Goal: Task Accomplishment & Management: Manage account settings

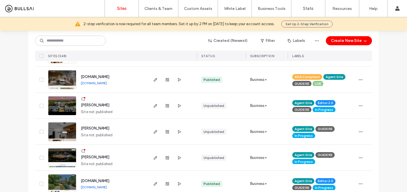
scroll to position [240, 0]
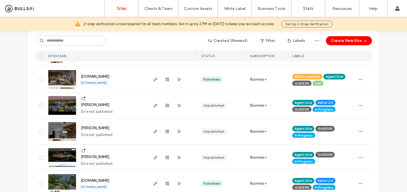
click at [95, 156] on span "[PERSON_NAME]" at bounding box center [95, 157] width 29 height 4
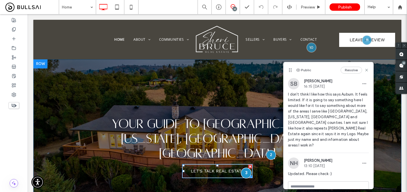
click at [246, 168] on div at bounding box center [246, 173] width 10 height 10
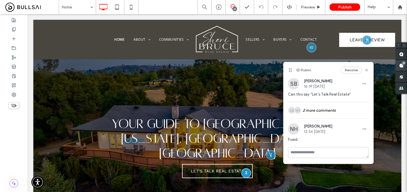
click at [400, 67] on use at bounding box center [401, 65] width 5 height 5
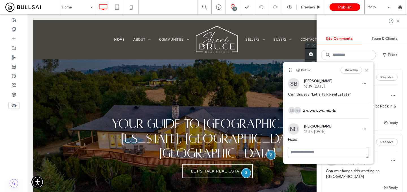
click at [385, 90] on div "SB Sheri Bruce 07:55 Sep 18 2025" at bounding box center [362, 95] width 72 height 11
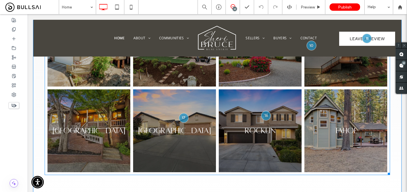
scroll to position [300, 0]
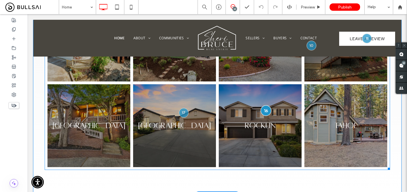
click at [265, 105] on div at bounding box center [266, 110] width 10 height 10
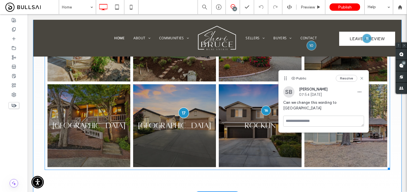
click at [184, 107] on div at bounding box center [183, 112] width 10 height 10
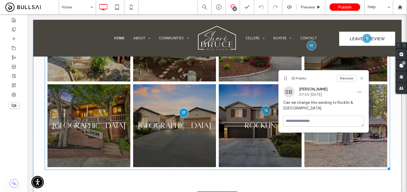
click at [178, 115] on link at bounding box center [175, 126] width 88 height 88
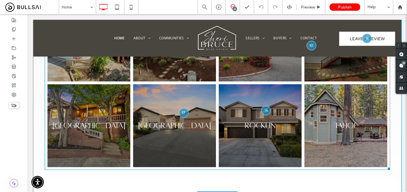
click at [177, 115] on link at bounding box center [175, 126] width 88 height 88
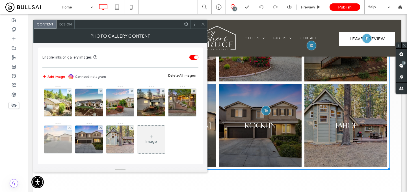
click at [79, 137] on img at bounding box center [58, 139] width 42 height 28
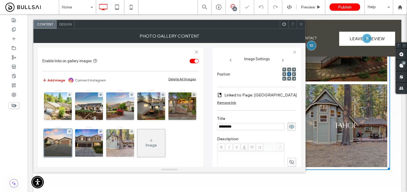
scroll to position [0, 0]
click at [235, 123] on input "*********" at bounding box center [251, 126] width 68 height 7
type input "**********"
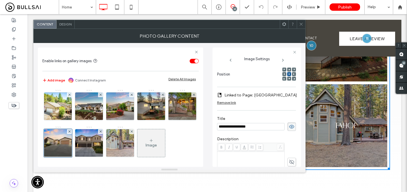
click at [302, 26] on span at bounding box center [301, 24] width 4 height 8
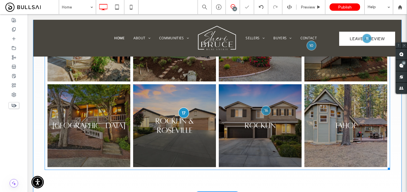
click at [181, 107] on div at bounding box center [183, 112] width 10 height 10
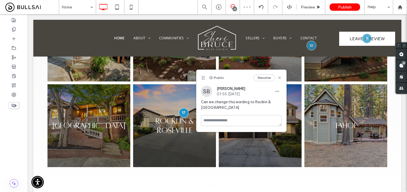
click at [272, 131] on div at bounding box center [241, 123] width 90 height 17
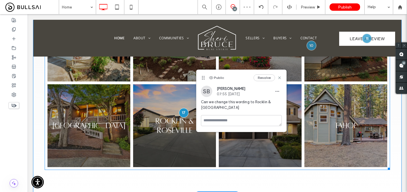
click at [279, 138] on link at bounding box center [260, 126] width 88 height 88
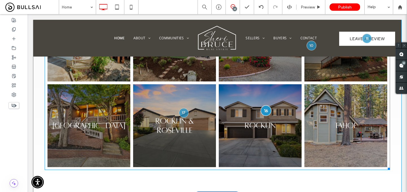
click at [264, 105] on div at bounding box center [266, 110] width 10 height 10
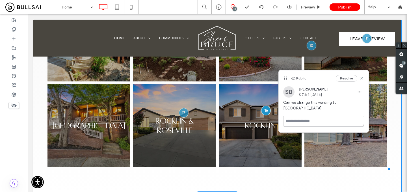
click at [259, 115] on link at bounding box center [260, 126] width 88 height 88
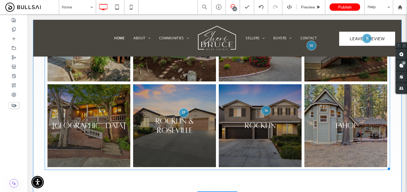
click at [259, 115] on link at bounding box center [260, 126] width 88 height 88
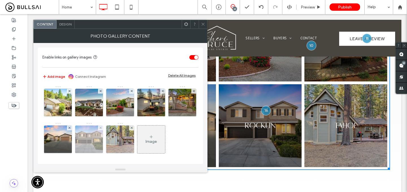
click at [110, 144] on img at bounding box center [89, 139] width 42 height 28
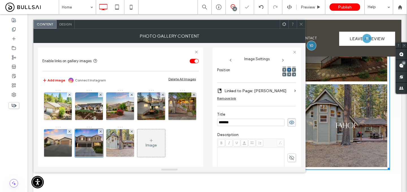
click at [236, 125] on input "*******" at bounding box center [251, 122] width 68 height 7
type input "*******"
click at [303, 26] on div at bounding box center [301, 24] width 8 height 8
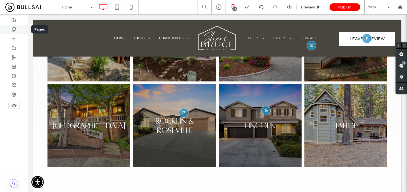
click at [15, 33] on div at bounding box center [14, 29] width 28 height 9
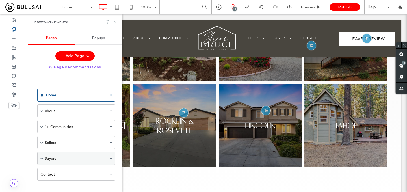
scroll to position [6, 0]
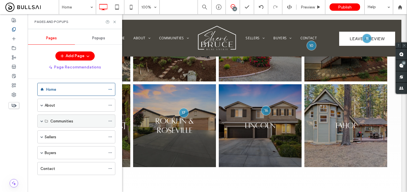
click at [41, 122] on span at bounding box center [41, 121] width 3 height 3
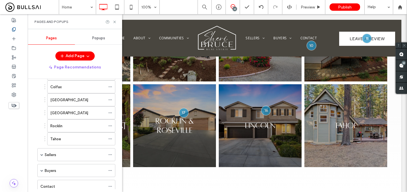
scroll to position [88, 0]
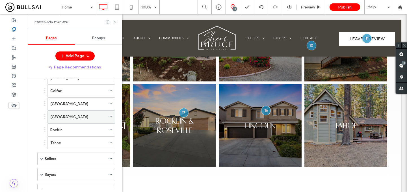
click at [73, 118] on div "Roseville" at bounding box center [77, 117] width 55 height 6
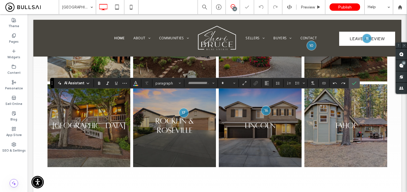
type input "**********"
type input "**"
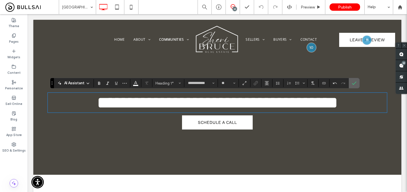
click at [356, 82] on icon "Confirm" at bounding box center [354, 83] width 5 height 5
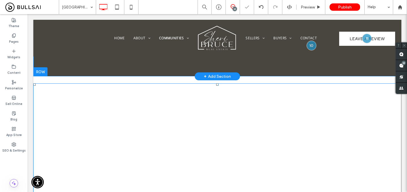
scroll to position [117, 0]
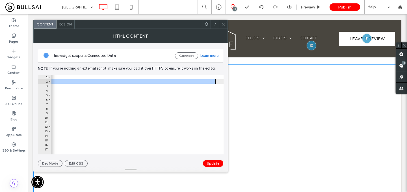
scroll to position [0, 279]
drag, startPoint x: 144, startPoint y: 82, endPoint x: 206, endPoint y: 82, distance: 62.2
click at [206, 82] on div "< div style = "overflow: hidden; margin: 0; padding: 0;" > < iframe class = "if…" at bounding box center [21, 119] width 497 height 89
paste textarea "**********"
type textarea "**********"
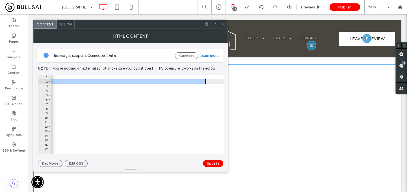
scroll to position [0, 291]
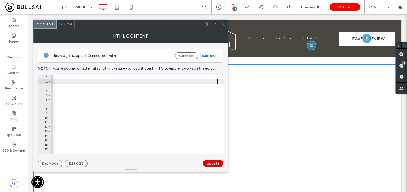
click at [213, 162] on button "Update" at bounding box center [213, 163] width 20 height 7
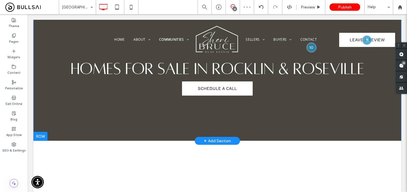
scroll to position [70, 0]
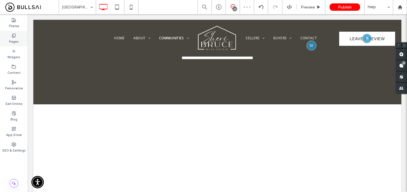
click at [12, 37] on icon at bounding box center [14, 35] width 5 height 5
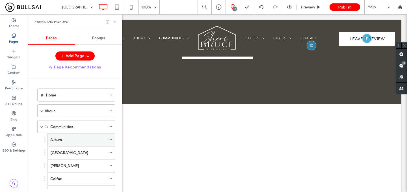
scroll to position [110, 0]
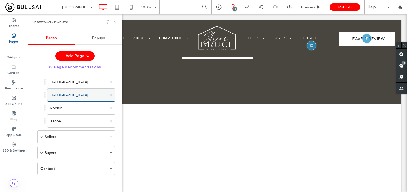
click at [111, 94] on icon at bounding box center [110, 95] width 4 height 4
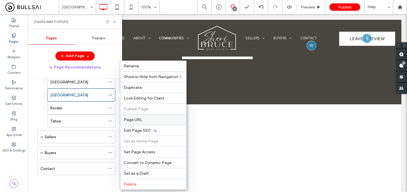
click at [137, 117] on div "Page URL" at bounding box center [153, 119] width 66 height 11
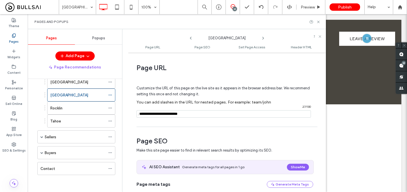
click at [173, 115] on input "notEmpty" at bounding box center [223, 113] width 174 height 7
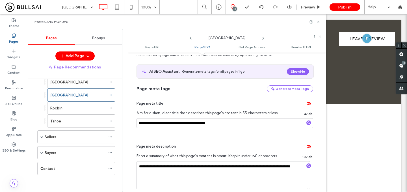
scroll to position [89, 0]
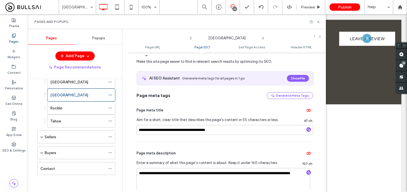
type input "**********"
drag, startPoint x: 154, startPoint y: 132, endPoint x: 122, endPoint y: 132, distance: 32.5
click at [122, 132] on div "Roseville 100% 18 Preview Publish Help Site Comments Team & Clients Automate ne…" at bounding box center [203, 96] width 407 height 192
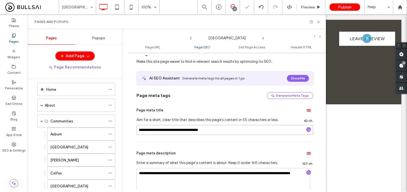
scroll to position [110, 0]
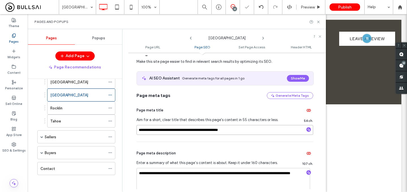
type input "**********"
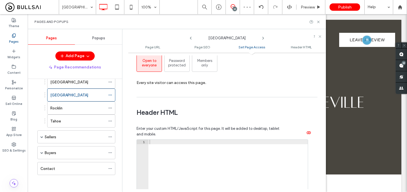
scroll to position [567, 0]
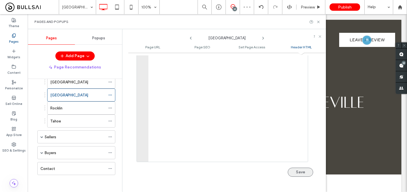
click at [288, 170] on button "Save" at bounding box center [300, 172] width 25 height 9
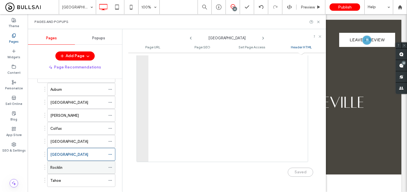
scroll to position [110, 0]
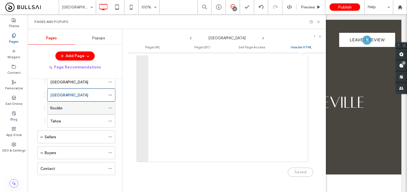
click at [110, 108] on icon at bounding box center [110, 108] width 4 height 4
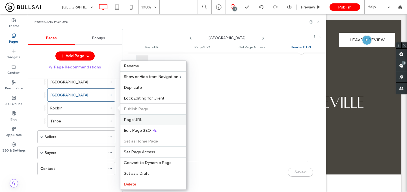
click at [135, 119] on span "Page URL" at bounding box center [133, 119] width 18 height 5
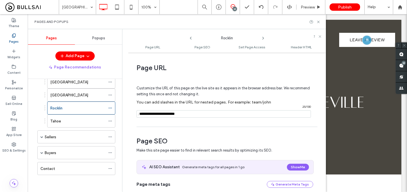
drag, startPoint x: 188, startPoint y: 116, endPoint x: 172, endPoint y: 116, distance: 15.5
click at [172, 116] on input "notEmpty" at bounding box center [223, 113] width 174 height 7
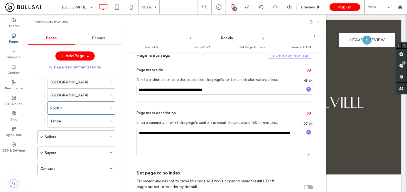
scroll to position [127, 0]
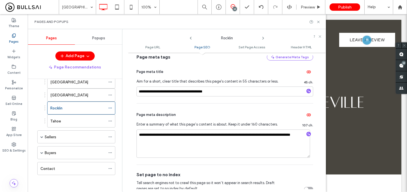
type input "**********"
drag, startPoint x: 151, startPoint y: 94, endPoint x: 92, endPoint y: 94, distance: 59.1
click at [92, 94] on div "**********" at bounding box center [177, 110] width 298 height 163
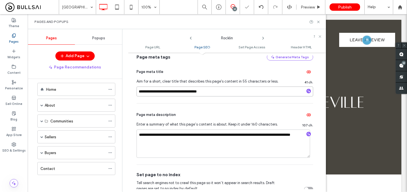
scroll to position [6, 0]
type input "**********"
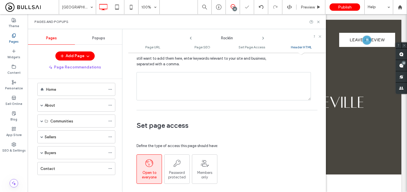
scroll to position [567, 0]
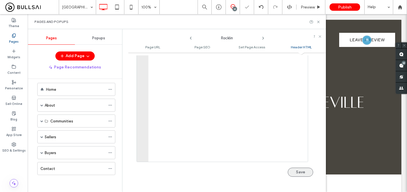
click at [292, 169] on button "Save" at bounding box center [300, 172] width 25 height 9
click at [42, 122] on span at bounding box center [41, 121] width 3 height 3
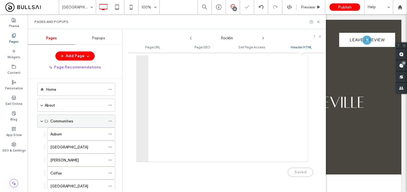
scroll to position [110, 0]
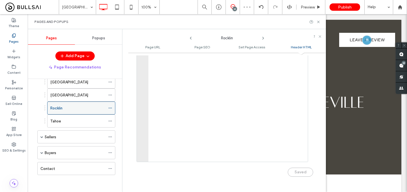
click at [111, 108] on use at bounding box center [110, 108] width 3 height 1
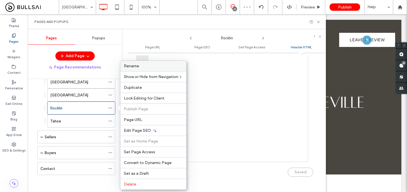
click at [146, 67] on label "Rename" at bounding box center [153, 66] width 59 height 5
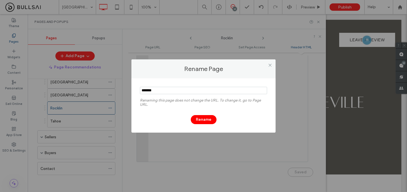
click at [181, 91] on input "notEmpty" at bounding box center [203, 90] width 127 height 7
type input "*******"
click at [199, 120] on button "Rename" at bounding box center [204, 119] width 26 height 9
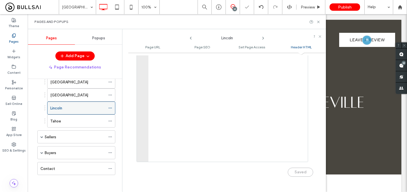
click at [80, 107] on div "Lincoln" at bounding box center [77, 108] width 55 height 6
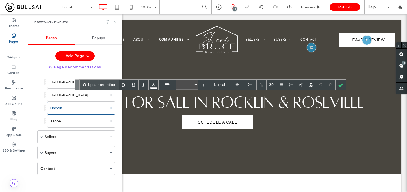
type input "****"
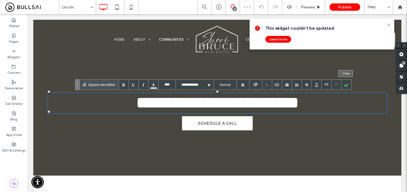
click at [348, 83] on div at bounding box center [346, 85] width 10 height 10
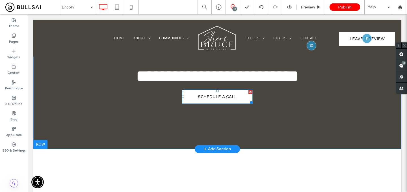
scroll to position [54, 0]
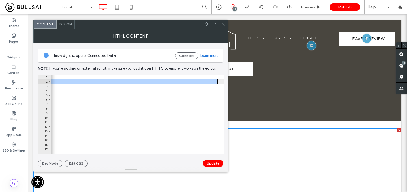
scroll to position [0, 264]
drag, startPoint x: 145, startPoint y: 81, endPoint x: 216, endPoint y: 82, distance: 71.2
click at [216, 82] on div "< div style = "overflow: hidden; margin: 0; padding: 0;" > < iframe class = "if…" at bounding box center [33, 119] width 493 height 89
paste textarea "Cursor at row 2"
type textarea "**********"
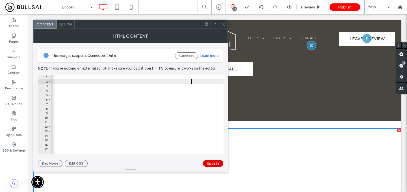
click at [214, 163] on button "Update" at bounding box center [213, 163] width 20 height 7
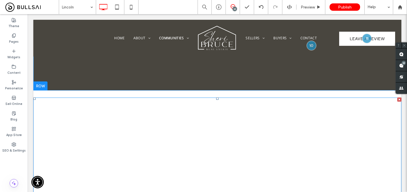
scroll to position [97, 0]
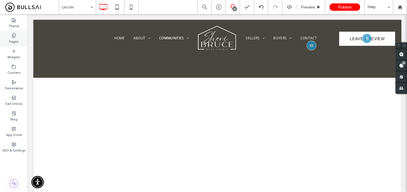
click at [12, 39] on label "Pages" at bounding box center [14, 41] width 10 height 6
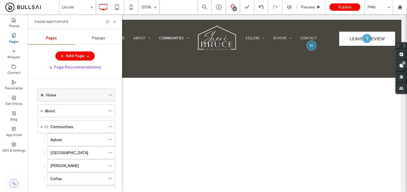
click at [74, 96] on div "Home" at bounding box center [75, 95] width 59 height 6
click at [402, 66] on div at bounding box center [203, 96] width 407 height 192
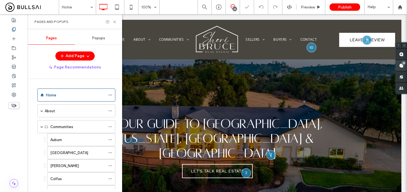
click at [401, 65] on use at bounding box center [401, 65] width 5 height 5
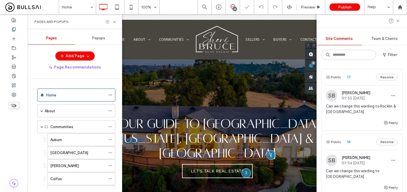
scroll to position [13, 0]
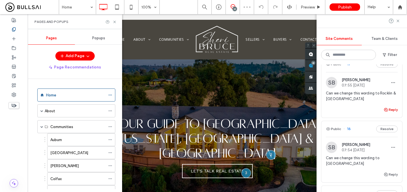
click at [385, 109] on icon "button" at bounding box center [385, 109] width 5 height 5
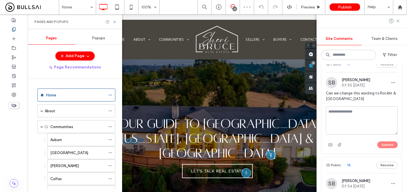
click at [359, 116] on textarea at bounding box center [362, 120] width 72 height 28
type textarea "*****"
click at [386, 142] on button "Submit" at bounding box center [387, 144] width 20 height 7
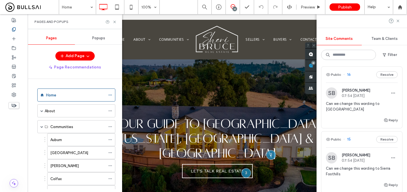
scroll to position [97, 0]
click at [392, 116] on button "Reply" at bounding box center [390, 119] width 14 height 7
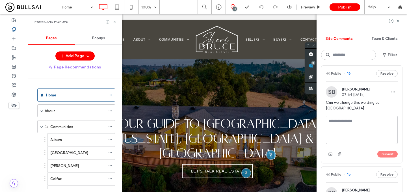
click at [359, 121] on textarea at bounding box center [362, 130] width 72 height 28
type textarea "*****"
click at [391, 151] on button "Submit" at bounding box center [387, 154] width 20 height 7
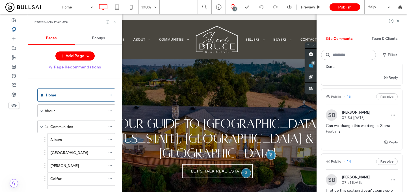
scroll to position [171, 0]
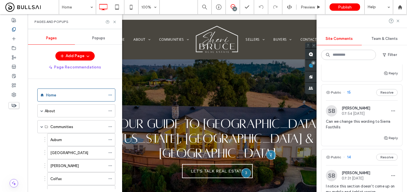
click at [381, 123] on span "Can we change this wording to Sierra Foothills" at bounding box center [362, 124] width 72 height 11
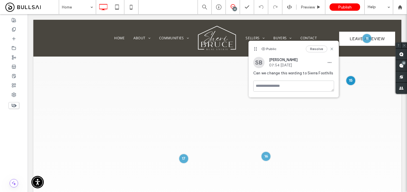
scroll to position [0, 0]
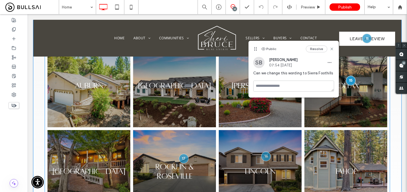
click at [360, 80] on link at bounding box center [346, 86] width 88 height 88
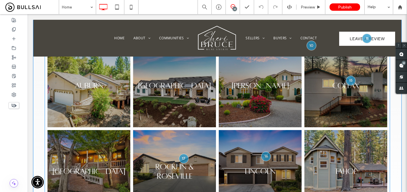
click at [333, 86] on link at bounding box center [346, 86] width 88 height 88
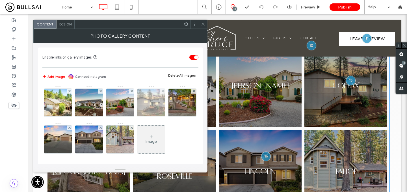
click at [156, 105] on img at bounding box center [152, 103] width 42 height 28
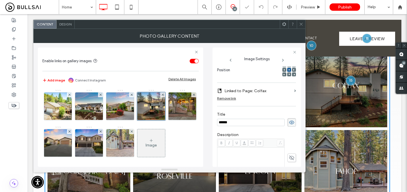
click at [246, 123] on input "******" at bounding box center [251, 122] width 68 height 7
type input "**********"
click at [350, 75] on div at bounding box center [350, 80] width 10 height 10
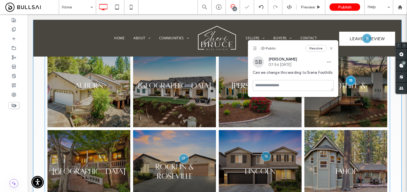
click at [349, 97] on link at bounding box center [346, 86] width 88 height 88
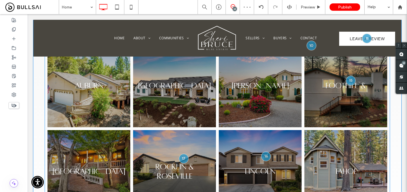
click at [353, 88] on link at bounding box center [346, 86] width 88 height 88
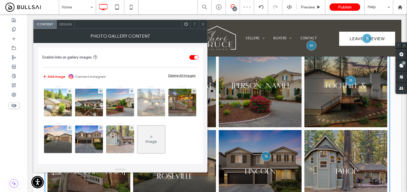
click at [159, 104] on img at bounding box center [152, 103] width 42 height 28
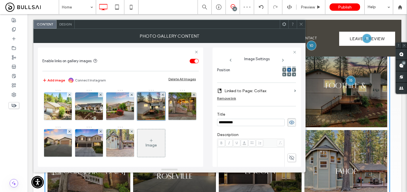
click at [237, 121] on input "**********" at bounding box center [251, 122] width 68 height 7
type input "**********"
click at [299, 25] on icon at bounding box center [301, 24] width 4 height 4
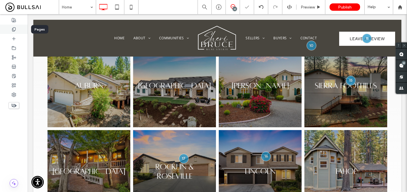
click at [14, 32] on div at bounding box center [14, 29] width 28 height 9
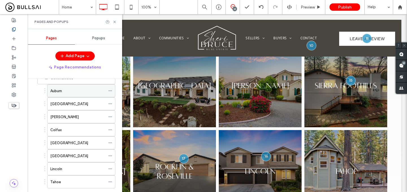
scroll to position [45, 0]
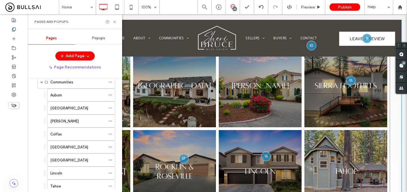
click at [327, 96] on link at bounding box center [346, 86] width 88 height 88
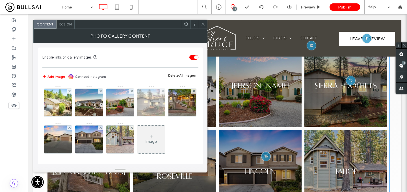
click at [151, 104] on img at bounding box center [152, 103] width 42 height 28
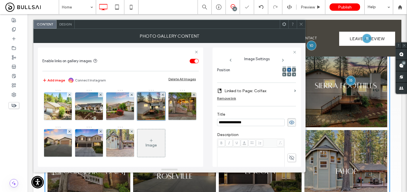
scroll to position [0, 0]
click at [299, 24] on icon at bounding box center [301, 24] width 4 height 4
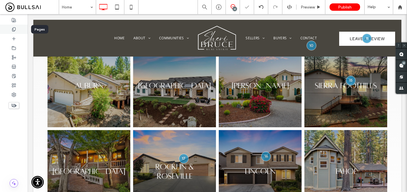
click at [14, 25] on div at bounding box center [14, 29] width 28 height 9
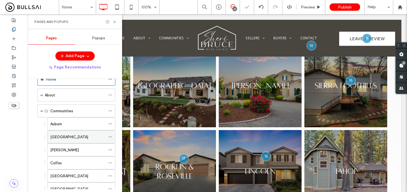
scroll to position [18, 0]
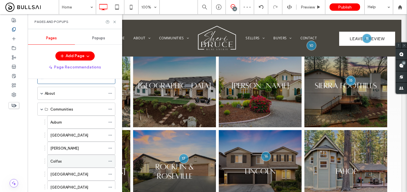
click at [65, 159] on div "Colfax" at bounding box center [77, 161] width 55 height 6
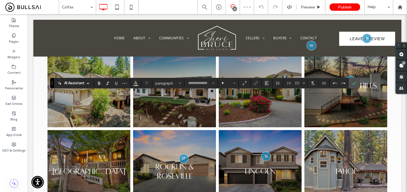
type input "**********"
type input "**"
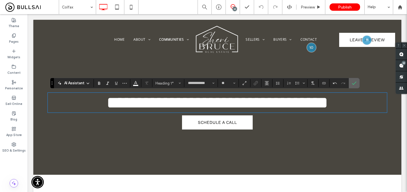
click at [356, 83] on icon "Confirm" at bounding box center [354, 83] width 5 height 5
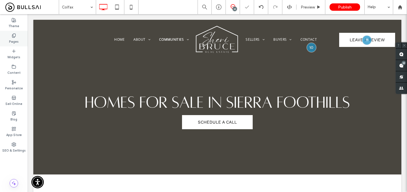
click at [10, 39] on label "Pages" at bounding box center [14, 41] width 10 height 6
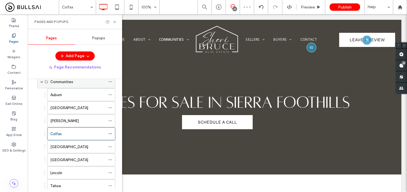
scroll to position [47, 0]
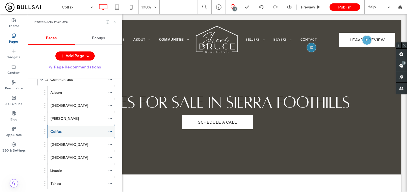
click at [112, 130] on icon at bounding box center [110, 131] width 4 height 4
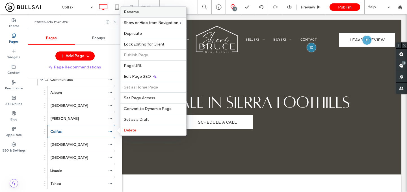
click at [145, 14] on div "Rename" at bounding box center [153, 12] width 66 height 10
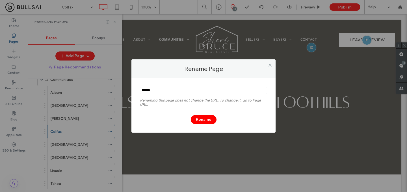
click at [161, 88] on input "notEmpty" at bounding box center [203, 90] width 127 height 7
click at [161, 90] on input "notEmpty" at bounding box center [203, 90] width 127 height 7
type input "**********"
click at [204, 123] on button "Rename" at bounding box center [204, 119] width 26 height 9
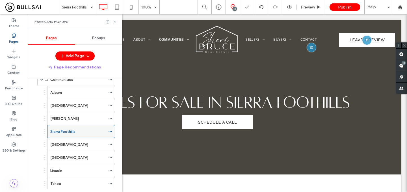
click at [111, 131] on use at bounding box center [110, 131] width 3 height 1
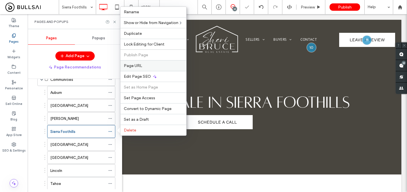
click at [151, 66] on label "Page URL" at bounding box center [153, 65] width 59 height 5
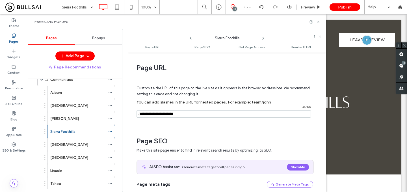
drag, startPoint x: 186, startPoint y: 115, endPoint x: 173, endPoint y: 115, distance: 13.3
click at [173, 115] on input "notEmpty" at bounding box center [223, 113] width 174 height 7
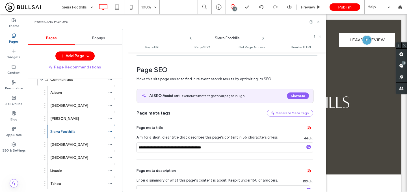
scroll to position [82, 0]
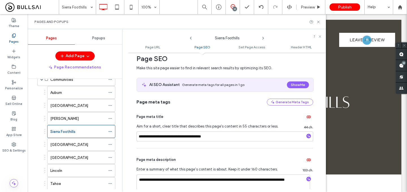
type input "**********"
drag, startPoint x: 150, startPoint y: 138, endPoint x: 102, endPoint y: 138, distance: 47.8
click at [102, 138] on div "**********" at bounding box center [177, 110] width 298 height 163
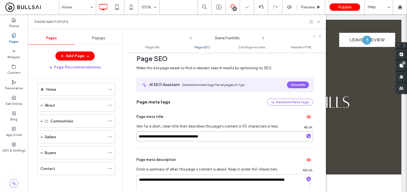
scroll to position [6, 0]
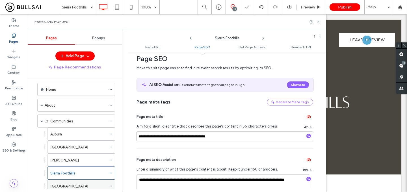
scroll to position [47, 0]
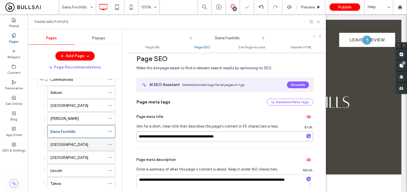
type input "**********"
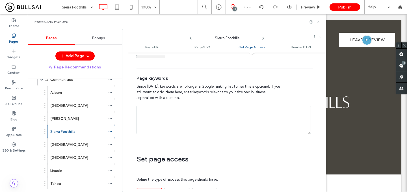
scroll to position [567, 0]
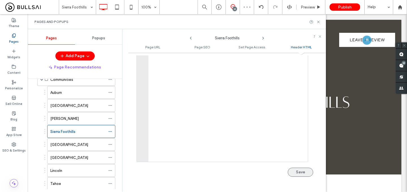
click at [298, 173] on button "Save" at bounding box center [300, 172] width 25 height 9
click at [78, 133] on div "Sierra Foothills" at bounding box center [77, 132] width 55 height 6
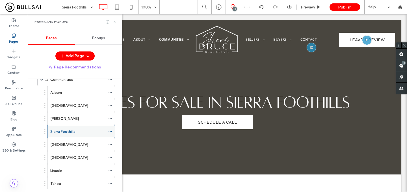
click at [111, 131] on icon at bounding box center [110, 131] width 4 height 4
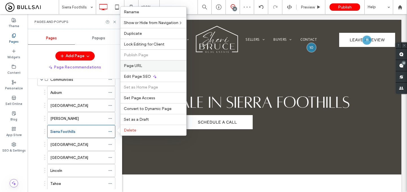
scroll to position [0, 0]
click at [139, 75] on span "Edit Page SEO" at bounding box center [137, 76] width 27 height 5
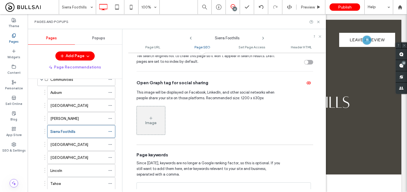
scroll to position [258, 0]
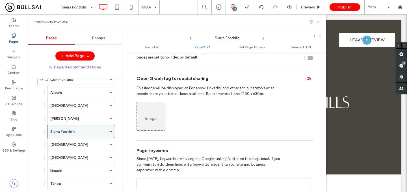
click at [73, 131] on label "Sierra Foothills" at bounding box center [62, 132] width 25 height 10
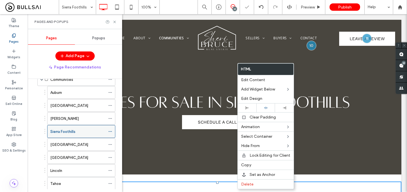
scroll to position [112, 0]
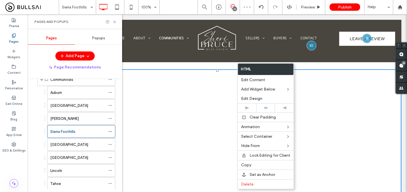
click at [112, 22] on div at bounding box center [110, 22] width 11 height 4
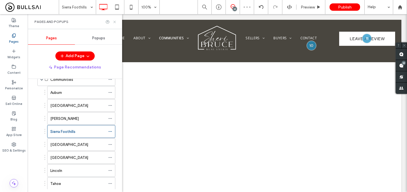
click at [115, 22] on use at bounding box center [114, 22] width 2 height 2
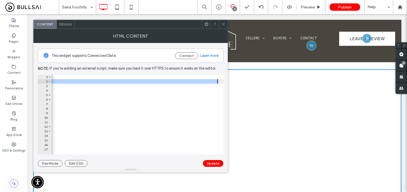
scroll to position [0, 260]
drag, startPoint x: 145, startPoint y: 82, endPoint x: 216, endPoint y: 82, distance: 71.8
click at [216, 82] on div "< div style = "overflow: hidden; margin: 0; padding: 0;" > < iframe class = "if…" at bounding box center [36, 119] width 491 height 89
paste textarea "**********"
type textarea "**********"
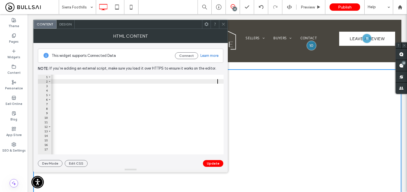
scroll to position [0, 319]
click at [211, 166] on button "Update" at bounding box center [213, 163] width 20 height 7
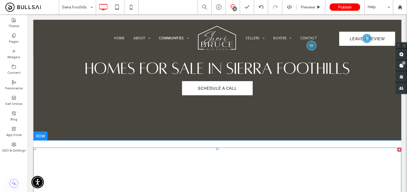
scroll to position [22, 0]
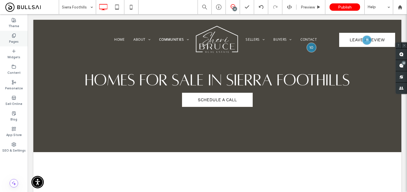
click at [9, 34] on div "Pages" at bounding box center [14, 39] width 28 height 16
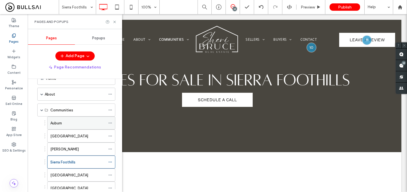
scroll to position [11, 0]
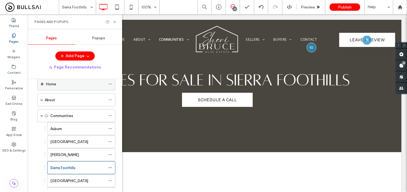
click at [80, 86] on div "Home" at bounding box center [75, 84] width 59 height 6
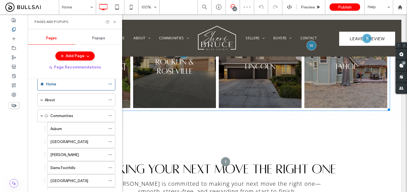
scroll to position [423, 0]
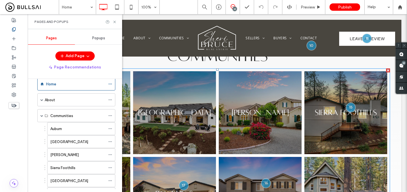
scroll to position [221, 0]
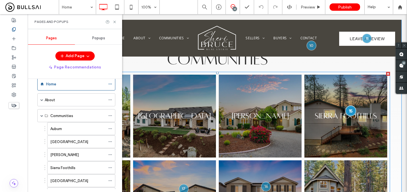
click at [352, 105] on div at bounding box center [350, 110] width 10 height 10
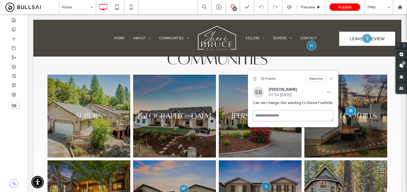
click at [305, 118] on textarea at bounding box center [293, 115] width 81 height 11
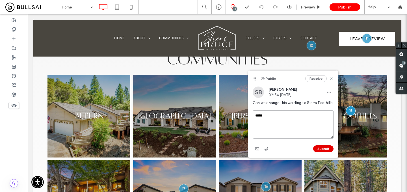
type textarea "*****"
click at [326, 151] on button "Submit" at bounding box center [323, 148] width 20 height 7
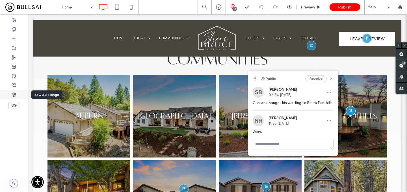
click at [14, 96] on use at bounding box center [14, 95] width 4 height 4
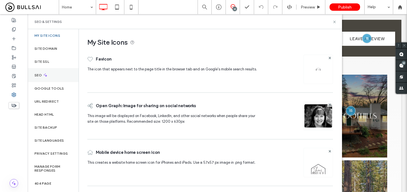
click at [50, 73] on div "SEO" at bounding box center [53, 75] width 51 height 14
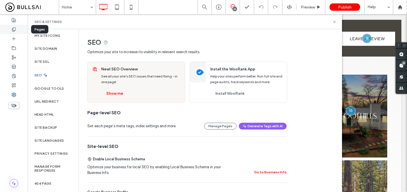
click at [8, 30] on div at bounding box center [14, 29] width 28 height 9
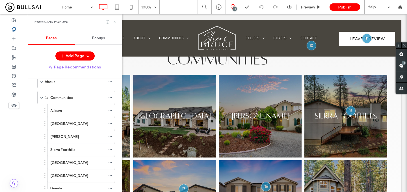
scroll to position [60, 0]
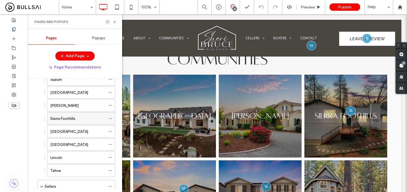
click at [110, 118] on icon at bounding box center [110, 118] width 4 height 4
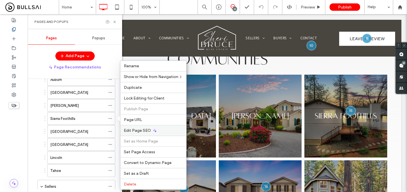
click at [137, 129] on span "Edit Page SEO" at bounding box center [137, 130] width 27 height 5
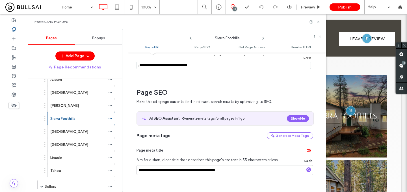
scroll to position [50, 0]
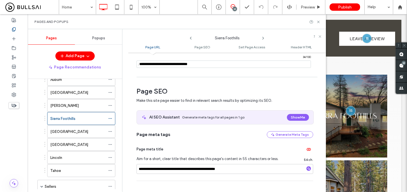
click at [321, 23] on div "Pages and Popups" at bounding box center [177, 21] width 298 height 15
click at [319, 21] on icon at bounding box center [318, 22] width 4 height 4
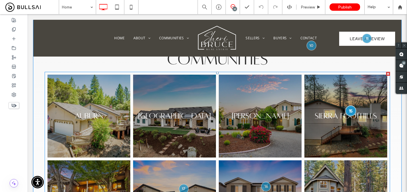
click at [351, 105] on div at bounding box center [350, 110] width 10 height 10
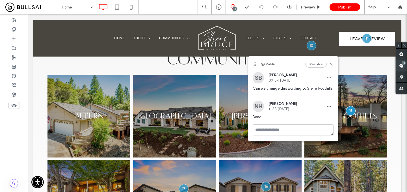
click at [400, 66] on use at bounding box center [401, 65] width 5 height 5
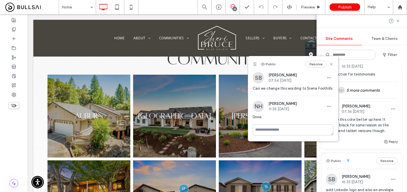
scroll to position [755, 0]
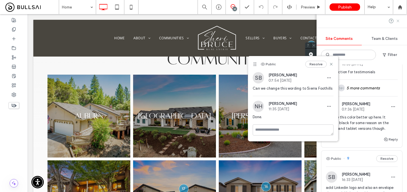
click at [397, 20] on use at bounding box center [397, 20] width 3 height 3
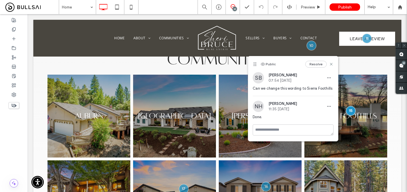
scroll to position [0, 0]
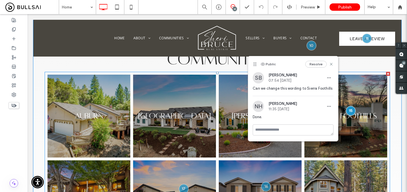
click at [366, 74] on link at bounding box center [346, 116] width 88 height 88
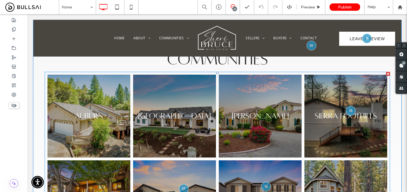
click at [360, 83] on link at bounding box center [346, 116] width 88 height 88
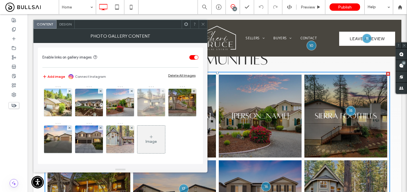
click at [141, 105] on img at bounding box center [152, 103] width 42 height 28
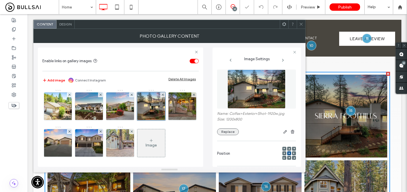
click at [232, 129] on button "Replace" at bounding box center [228, 131] width 22 height 7
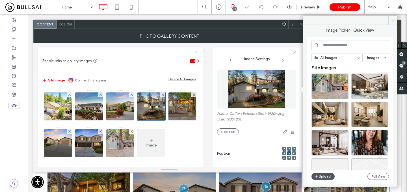
click at [316, 178] on icon "button" at bounding box center [316, 176] width 3 height 5
click at [322, 174] on button "Upload" at bounding box center [322, 176] width 23 height 7
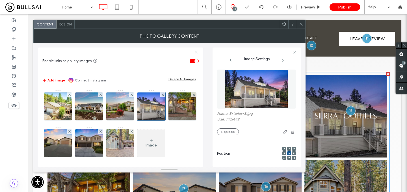
click at [302, 23] on icon at bounding box center [301, 24] width 4 height 4
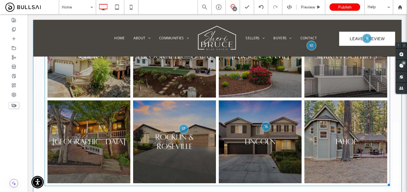
scroll to position [282, 0]
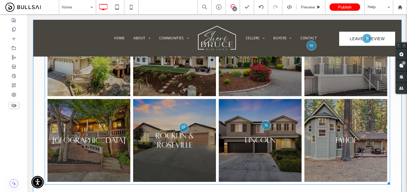
click at [333, 116] on link at bounding box center [346, 140] width 88 height 88
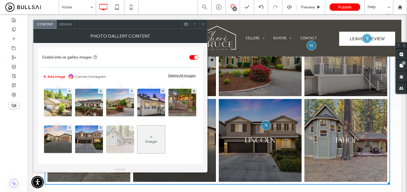
click at [141, 148] on img at bounding box center [120, 139] width 42 height 28
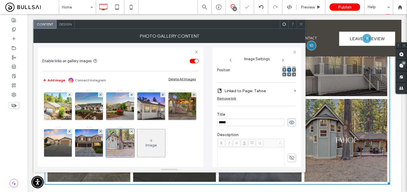
scroll to position [0, 0]
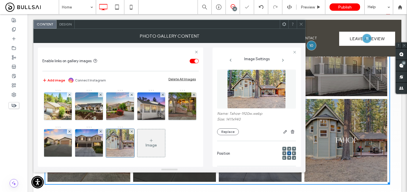
click at [228, 136] on div "Name: Tahoe-1920w.webp Size: 1411x940 Replace" at bounding box center [256, 102] width 79 height 71
click at [228, 133] on button "Replace" at bounding box center [228, 131] width 22 height 7
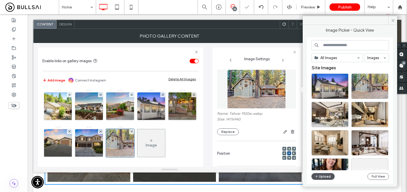
click at [313, 175] on button "Upload" at bounding box center [322, 176] width 23 height 7
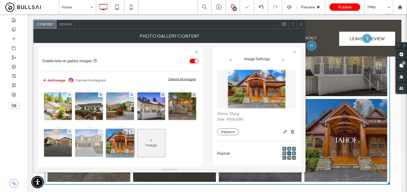
click at [110, 140] on img at bounding box center [89, 143] width 42 height 28
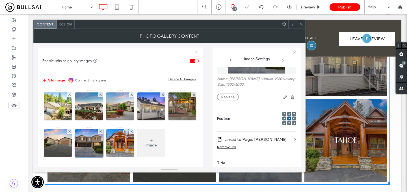
scroll to position [29, 0]
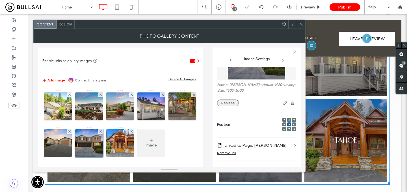
click at [233, 101] on button "Replace" at bounding box center [228, 102] width 22 height 7
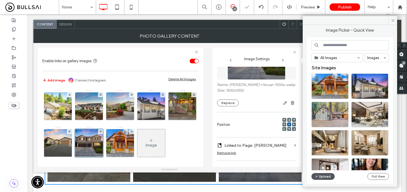
click at [315, 176] on icon "button" at bounding box center [316, 176] width 3 height 5
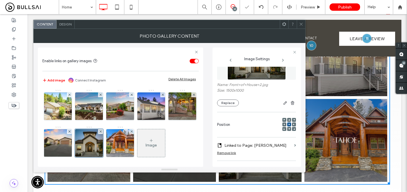
click at [299, 26] on icon at bounding box center [301, 24] width 4 height 4
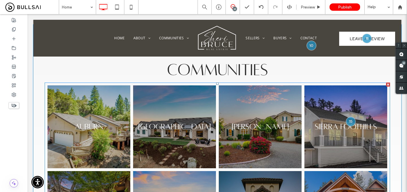
scroll to position [210, 0]
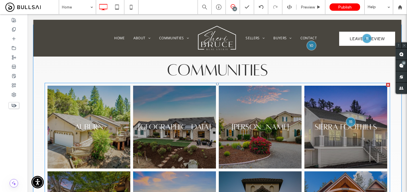
click at [174, 132] on link at bounding box center [175, 127] width 88 height 88
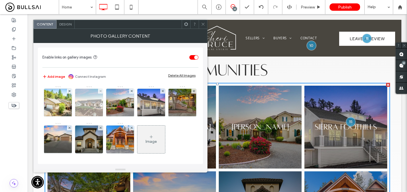
click at [92, 100] on img at bounding box center [89, 103] width 37 height 28
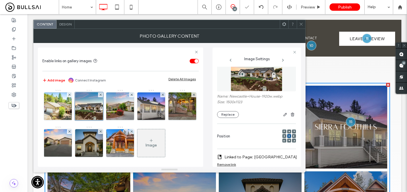
scroll to position [0, 0]
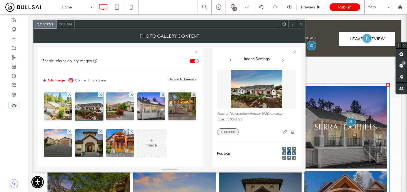
click at [235, 134] on button "Replace" at bounding box center [228, 131] width 22 height 7
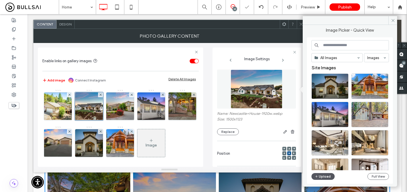
click at [328, 175] on button "Upload" at bounding box center [322, 176] width 23 height 7
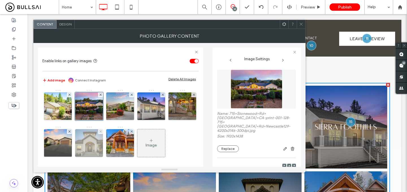
click at [110, 149] on img at bounding box center [89, 143] width 42 height 28
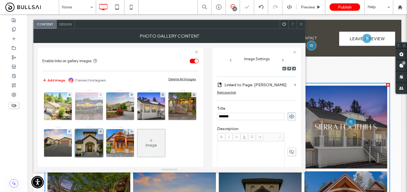
click at [92, 117] on img at bounding box center [89, 106] width 37 height 28
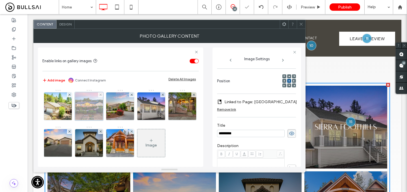
scroll to position [107, 0]
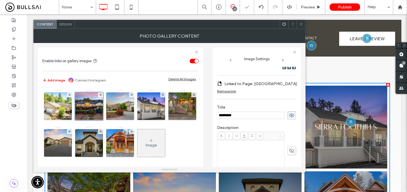
click at [301, 28] on span at bounding box center [301, 24] width 4 height 8
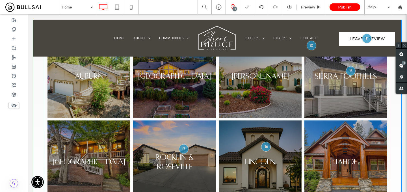
scroll to position [264, 0]
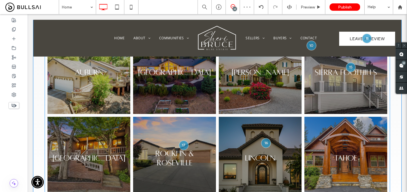
click at [183, 156] on link at bounding box center [175, 158] width 88 height 88
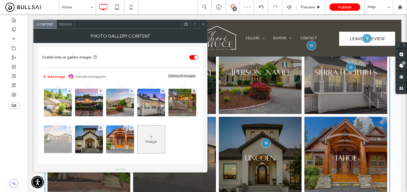
click at [79, 143] on img at bounding box center [58, 139] width 42 height 28
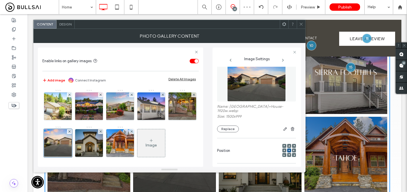
scroll to position [1, 0]
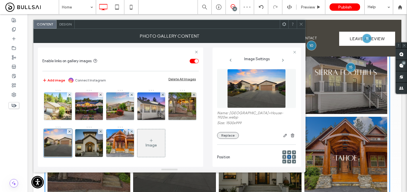
click at [229, 132] on button "Replace" at bounding box center [228, 135] width 22 height 7
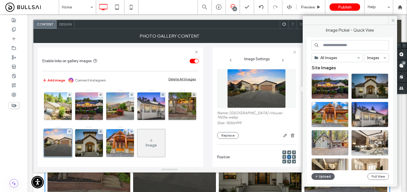
click at [323, 172] on div "All Images Images Site Images Upload Full View" at bounding box center [349, 110] width 77 height 141
click at [319, 185] on div "Image Picker - Quick View All Images Images Site Images Upload Full View" at bounding box center [350, 101] width 94 height 170
click at [319, 176] on button "Upload" at bounding box center [322, 176] width 23 height 7
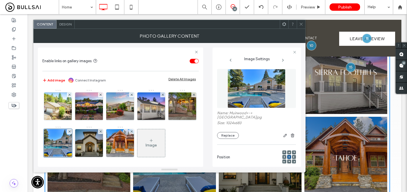
click at [302, 22] on icon at bounding box center [301, 24] width 4 height 4
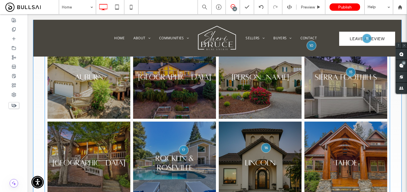
scroll to position [265, 0]
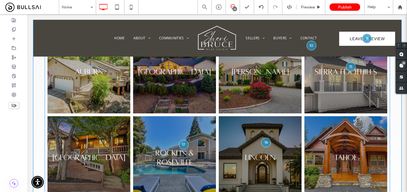
click at [114, 129] on link at bounding box center [89, 158] width 88 height 88
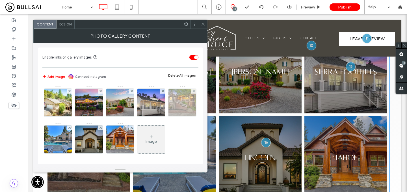
click at [162, 116] on img at bounding box center [183, 103] width 42 height 28
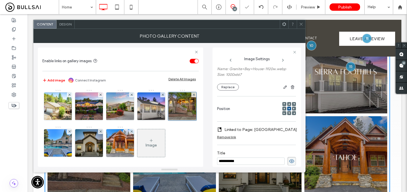
scroll to position [0, 0]
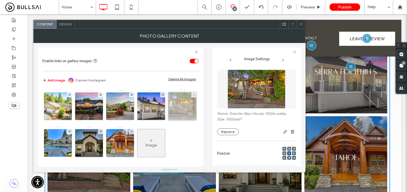
click at [168, 120] on div at bounding box center [182, 106] width 28 height 28
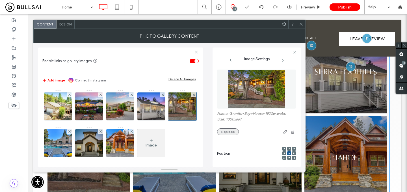
click at [231, 135] on button "Replace" at bounding box center [228, 131] width 22 height 7
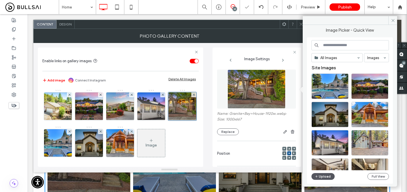
click at [317, 176] on icon "button" at bounding box center [316, 176] width 3 height 5
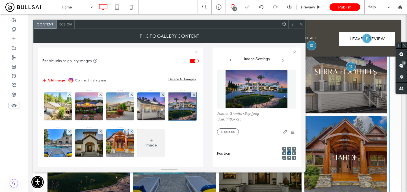
click at [302, 26] on span at bounding box center [301, 24] width 4 height 8
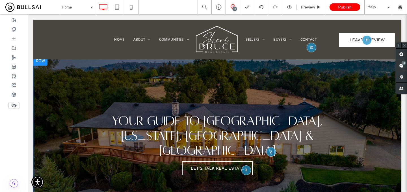
click at [155, 75] on div "Your Guide to Placer, Nevada, Sacramento & El Dorado Counties Let's Talk Real E…" at bounding box center [217, 146] width 368 height 178
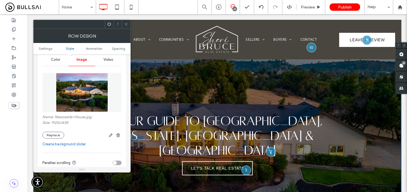
scroll to position [86, 0]
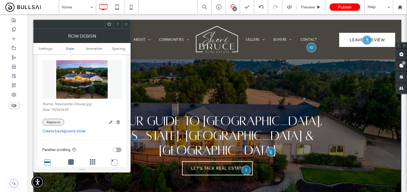
click at [56, 123] on button "Replace" at bounding box center [53, 122] width 22 height 7
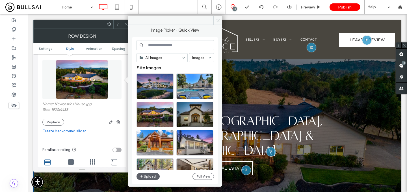
click at [151, 180] on div "All Images Images Site Images Upload Full View" at bounding box center [174, 110] width 77 height 141
click at [151, 177] on button "Upload" at bounding box center [147, 176] width 23 height 7
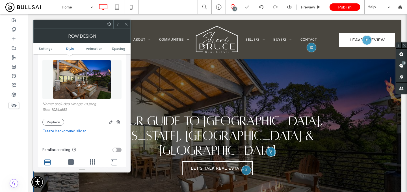
click at [125, 24] on icon at bounding box center [126, 24] width 4 height 4
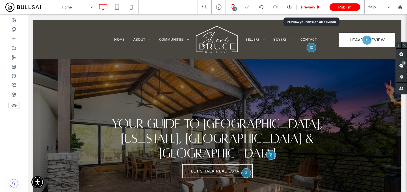
click at [312, 3] on div "Preview" at bounding box center [310, 7] width 29 height 14
click at [312, 5] on span "Preview" at bounding box center [308, 7] width 14 height 5
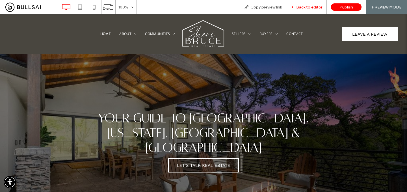
drag, startPoint x: 307, startPoint y: 8, endPoint x: 235, endPoint y: 23, distance: 73.0
click at [307, 8] on span "Back to editor" at bounding box center [309, 7] width 26 height 5
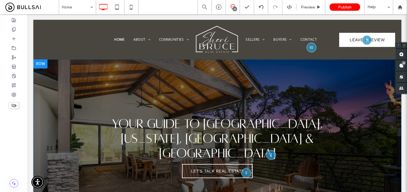
click at [104, 73] on div "Your Guide to Placer, Nevada, Sacramento & El Dorado Counties Let's Talk Real E…" at bounding box center [217, 148] width 368 height 178
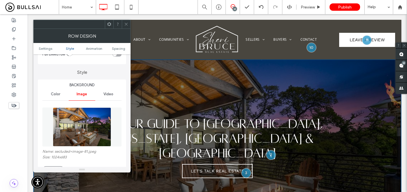
scroll to position [62, 0]
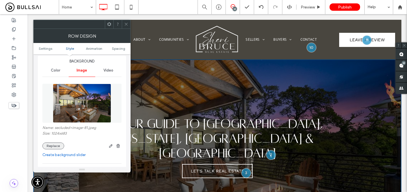
click at [55, 148] on button "Replace" at bounding box center [53, 145] width 22 height 7
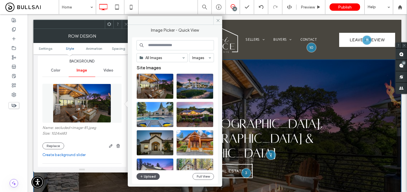
click at [148, 175] on button "Upload" at bounding box center [147, 176] width 23 height 7
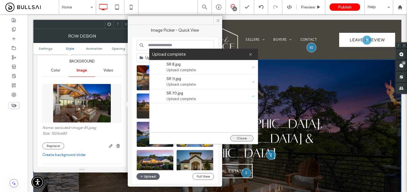
click at [241, 138] on button "Close" at bounding box center [241, 138] width 23 height 6
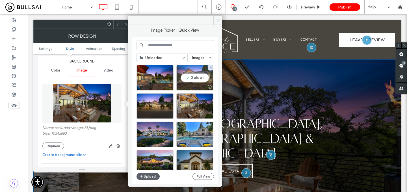
click at [190, 82] on div "Select" at bounding box center [194, 77] width 37 height 25
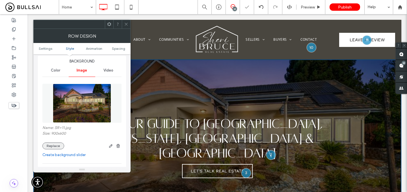
click at [53, 147] on button "Replace" at bounding box center [53, 145] width 22 height 7
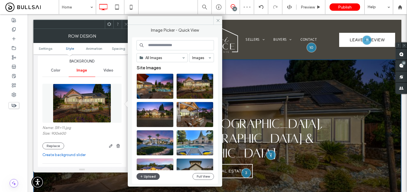
click at [150, 177] on button "Upload" at bounding box center [147, 176] width 23 height 7
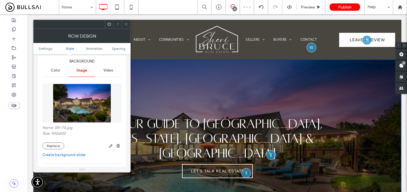
click at [127, 23] on icon at bounding box center [126, 24] width 4 height 4
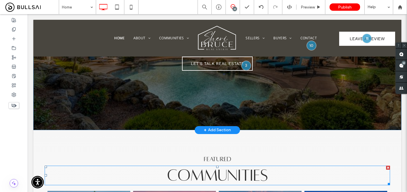
scroll to position [0, 0]
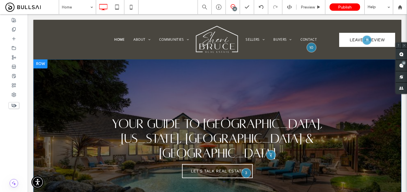
click at [185, 94] on div "Your Guide to Placer, Nevada, Sacramento & El Dorado Counties Let's Talk Real E…" at bounding box center [217, 148] width 368 height 178
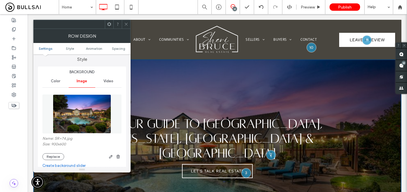
scroll to position [54, 0]
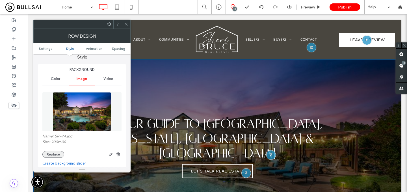
click at [53, 153] on button "Replace" at bounding box center [53, 154] width 22 height 7
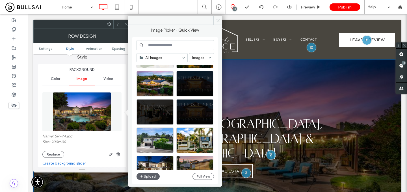
scroll to position [739, 0]
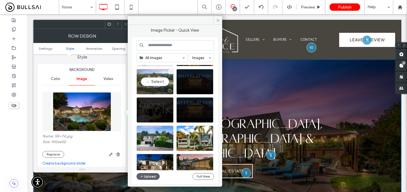
click at [156, 80] on div "Select" at bounding box center [154, 81] width 37 height 25
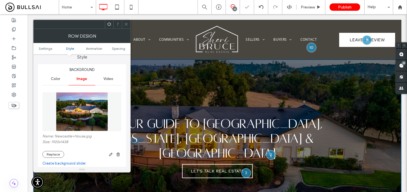
click at [126, 23] on icon at bounding box center [126, 24] width 4 height 4
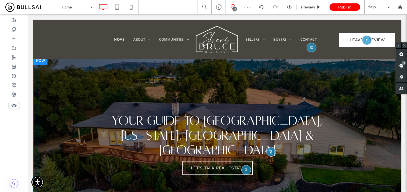
scroll to position [0, 0]
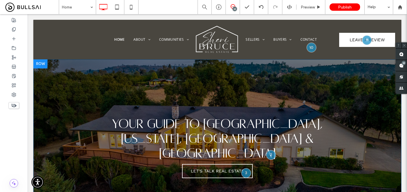
click at [146, 74] on div "Your Guide to Placer, Nevada, Sacramento & El Dorado Counties Let's Talk Real E…" at bounding box center [217, 148] width 368 height 178
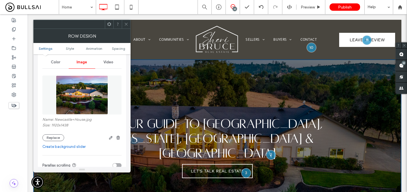
scroll to position [96, 0]
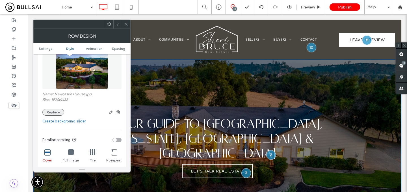
click at [57, 114] on button "Replace" at bounding box center [53, 112] width 22 height 7
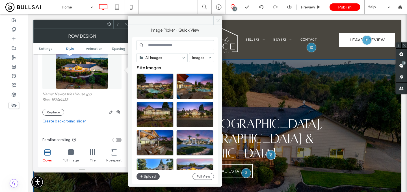
click at [144, 174] on button "Upload" at bounding box center [147, 176] width 23 height 7
click at [142, 174] on icon "button" at bounding box center [141, 176] width 3 height 5
click at [152, 179] on button "Upload" at bounding box center [147, 176] width 23 height 7
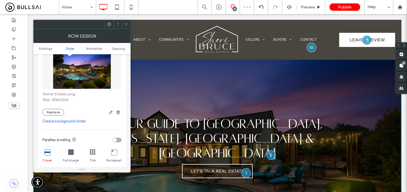
click at [127, 23] on icon at bounding box center [126, 24] width 4 height 4
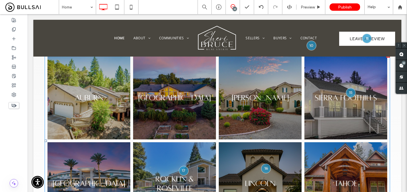
scroll to position [241, 0]
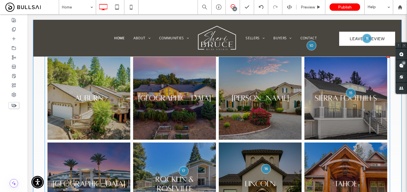
click at [97, 94] on link at bounding box center [89, 98] width 88 height 88
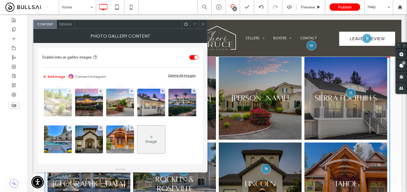
click at [60, 106] on img at bounding box center [58, 103] width 37 height 28
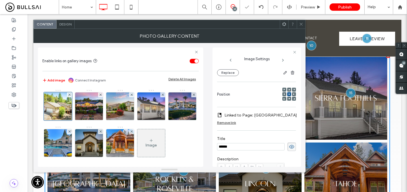
scroll to position [31, 0]
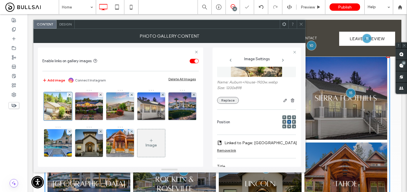
click at [233, 98] on button "Replace" at bounding box center [228, 100] width 22 height 7
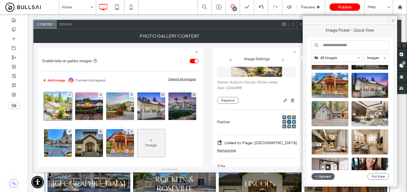
scroll to position [121, 0]
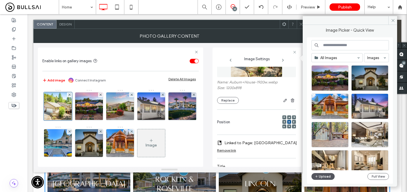
click at [320, 178] on button "Upload" at bounding box center [322, 176] width 23 height 7
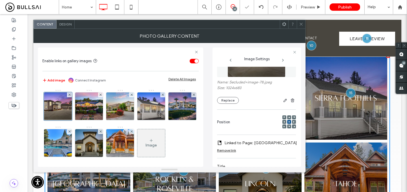
click at [301, 22] on icon at bounding box center [301, 24] width 4 height 4
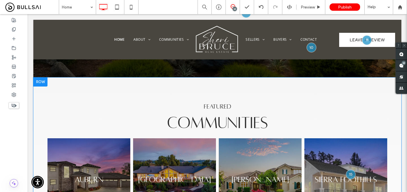
scroll to position [0, 0]
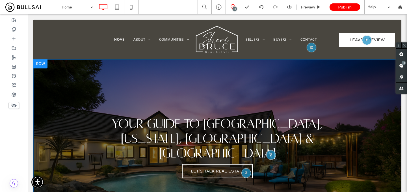
click at [203, 78] on div "Your Guide to Placer, Nevada, Sacramento & El Dorado Counties Let's Talk Real E…" at bounding box center [217, 148] width 368 height 178
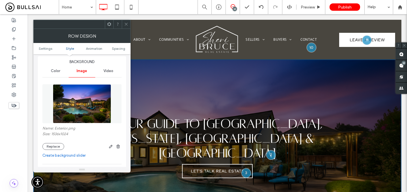
scroll to position [68, 0]
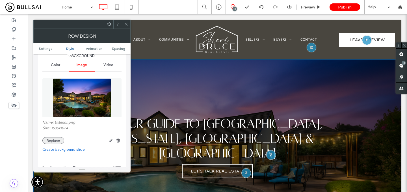
click at [55, 139] on button "Replace" at bounding box center [53, 140] width 22 height 7
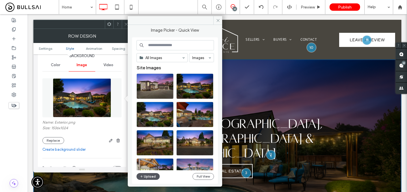
click at [144, 176] on button "Upload" at bounding box center [147, 176] width 23 height 7
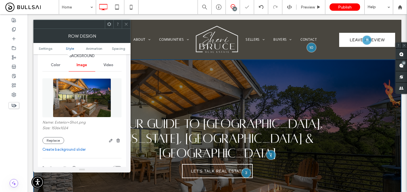
click at [125, 25] on icon at bounding box center [126, 24] width 4 height 4
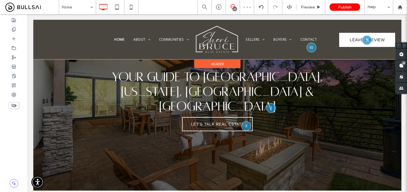
scroll to position [0, 0]
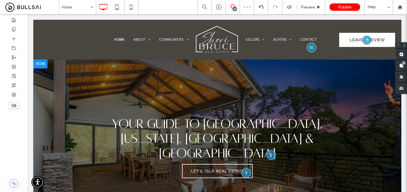
click at [111, 83] on div "Your Guide to Placer, Nevada, Sacramento & El Dorado Counties Let's Talk Real E…" at bounding box center [217, 148] width 368 height 178
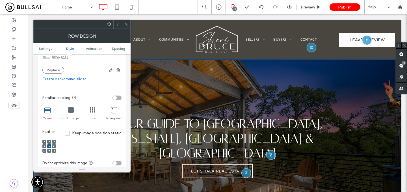
scroll to position [138, 0]
click at [48, 142] on icon at bounding box center [49, 141] width 2 height 2
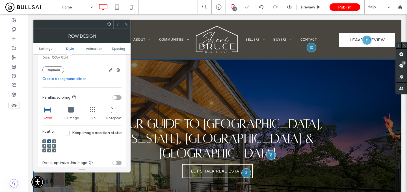
click at [126, 23] on icon at bounding box center [126, 24] width 4 height 4
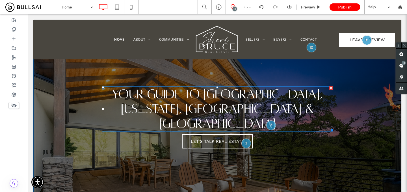
scroll to position [0, 0]
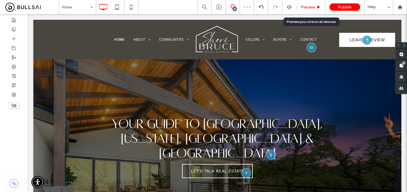
click at [309, 4] on div "Preview" at bounding box center [310, 7] width 29 height 14
drag, startPoint x: 308, startPoint y: 7, endPoint x: 235, endPoint y: 32, distance: 77.0
click at [308, 7] on span "Preview" at bounding box center [308, 7] width 14 height 5
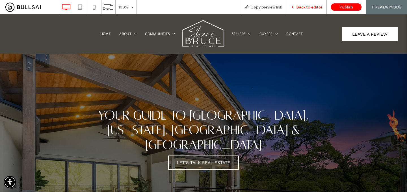
click at [312, 10] on div "Back to editor" at bounding box center [306, 7] width 40 height 14
click at [311, 7] on span "Back to editor" at bounding box center [309, 7] width 26 height 5
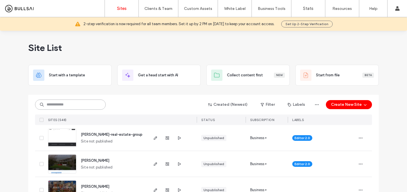
click at [85, 105] on input at bounding box center [70, 104] width 71 height 10
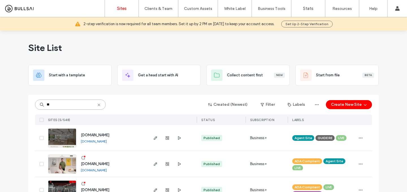
type input "**"
click at [105, 132] on div "www.lk-homecollective.com www.lk-homecollective.com" at bounding box center [111, 138] width 71 height 26
click at [105, 134] on span "www.lk-homecollective.com" at bounding box center [95, 135] width 29 height 4
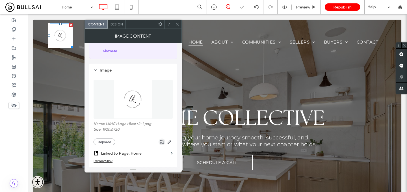
click at [162, 142] on icon "button" at bounding box center [162, 142] width 5 height 5
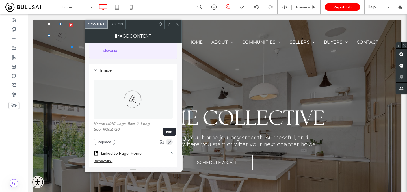
click at [168, 143] on use "button" at bounding box center [169, 141] width 3 height 3
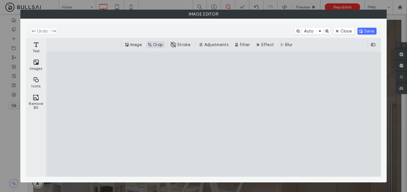
click at [157, 44] on button "Crop" at bounding box center [155, 44] width 19 height 7
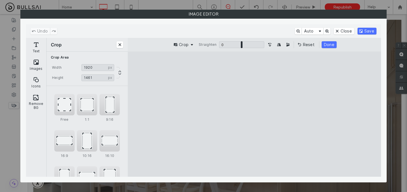
drag, startPoint x: 305, startPoint y: 65, endPoint x: 309, endPoint y: 89, distance: 24.4
click at [254, 114] on cesdk-canvas "Editor canvas" at bounding box center [254, 114] width 0 height 0
type input "***"
drag, startPoint x: 321, startPoint y: 170, endPoint x: 322, endPoint y: 137, distance: 33.7
click at [254, 114] on cesdk-canvas "Editor canvas" at bounding box center [254, 114] width 0 height 0
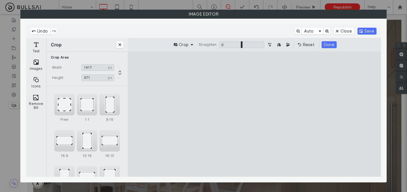
drag, startPoint x: 352, startPoint y: 113, endPoint x: 300, endPoint y: 113, distance: 52.0
click at [254, 114] on cesdk-canvas "Editor canvas" at bounding box center [254, 114] width 0 height 0
type input "***"
drag, startPoint x: 179, startPoint y: 114, endPoint x: 227, endPoint y: 114, distance: 48.0
click at [254, 114] on cesdk-canvas "Editor canvas" at bounding box center [254, 114] width 0 height 0
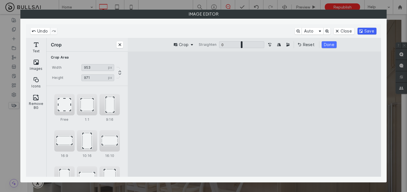
click at [368, 32] on button "Save" at bounding box center [366, 31] width 19 height 7
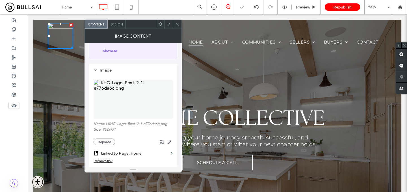
click at [177, 24] on icon at bounding box center [177, 24] width 4 height 4
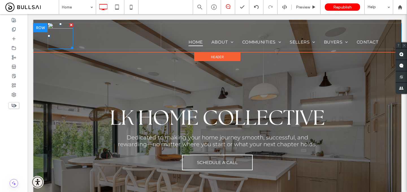
click at [66, 43] on img at bounding box center [60, 36] width 25 height 26
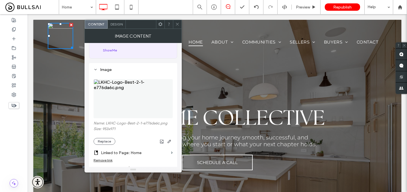
scroll to position [46, 0]
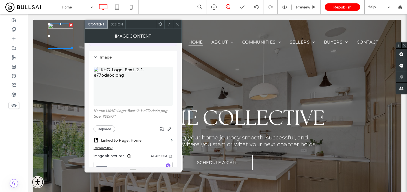
click at [104, 133] on section "Linked to Page: Home" at bounding box center [133, 138] width 79 height 13
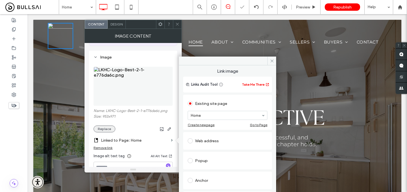
click at [107, 130] on button "Replace" at bounding box center [105, 128] width 22 height 7
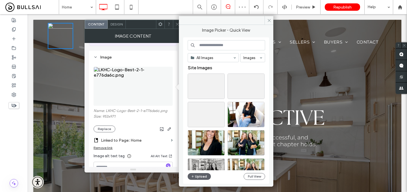
click at [174, 23] on div at bounding box center [177, 24] width 8 height 8
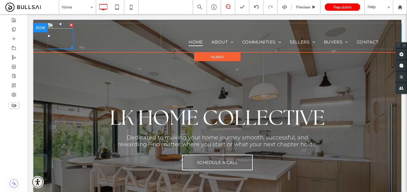
click at [64, 40] on img at bounding box center [60, 36] width 25 height 26
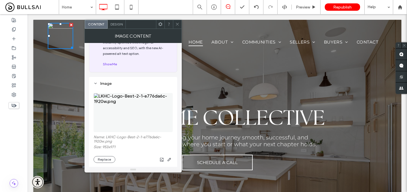
scroll to position [39, 0]
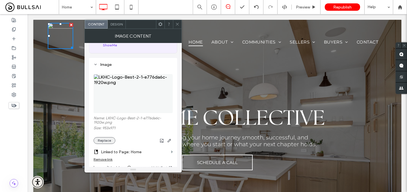
click at [108, 144] on button "Replace" at bounding box center [105, 140] width 22 height 7
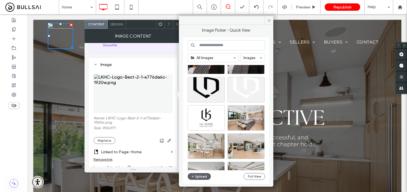
scroll to position [195, 0]
click at [244, 86] on div "Select" at bounding box center [245, 89] width 37 height 25
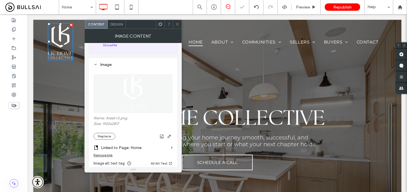
click at [178, 24] on icon at bounding box center [177, 24] width 4 height 4
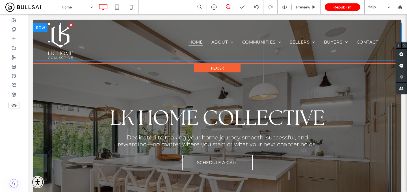
click at [60, 43] on img at bounding box center [60, 41] width 25 height 37
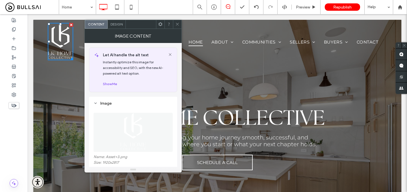
scroll to position [58, 0]
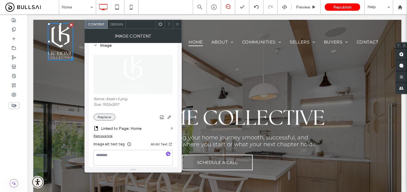
click at [105, 117] on button "Replace" at bounding box center [105, 117] width 22 height 7
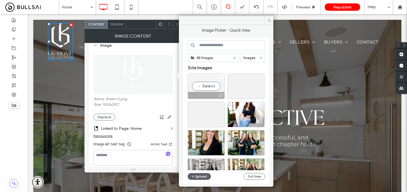
click at [222, 77] on icon at bounding box center [222, 76] width 2 height 2
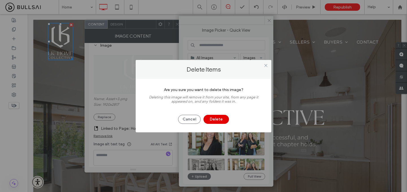
click at [217, 119] on button "Delete" at bounding box center [215, 119] width 25 height 9
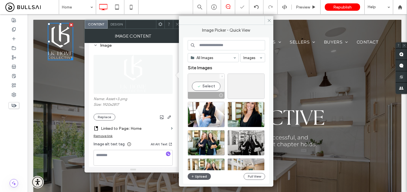
click at [223, 75] on icon at bounding box center [222, 76] width 2 height 2
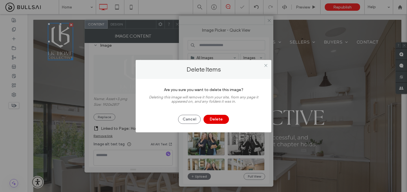
click at [221, 119] on button "Delete" at bounding box center [215, 119] width 25 height 9
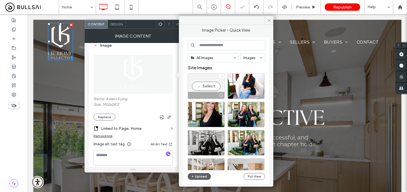
click at [223, 76] on div at bounding box center [222, 76] width 5 height 5
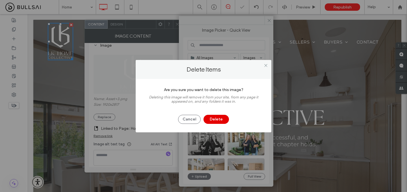
click at [216, 118] on button "Delete" at bounding box center [215, 119] width 25 height 9
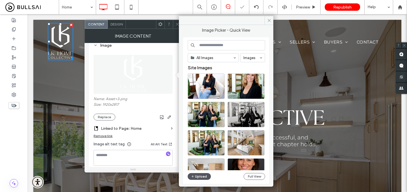
click at [201, 174] on button "Upload" at bounding box center [199, 176] width 23 height 7
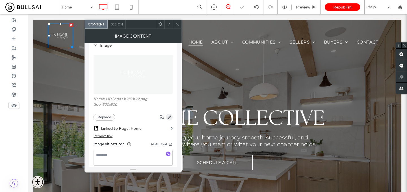
click at [170, 118] on icon "button" at bounding box center [169, 117] width 5 height 5
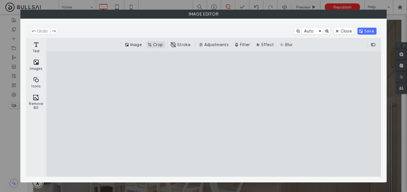
click at [157, 46] on button "Crop" at bounding box center [155, 44] width 19 height 7
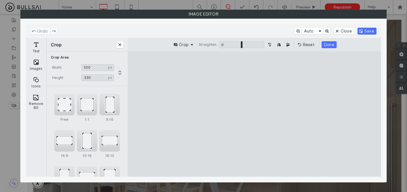
drag, startPoint x: 304, startPoint y: 65, endPoint x: 307, endPoint y: 99, distance: 34.3
click at [254, 114] on cesdk-canvas "Editor canvas" at bounding box center [254, 114] width 0 height 0
type input "***"
drag, startPoint x: 331, startPoint y: 171, endPoint x: 341, endPoint y: 118, distance: 54.1
click at [254, 114] on cesdk-canvas "Editor canvas" at bounding box center [254, 114] width 0 height 0
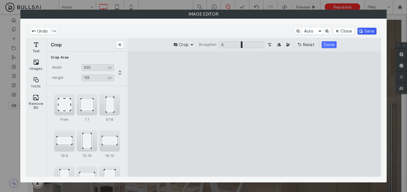
click at [370, 33] on button "Save" at bounding box center [366, 31] width 19 height 7
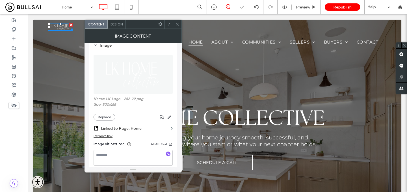
click at [176, 21] on span at bounding box center [177, 24] width 4 height 8
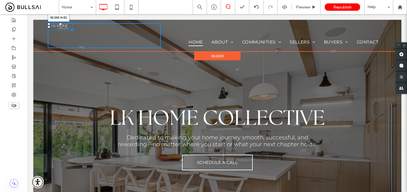
drag, startPoint x: 71, startPoint y: 29, endPoint x: 88, endPoint y: 44, distance: 23.0
click at [73, 31] on div "W:260 H:81" at bounding box center [60, 27] width 25 height 8
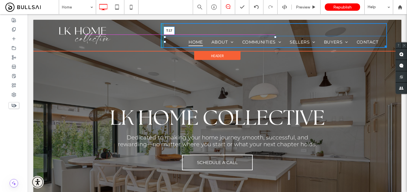
drag, startPoint x: 275, startPoint y: 36, endPoint x: 275, endPoint y: 28, distance: 7.9
click at [275, 36] on div at bounding box center [275, 37] width 2 height 2
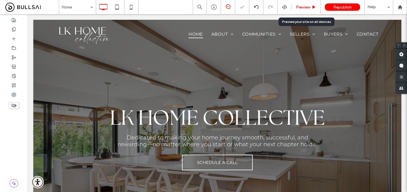
drag, startPoint x: 305, startPoint y: 6, endPoint x: 237, endPoint y: 24, distance: 70.9
click at [305, 6] on span "Preview" at bounding box center [303, 7] width 14 height 5
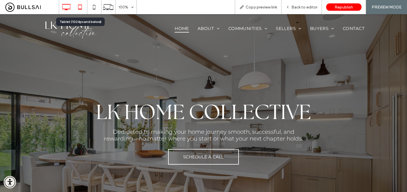
click at [83, 7] on icon at bounding box center [79, 6] width 11 height 11
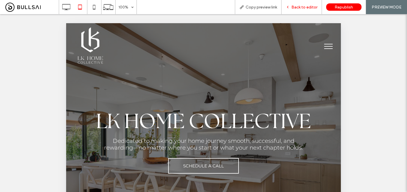
click at [298, 5] on span "Back to editor" at bounding box center [304, 7] width 26 height 5
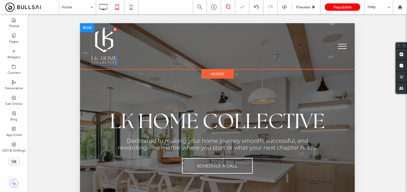
click at [102, 49] on img at bounding box center [104, 46] width 26 height 38
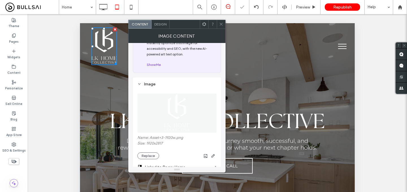
scroll to position [42, 0]
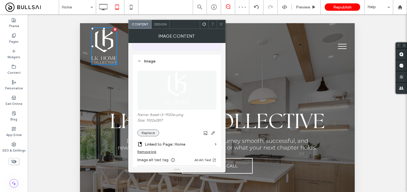
click at [149, 135] on button "Replace" at bounding box center [148, 132] width 22 height 7
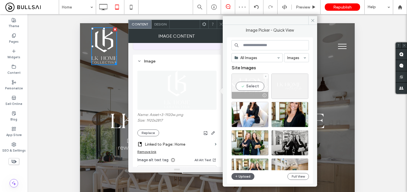
click at [256, 85] on div "Select" at bounding box center [249, 85] width 37 height 25
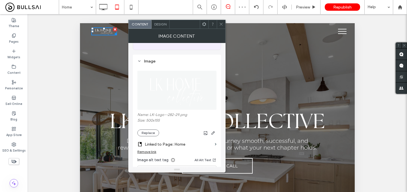
click at [223, 23] on icon at bounding box center [221, 24] width 4 height 4
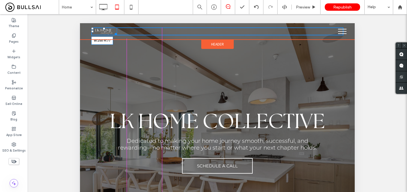
drag, startPoint x: 114, startPoint y: 33, endPoint x: 167, endPoint y: 47, distance: 54.9
click at [167, 35] on div "W:250 H:77 Click To Paste" at bounding box center [217, 31] width 252 height 8
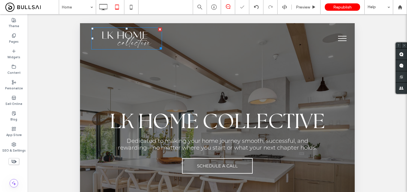
click at [343, 38] on button "menu" at bounding box center [342, 38] width 15 height 15
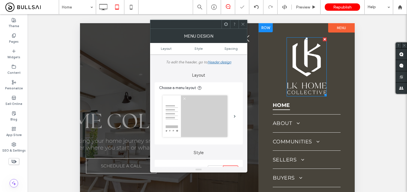
click at [303, 63] on img at bounding box center [307, 66] width 40 height 59
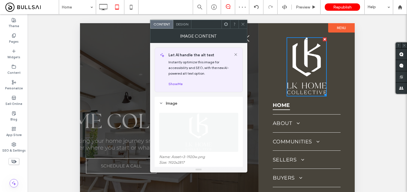
scroll to position [52, 0]
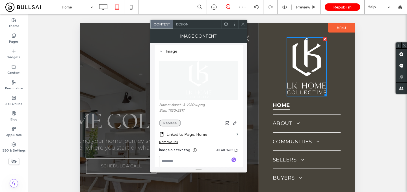
click at [175, 126] on button "Replace" at bounding box center [170, 123] width 22 height 7
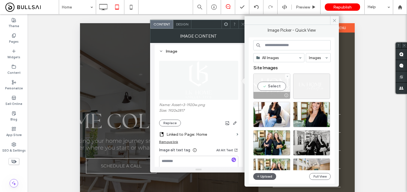
click at [282, 86] on div "Select" at bounding box center [271, 85] width 37 height 25
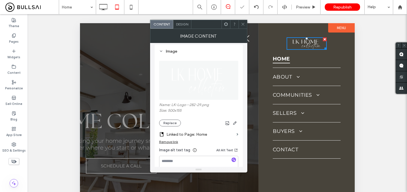
click at [242, 24] on icon at bounding box center [243, 24] width 4 height 4
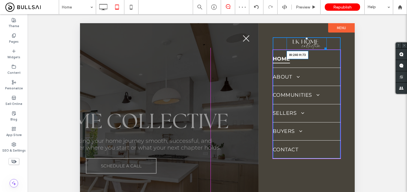
drag, startPoint x: 325, startPoint y: 47, endPoint x: 352, endPoint y: 62, distance: 30.9
click at [352, 62] on div "W:240 H:73 Home About Meet Lauren Meet Karen Testimonials Communities Paso Robl…" at bounding box center [307, 171] width 96 height 296
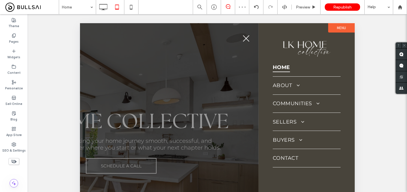
click at [248, 39] on button "menu" at bounding box center [246, 38] width 15 height 15
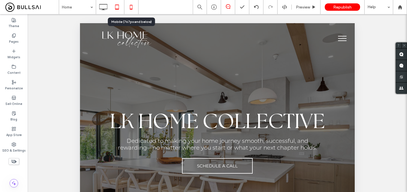
click at [134, 7] on icon at bounding box center [130, 6] width 11 height 11
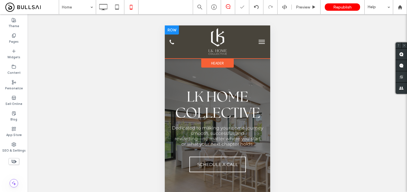
scroll to position [0, 0]
click at [216, 49] on img at bounding box center [217, 41] width 19 height 27
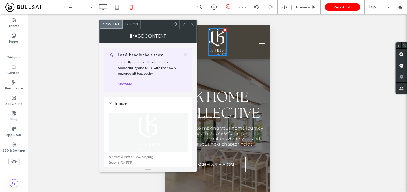
scroll to position [34, 0]
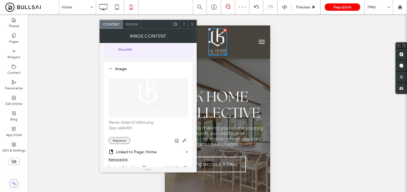
click at [123, 138] on button "Replace" at bounding box center [120, 140] width 22 height 7
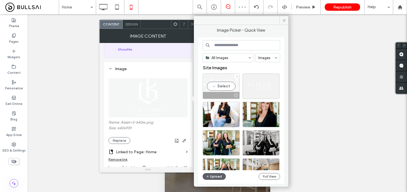
click at [213, 84] on div "Select" at bounding box center [221, 85] width 37 height 25
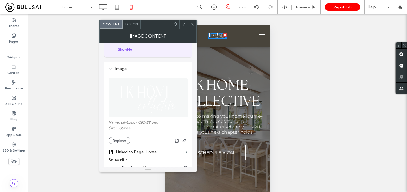
click at [192, 23] on icon at bounding box center [192, 24] width 4 height 4
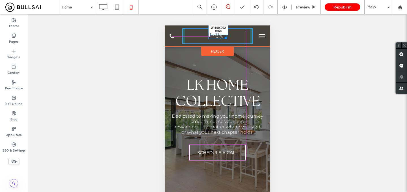
drag, startPoint x: 225, startPoint y: 37, endPoint x: 242, endPoint y: 43, distance: 18.8
click at [227, 39] on div at bounding box center [224, 37] width 4 height 4
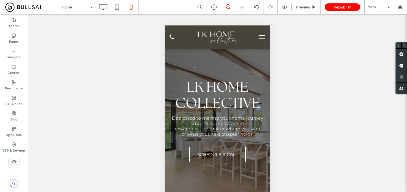
click at [262, 36] on button "menu" at bounding box center [261, 36] width 11 height 11
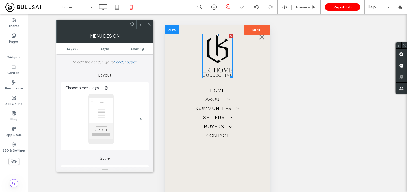
click at [219, 58] on img at bounding box center [217, 56] width 30 height 44
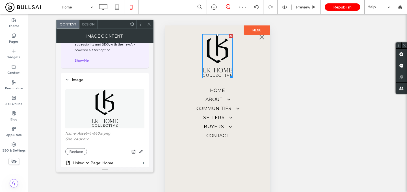
scroll to position [40, 0]
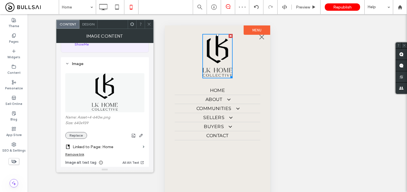
click at [74, 137] on button "Replace" at bounding box center [76, 135] width 22 height 7
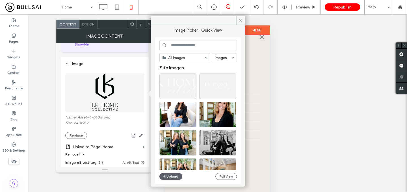
click at [150, 24] on icon at bounding box center [149, 24] width 4 height 4
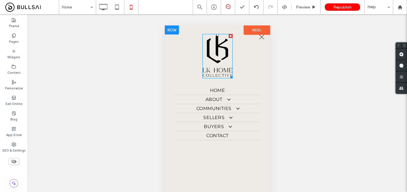
click at [213, 61] on img at bounding box center [217, 56] width 30 height 44
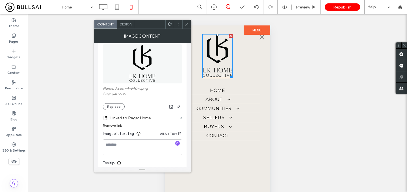
scroll to position [75, 0]
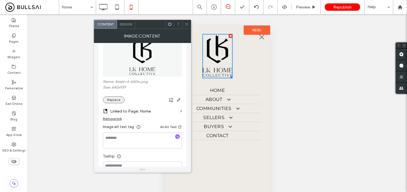
click at [120, 101] on button "Replace" at bounding box center [114, 99] width 22 height 7
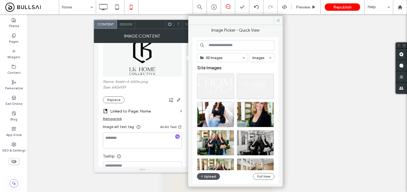
click at [206, 177] on button "Upload" at bounding box center [208, 176] width 23 height 7
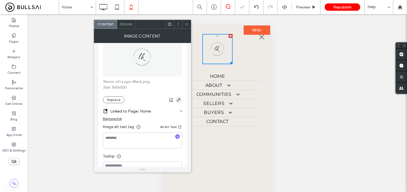
click at [176, 100] on icon "button" at bounding box center [178, 99] width 5 height 5
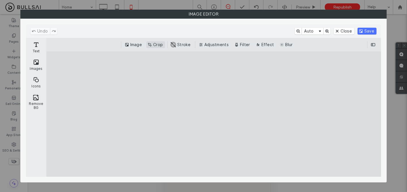
click at [158, 46] on button "Crop" at bounding box center [155, 44] width 19 height 7
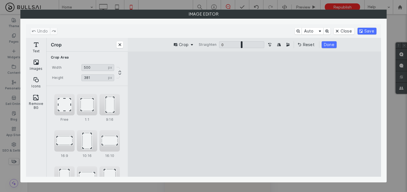
drag, startPoint x: 305, startPoint y: 64, endPoint x: 308, endPoint y: 88, distance: 23.9
click at [254, 114] on cesdk-canvas "Editor canvas" at bounding box center [254, 114] width 0 height 0
type input "***"
drag, startPoint x: 320, startPoint y: 171, endPoint x: 330, endPoint y: 139, distance: 33.5
click at [254, 114] on cesdk-canvas "Editor canvas" at bounding box center [254, 114] width 0 height 0
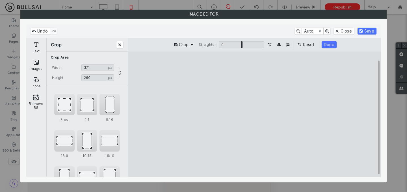
drag, startPoint x: 350, startPoint y: 112, endPoint x: 300, endPoint y: 112, distance: 49.7
click at [254, 114] on cesdk-canvas "Editor canvas" at bounding box center [254, 114] width 0 height 0
type input "***"
drag, startPoint x: 183, startPoint y: 113, endPoint x: 229, endPoint y: 116, distance: 45.6
click at [254, 114] on cesdk-canvas "Editor canvas" at bounding box center [254, 114] width 0 height 0
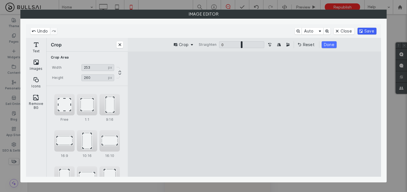
click at [366, 32] on button "Save" at bounding box center [366, 31] width 19 height 7
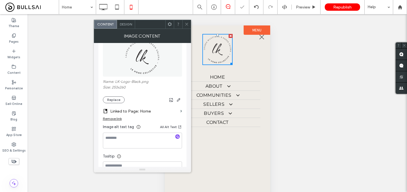
click at [186, 24] on use at bounding box center [186, 24] width 3 height 3
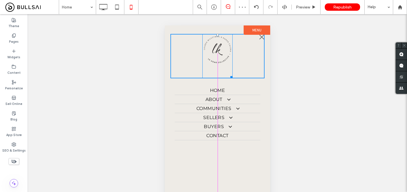
drag, startPoint x: 231, startPoint y: 63, endPoint x: 237, endPoint y: 71, distance: 10.2
click at [232, 71] on div "W:153 H:157" at bounding box center [217, 56] width 30 height 44
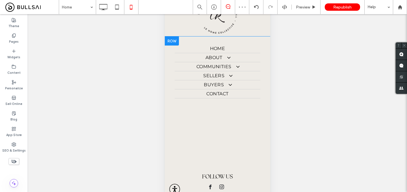
scroll to position [0, 0]
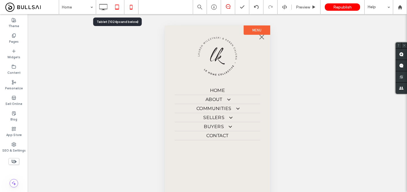
click at [120, 9] on icon at bounding box center [116, 6] width 11 height 11
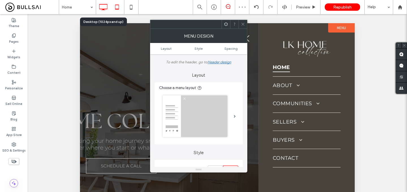
click at [105, 6] on icon at bounding box center [102, 6] width 11 height 11
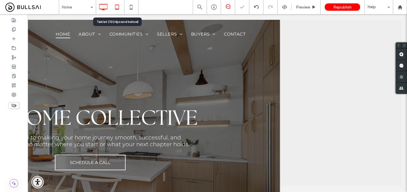
click at [116, 10] on icon at bounding box center [116, 6] width 11 height 11
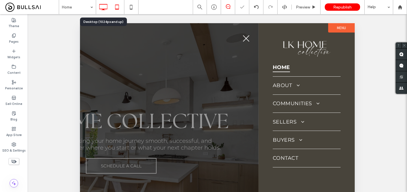
click at [103, 7] on icon at bounding box center [102, 6] width 11 height 11
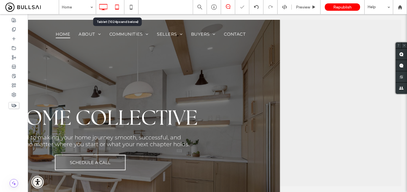
click at [118, 6] on icon at bounding box center [116, 6] width 11 height 11
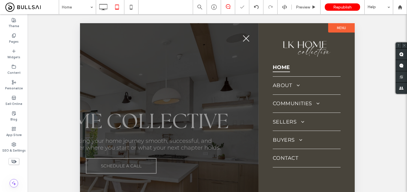
click at [246, 40] on button "menu" at bounding box center [246, 38] width 15 height 15
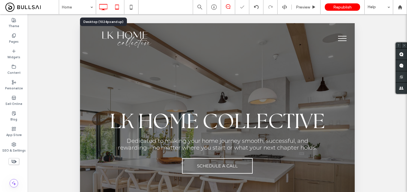
click at [101, 5] on icon at bounding box center [102, 6] width 11 height 11
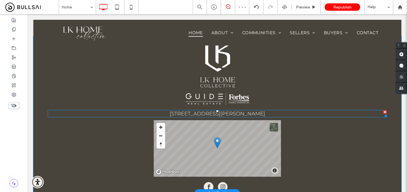
scroll to position [1695, 0]
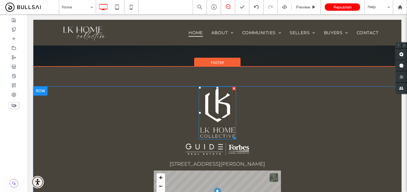
click at [216, 95] on img at bounding box center [217, 112] width 37 height 53
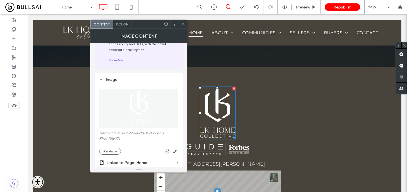
scroll to position [44, 0]
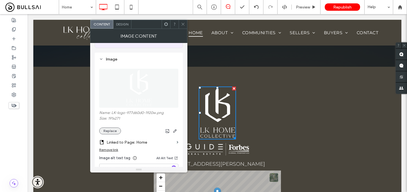
click at [109, 131] on button "Replace" at bounding box center [110, 130] width 22 height 7
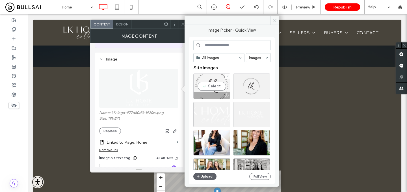
click at [210, 83] on div "Select" at bounding box center [211, 85] width 37 height 25
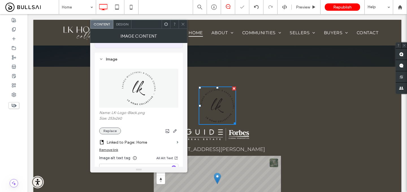
click at [113, 129] on button "Replace" at bounding box center [110, 130] width 22 height 7
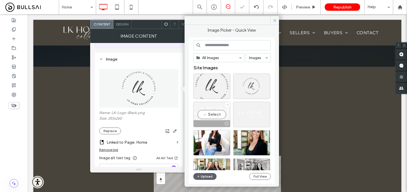
click at [220, 113] on div "Select" at bounding box center [211, 114] width 37 height 25
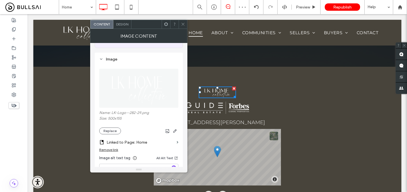
click at [183, 25] on icon at bounding box center [183, 24] width 4 height 4
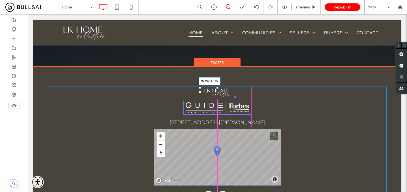
drag, startPoint x: 233, startPoint y: 96, endPoint x: 250, endPoint y: 108, distance: 19.7
click at [236, 98] on div at bounding box center [234, 96] width 4 height 4
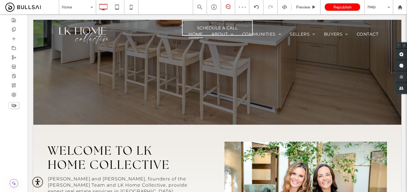
scroll to position [0, 0]
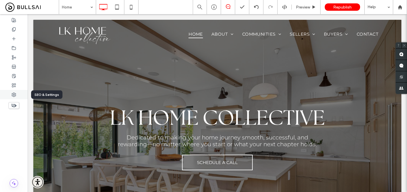
click at [14, 94] on use at bounding box center [14, 95] width 4 height 4
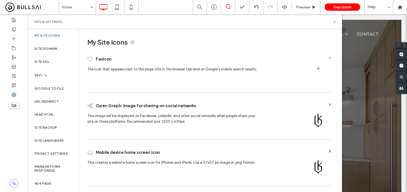
click at [330, 58] on use at bounding box center [329, 58] width 2 height 2
click at [320, 68] on icon at bounding box center [318, 66] width 5 height 5
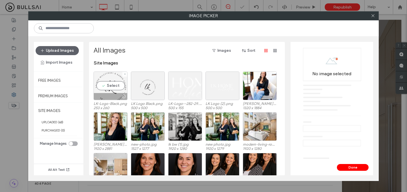
click at [118, 88] on div "Select" at bounding box center [111, 85] width 34 height 29
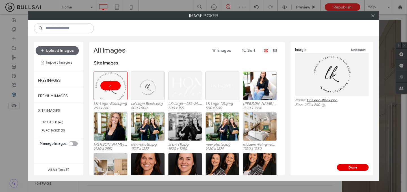
click at [342, 165] on button "Done" at bounding box center [353, 167] width 32 height 7
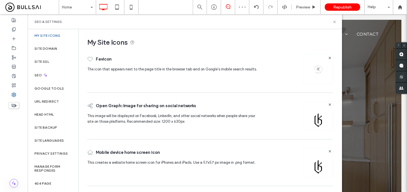
click at [331, 106] on div at bounding box center [329, 104] width 5 height 5
click at [329, 105] on use at bounding box center [329, 104] width 2 height 2
click at [330, 149] on span at bounding box center [330, 150] width 2 height 5
click at [321, 114] on div "Image" at bounding box center [318, 115] width 28 height 27
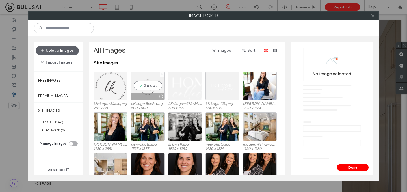
click at [115, 86] on div at bounding box center [111, 85] width 34 height 29
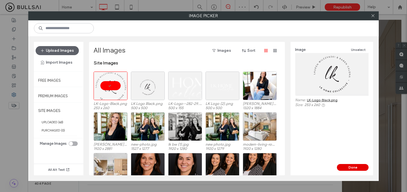
click at [353, 167] on button "Done" at bounding box center [353, 167] width 32 height 7
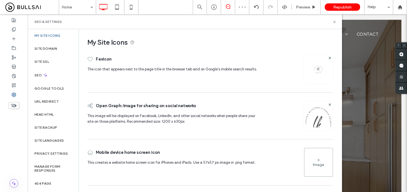
click at [323, 162] on div "Image" at bounding box center [318, 164] width 11 height 5
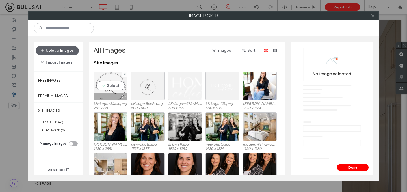
click at [103, 89] on div "Select" at bounding box center [111, 85] width 34 height 29
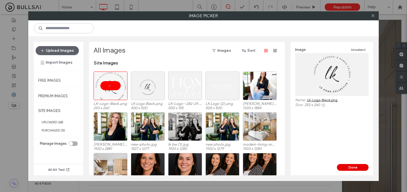
click at [350, 168] on button "Done" at bounding box center [353, 167] width 32 height 7
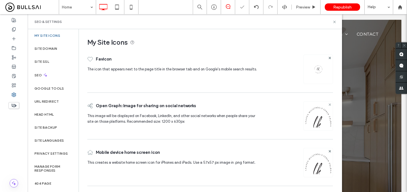
click at [329, 104] on icon at bounding box center [330, 104] width 2 height 2
click at [329, 152] on span at bounding box center [330, 150] width 2 height 5
click at [323, 117] on div "Image" at bounding box center [318, 118] width 11 height 5
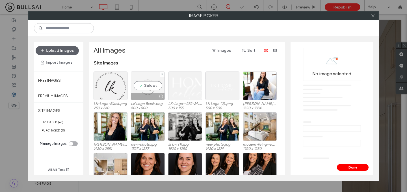
click at [150, 83] on div "Select" at bounding box center [148, 85] width 34 height 29
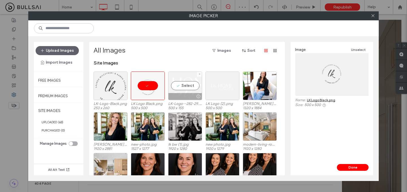
click at [148, 91] on div at bounding box center [148, 85] width 34 height 29
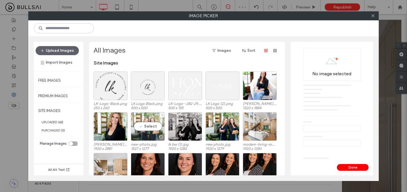
click at [154, 128] on div "Select" at bounding box center [148, 126] width 34 height 29
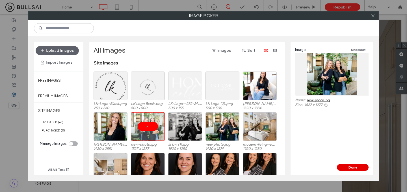
click at [350, 168] on button "Done" at bounding box center [353, 167] width 32 height 7
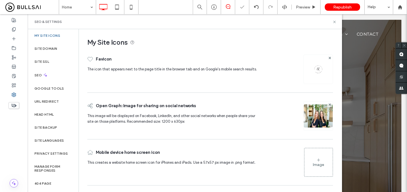
click at [318, 156] on div "Image" at bounding box center [318, 162] width 28 height 27
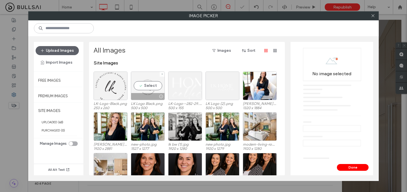
click at [162, 96] on div at bounding box center [160, 96] width 7 height 5
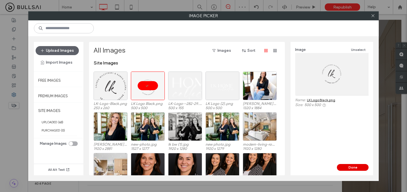
drag, startPoint x: 345, startPoint y: 168, endPoint x: 315, endPoint y: 150, distance: 35.3
click at [345, 168] on button "Done" at bounding box center [353, 167] width 32 height 7
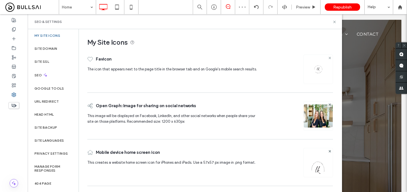
click at [329, 56] on span at bounding box center [330, 57] width 2 height 5
click at [326, 57] on div "Image" at bounding box center [318, 68] width 28 height 27
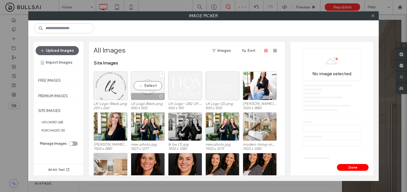
click at [154, 81] on div "Select" at bounding box center [148, 85] width 34 height 29
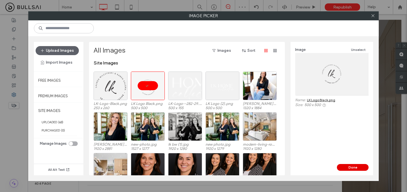
click at [355, 167] on button "Done" at bounding box center [353, 167] width 32 height 7
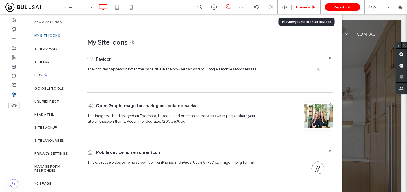
click at [311, 4] on div "Preview" at bounding box center [306, 7] width 29 height 14
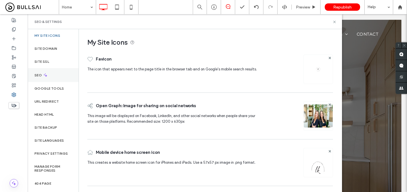
click at [39, 74] on label "SEO" at bounding box center [38, 75] width 8 height 4
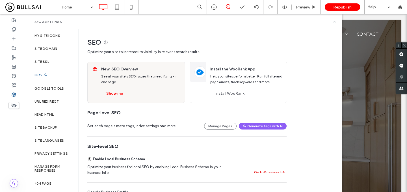
click at [267, 170] on button "Go to Business Info" at bounding box center [270, 172] width 32 height 7
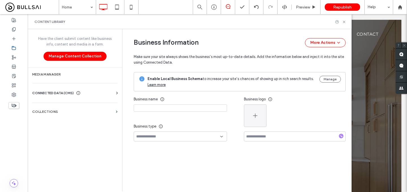
type input "**********"
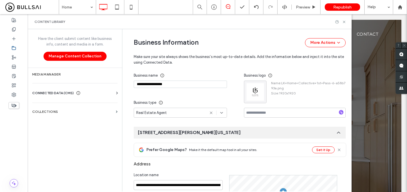
scroll to position [56, 0]
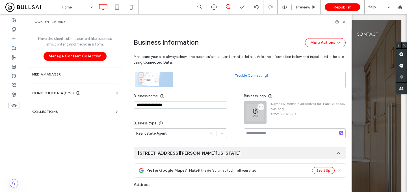
click at [259, 107] on icon "button" at bounding box center [261, 107] width 5 height 5
click at [269, 133] on span "Remove Image" at bounding box center [278, 132] width 24 height 6
click at [253, 112] on use "button" at bounding box center [255, 112] width 4 height 4
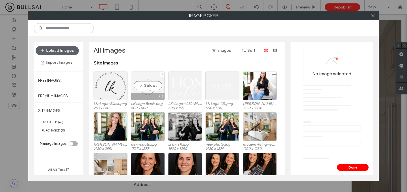
click at [146, 82] on div "Select" at bounding box center [148, 85] width 34 height 29
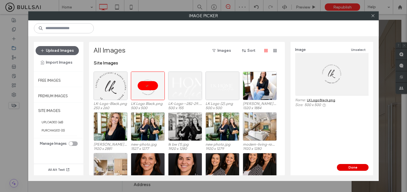
click at [344, 166] on button "Done" at bounding box center [353, 167] width 32 height 7
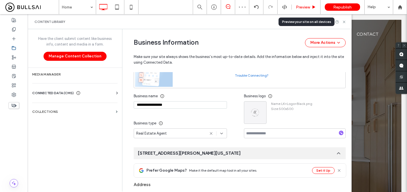
click at [300, 4] on div "Preview" at bounding box center [306, 7] width 29 height 14
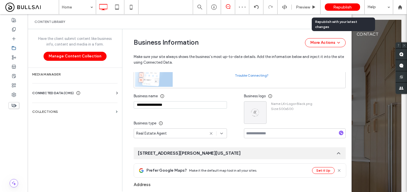
click at [343, 7] on span "Republish" at bounding box center [342, 7] width 18 height 5
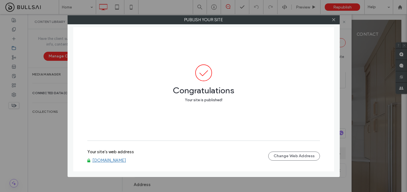
click at [113, 160] on link "www.lk-homecollective.com" at bounding box center [109, 160] width 34 height 5
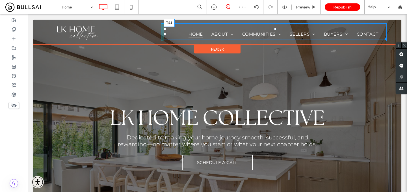
click at [275, 28] on div at bounding box center [275, 29] width 2 height 2
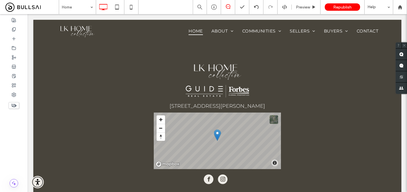
scroll to position [1728, 0]
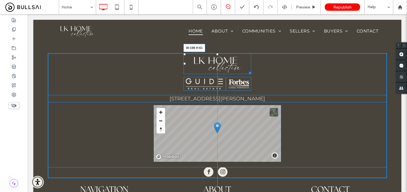
drag, startPoint x: 248, startPoint y: 73, endPoint x: 243, endPoint y: 70, distance: 5.7
click at [247, 70] on div at bounding box center [249, 72] width 4 height 4
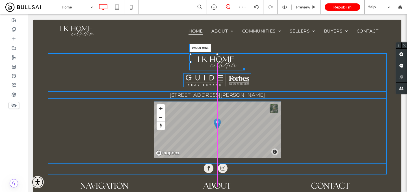
click at [243, 70] on div at bounding box center [243, 68] width 4 height 4
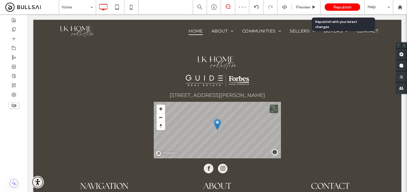
click at [345, 9] on span "Republish" at bounding box center [342, 7] width 18 height 5
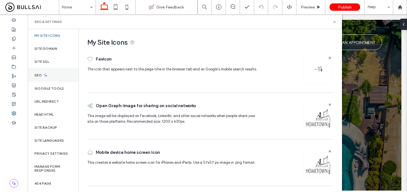
click at [60, 77] on div "SEO" at bounding box center [53, 75] width 51 height 14
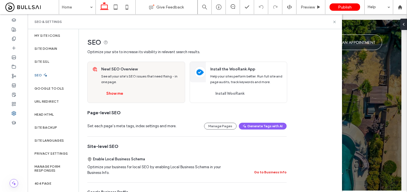
click at [266, 171] on button "Go to Business Info" at bounding box center [270, 172] width 32 height 7
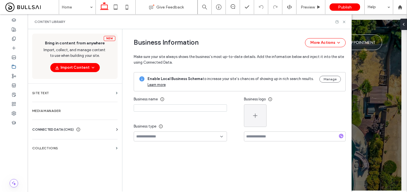
type input "**********"
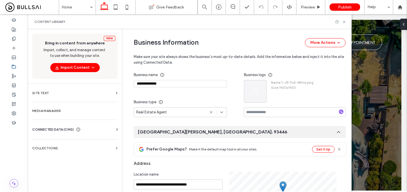
scroll to position [71, 0]
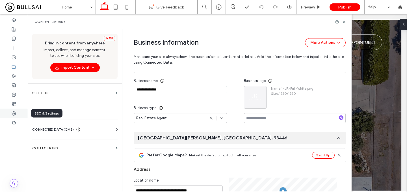
click at [14, 113] on icon at bounding box center [14, 113] width 5 height 5
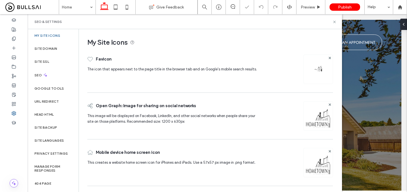
scroll to position [0, 0]
click at [335, 22] on icon at bounding box center [334, 22] width 4 height 4
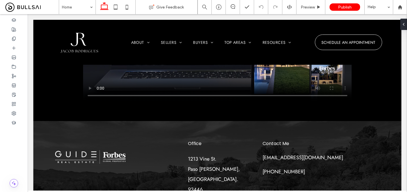
scroll to position [1703, 0]
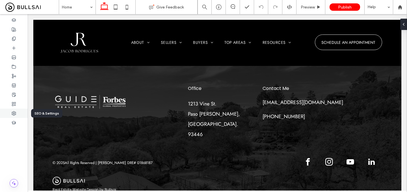
click at [16, 114] on icon at bounding box center [14, 113] width 5 height 5
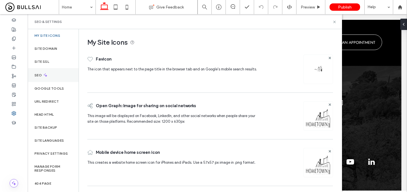
click at [60, 76] on div "SEO" at bounding box center [53, 75] width 51 height 14
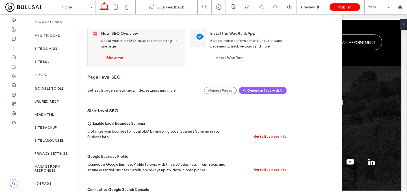
scroll to position [49, 0]
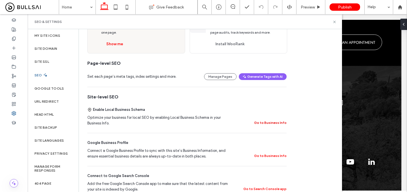
click at [263, 123] on button "Go to Business Info" at bounding box center [270, 122] width 32 height 7
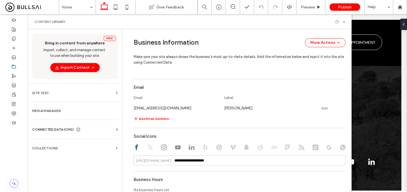
scroll to position [339, 0]
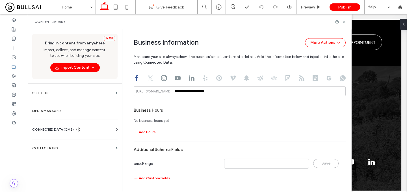
click at [343, 21] on icon at bounding box center [344, 22] width 4 height 4
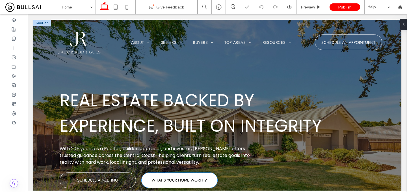
scroll to position [0, 0]
click at [170, 179] on span "WHAT'S YOUR HOME WORTH?" at bounding box center [178, 179] width 55 height 11
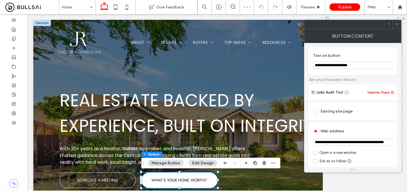
scroll to position [0, 36]
drag, startPoint x: 364, startPoint y: 143, endPoint x: 406, endPoint y: 145, distance: 41.9
click at [406, 145] on body ".wqwq-1{fill:#231f20;} .cls-1q, .cls-2q { fill-rule: evenodd; } .cls-2q { fill:…" at bounding box center [203, 96] width 407 height 192
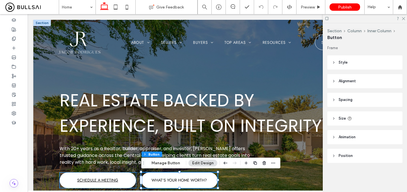
click at [113, 177] on span "SCHEDULE A MEETING" at bounding box center [97, 179] width 41 height 11
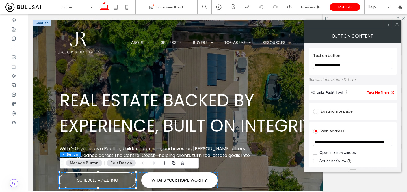
scroll to position [0, 32]
drag, startPoint x: 368, startPoint y: 142, endPoint x: 397, endPoint y: 142, distance: 29.4
click at [397, 142] on div "**********" at bounding box center [352, 105] width 97 height 124
click at [399, 22] on div at bounding box center [396, 24] width 8 height 8
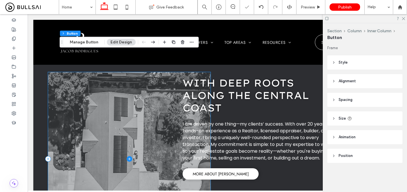
scroll to position [229, 0]
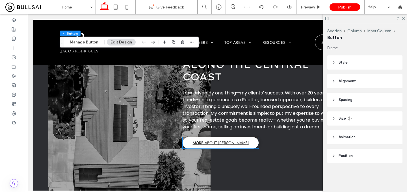
click at [215, 143] on span "MORE ABOUT [PERSON_NAME]" at bounding box center [221, 143] width 56 height 6
click at [215, 143] on div "MORE ABOUT [PERSON_NAME]" at bounding box center [221, 142] width 76 height 11
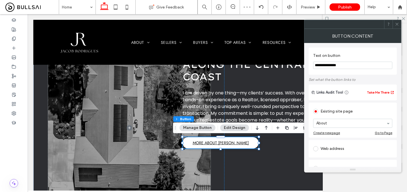
type input "**"
click at [400, 26] on div at bounding box center [396, 24] width 8 height 8
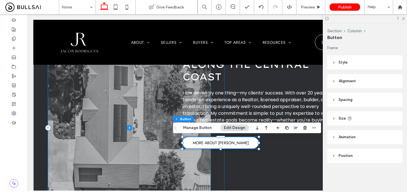
click at [144, 159] on span at bounding box center [129, 128] width 162 height 174
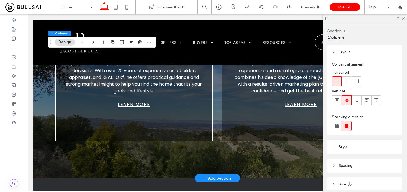
scroll to position [515, 0]
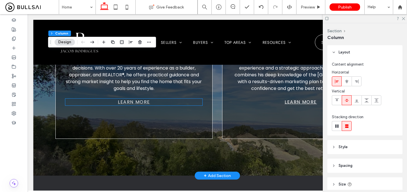
click at [142, 103] on link "Learn more" at bounding box center [134, 102] width 32 height 6
click at [142, 103] on div "Learn more" at bounding box center [133, 102] width 137 height 7
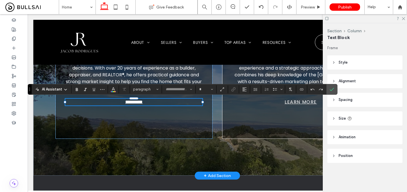
type input "*******"
type input "**"
click at [234, 90] on icon "Link" at bounding box center [233, 89] width 5 height 5
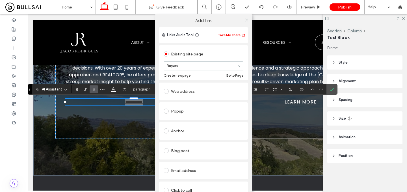
click at [244, 19] on icon at bounding box center [246, 20] width 4 height 4
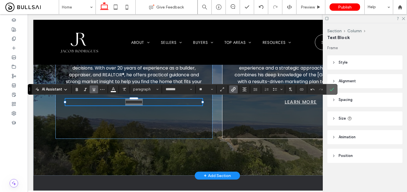
click at [334, 88] on icon "Confirm" at bounding box center [331, 89] width 5 height 5
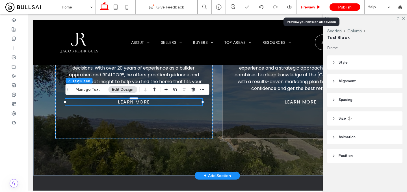
click at [312, 6] on span "Preview" at bounding box center [308, 7] width 14 height 5
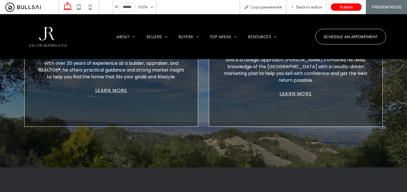
scroll to position [506, 0]
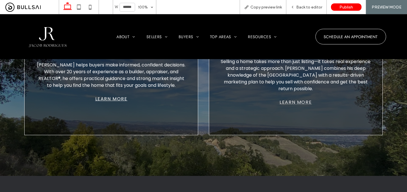
click at [293, 102] on link "Learn more" at bounding box center [295, 102] width 32 height 6
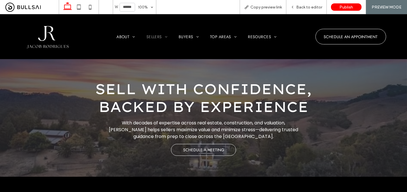
click at [51, 37] on img at bounding box center [47, 37] width 54 height 36
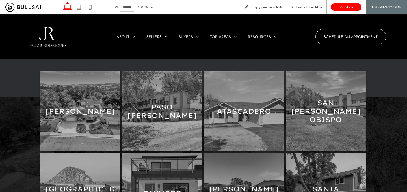
scroll to position [684, 0]
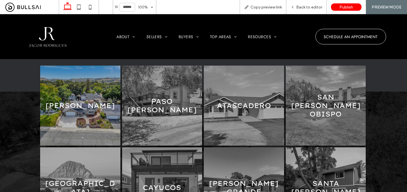
click at [92, 109] on link at bounding box center [80, 106] width 80 height 80
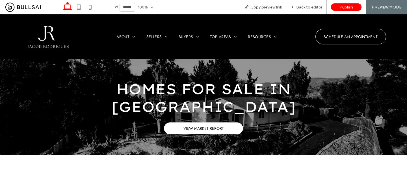
click at [57, 43] on img at bounding box center [47, 37] width 54 height 36
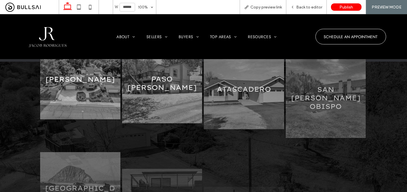
scroll to position [680, 0]
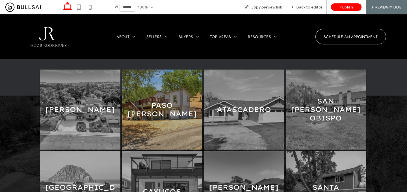
click at [158, 109] on link at bounding box center [162, 110] width 80 height 80
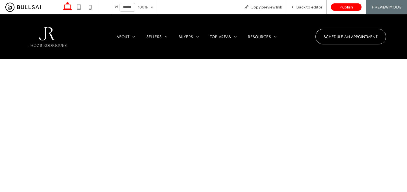
scroll to position [127, 0]
click at [39, 37] on img at bounding box center [46, 36] width 49 height 32
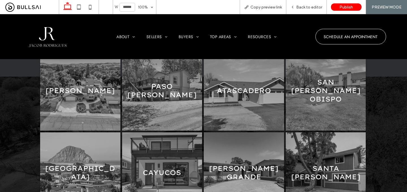
scroll to position [698, 0]
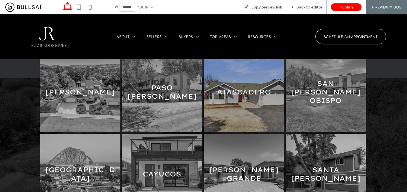
click at [237, 116] on link at bounding box center [244, 92] width 80 height 80
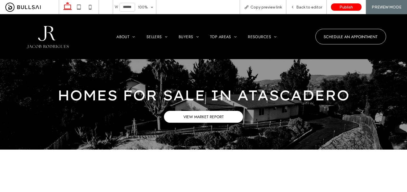
click at [51, 44] on img at bounding box center [47, 37] width 54 height 36
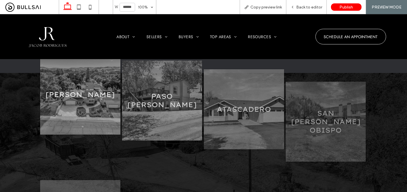
scroll to position [716, 0]
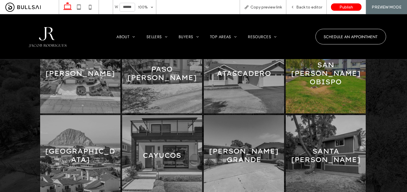
click at [316, 97] on link at bounding box center [326, 73] width 80 height 80
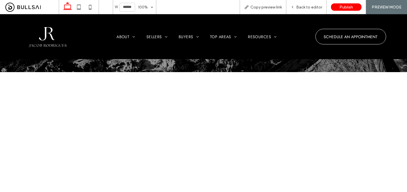
scroll to position [100, 0]
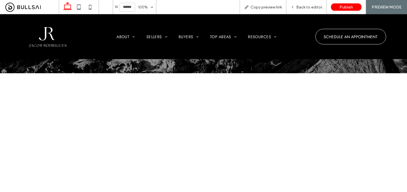
click at [41, 30] on img at bounding box center [46, 36] width 49 height 32
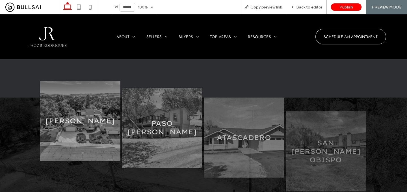
scroll to position [679, 0]
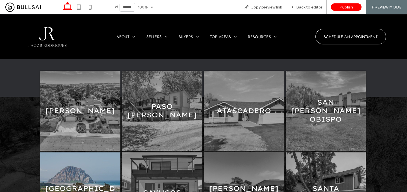
click at [94, 174] on link at bounding box center [80, 192] width 80 height 80
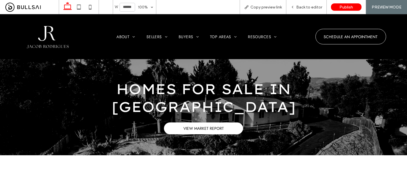
click at [51, 35] on img at bounding box center [47, 37] width 54 height 36
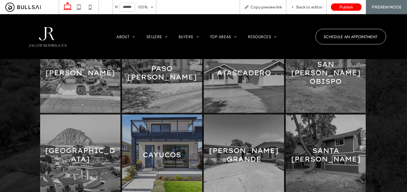
scroll to position [721, 0]
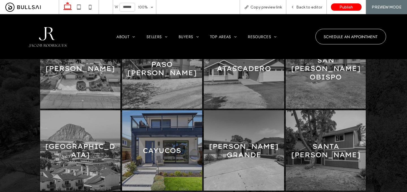
click at [166, 143] on link at bounding box center [162, 150] width 80 height 80
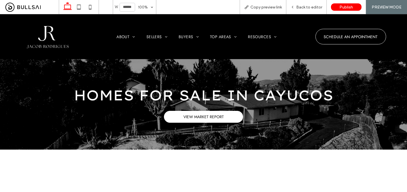
click at [49, 32] on img at bounding box center [47, 37] width 54 height 36
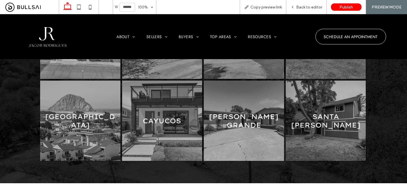
scroll to position [749, 0]
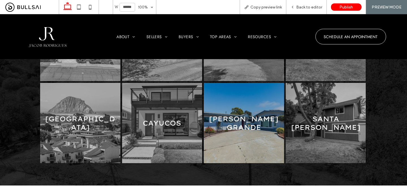
click at [237, 136] on link at bounding box center [244, 123] width 80 height 80
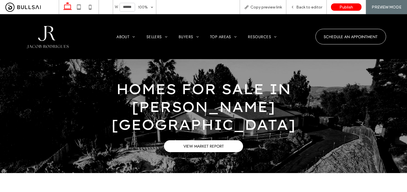
click at [46, 41] on img at bounding box center [47, 37] width 54 height 36
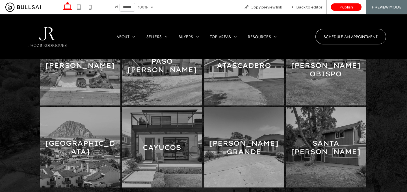
scroll to position [730, 0]
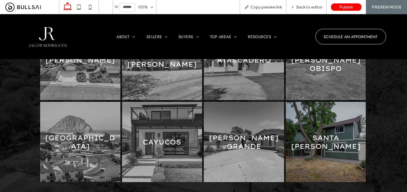
click at [325, 135] on link at bounding box center [326, 142] width 80 height 80
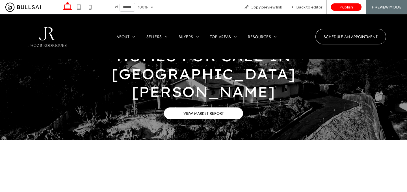
scroll to position [96, 0]
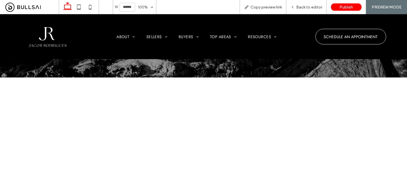
click at [44, 32] on img at bounding box center [46, 36] width 49 height 32
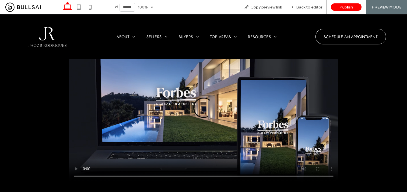
scroll to position [1575, 0]
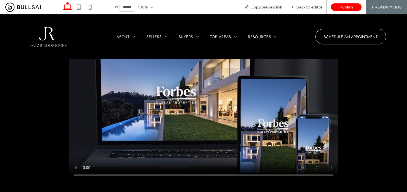
click at [208, 94] on video at bounding box center [203, 110] width 269 height 142
click at [185, 127] on video at bounding box center [203, 110] width 269 height 142
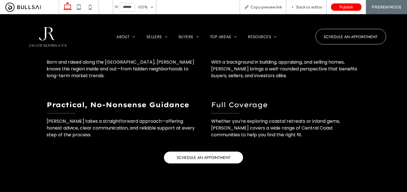
scroll to position [1371, 0]
click at [191, 159] on span "SCHEDULE AN APPOINTMENT" at bounding box center [204, 157] width 54 height 6
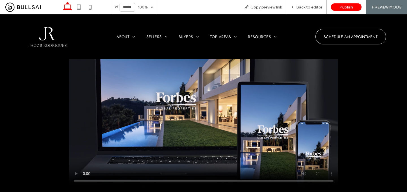
scroll to position [1526, 0]
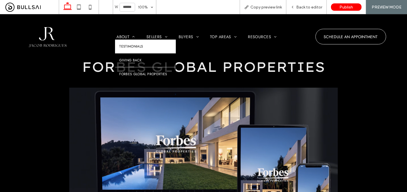
click at [127, 38] on li "About Testimonials Giving Back Forbes Global Properties" at bounding box center [126, 37] width 30 height 6
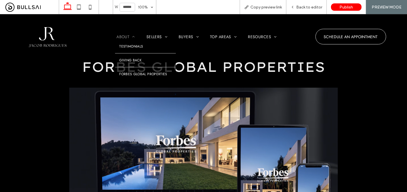
click at [122, 36] on span "About" at bounding box center [125, 37] width 19 height 6
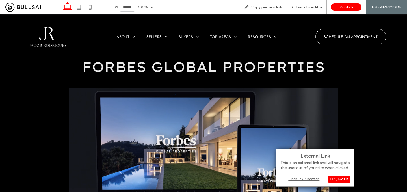
click at [308, 180] on div "Open link in new tab" at bounding box center [315, 179] width 71 height 6
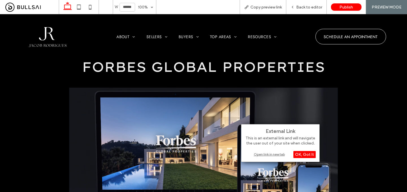
click at [259, 153] on div "Open link in new tab" at bounding box center [280, 154] width 71 height 6
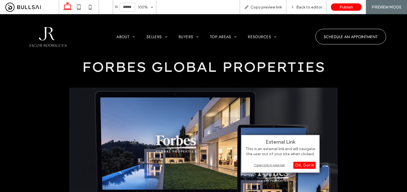
click at [274, 164] on div "Open link in new tab" at bounding box center [280, 165] width 71 height 6
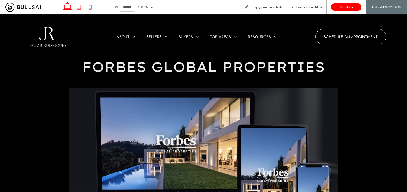
click at [76, 4] on icon at bounding box center [78, 6] width 11 height 11
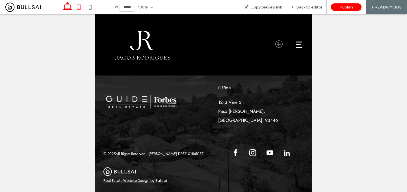
click at [67, 7] on icon at bounding box center [67, 6] width 11 height 11
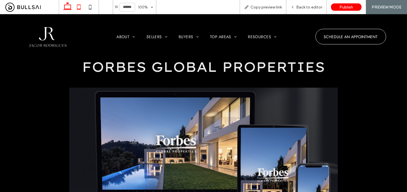
click at [80, 7] on icon at bounding box center [78, 6] width 11 height 11
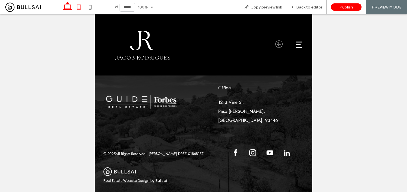
click at [68, 8] on use at bounding box center [67, 6] width 8 height 8
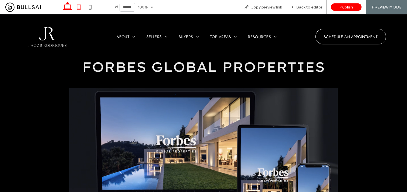
click at [79, 6] on icon at bounding box center [78, 6] width 11 height 11
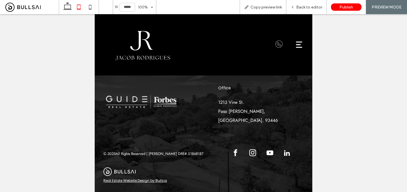
click at [260, 175] on div "W ***** 100% Copy preview link Back to editor Publish PREVIEW MODE Design Panel…" at bounding box center [203, 96] width 407 height 192
click at [68, 9] on use at bounding box center [67, 6] width 8 height 8
type input "******"
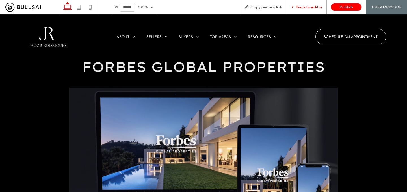
click at [309, 8] on span "Back to editor" at bounding box center [309, 7] width 26 height 5
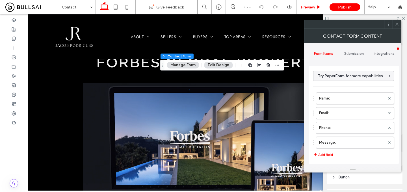
type input "*"
type input "***"
click at [350, 57] on div "Submission" at bounding box center [354, 53] width 30 height 12
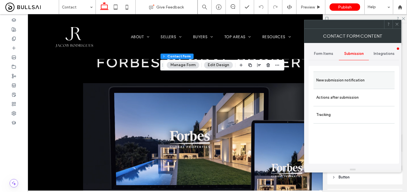
click at [342, 80] on label "New submission notification" at bounding box center [353, 80] width 75 height 11
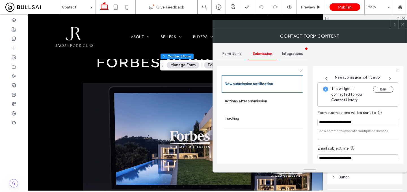
scroll to position [30, 0]
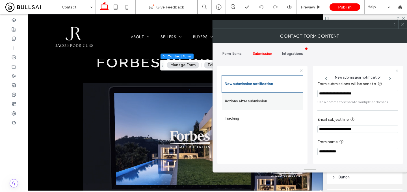
click at [279, 100] on label "Actions after submission" at bounding box center [262, 101] width 75 height 11
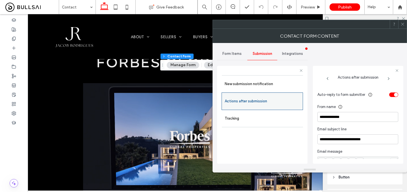
scroll to position [157, 0]
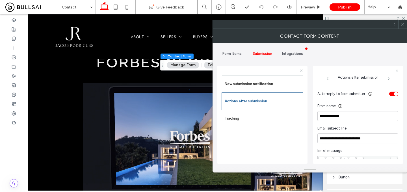
click at [404, 21] on span at bounding box center [402, 24] width 4 height 8
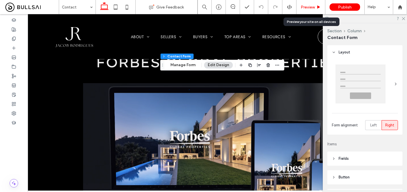
click at [306, 4] on div "Preview" at bounding box center [310, 7] width 29 height 14
click at [311, 6] on span "Preview" at bounding box center [308, 7] width 14 height 5
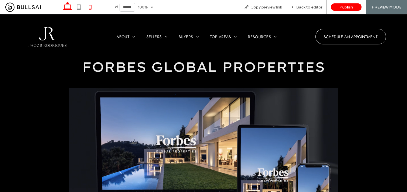
click at [88, 8] on icon at bounding box center [89, 6] width 11 height 11
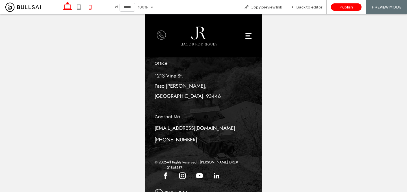
click at [65, 7] on icon at bounding box center [67, 6] width 11 height 11
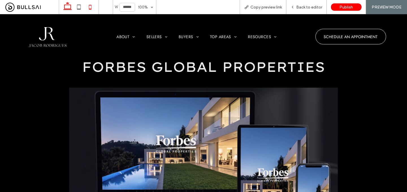
click at [90, 8] on icon at bounding box center [89, 6] width 11 height 11
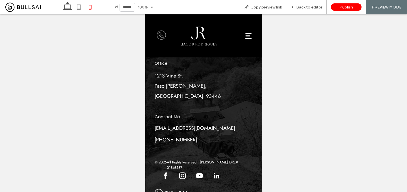
type input "*****"
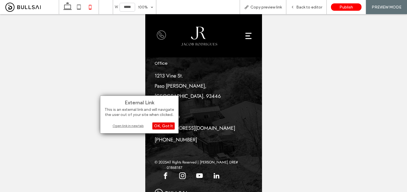
click at [166, 125] on div "OK, Got It" at bounding box center [163, 125] width 22 height 7
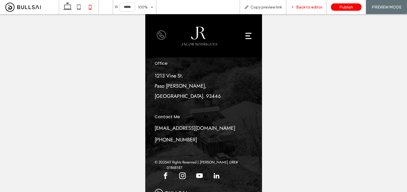
click at [309, 9] on span "Back to editor" at bounding box center [309, 7] width 26 height 5
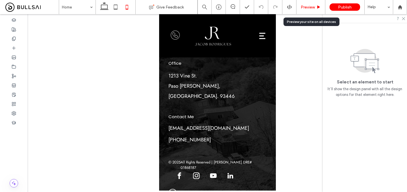
click at [306, 7] on span "Preview" at bounding box center [308, 7] width 14 height 5
click at [308, 5] on span "Preview" at bounding box center [308, 7] width 14 height 5
click at [305, 6] on span "Preview" at bounding box center [308, 7] width 14 height 5
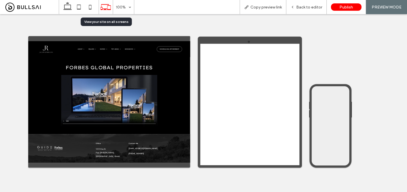
click at [103, 8] on icon at bounding box center [105, 7] width 11 height 11
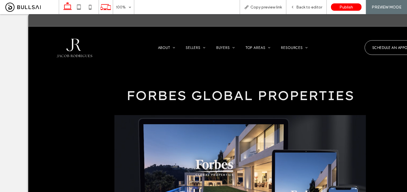
click at [67, 8] on icon at bounding box center [67, 6] width 11 height 11
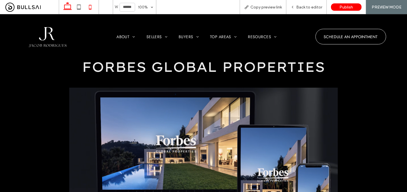
click at [89, 6] on icon at bounding box center [89, 6] width 11 height 11
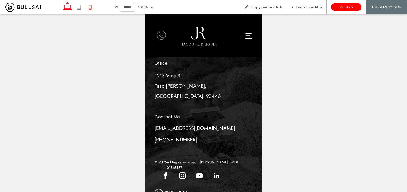
click at [68, 8] on use at bounding box center [67, 6] width 8 height 8
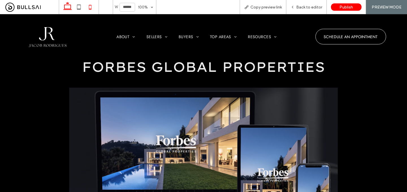
click at [89, 10] on icon at bounding box center [89, 6] width 11 height 11
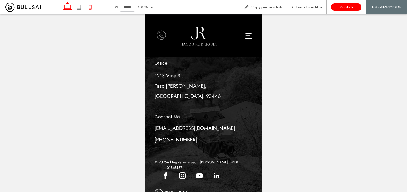
click at [69, 7] on icon at bounding box center [67, 6] width 11 height 11
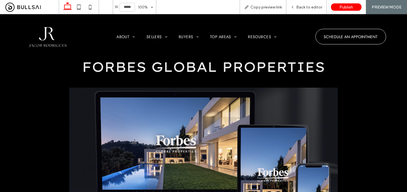
type input "******"
click at [312, 6] on span "Back to editor" at bounding box center [309, 7] width 26 height 5
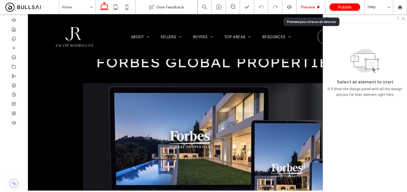
click at [308, 8] on span "Preview" at bounding box center [308, 7] width 14 height 5
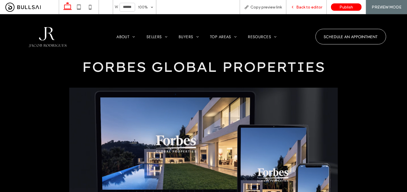
click at [300, 7] on span "Back to editor" at bounding box center [309, 7] width 26 height 5
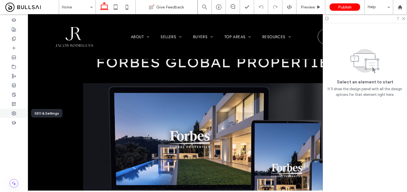
click at [14, 112] on use at bounding box center [14, 113] width 4 height 4
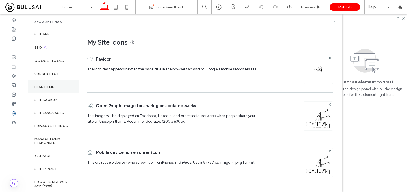
scroll to position [28, 0]
click at [52, 126] on label "Privacy Settings" at bounding box center [50, 125] width 33 height 4
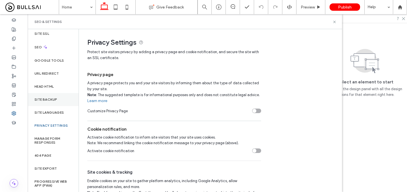
scroll to position [0, 0]
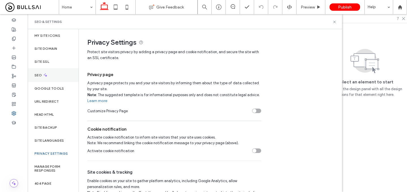
click at [52, 73] on div "SEO" at bounding box center [53, 75] width 51 height 14
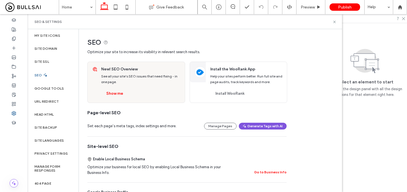
click at [256, 125] on button "Generate Tags with AI" at bounding box center [263, 126] width 48 height 7
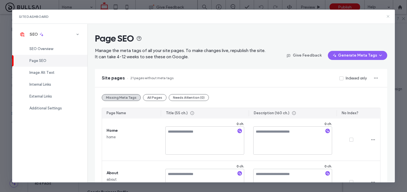
click at [388, 15] on icon at bounding box center [388, 16] width 5 height 5
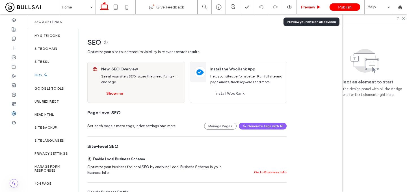
click at [306, 8] on span "Preview" at bounding box center [308, 7] width 14 height 5
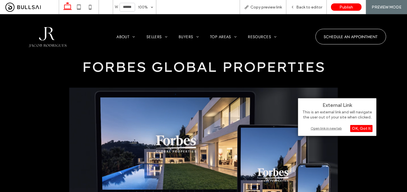
click at [321, 127] on div "Open link in new tab" at bounding box center [337, 128] width 71 height 6
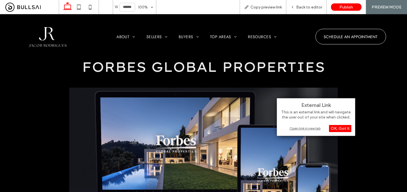
click at [310, 129] on div "Open link in new tab" at bounding box center [316, 128] width 71 height 6
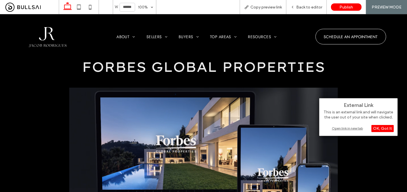
click at [336, 126] on div "Open link in new tab" at bounding box center [358, 128] width 71 height 6
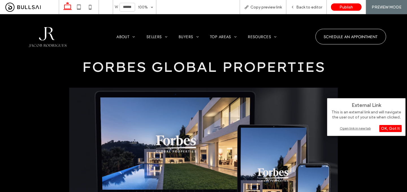
click at [357, 127] on div "Open link in new tab" at bounding box center [366, 128] width 71 height 6
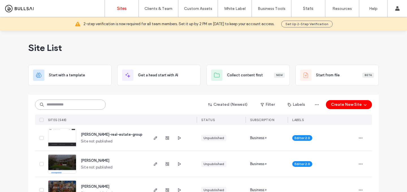
click at [82, 101] on input at bounding box center [70, 104] width 71 height 10
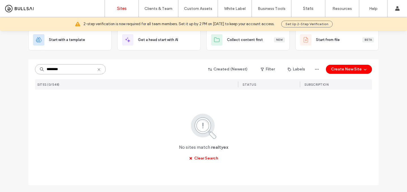
scroll to position [35, 0]
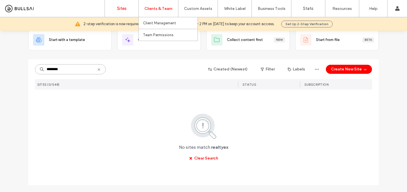
type input "********"
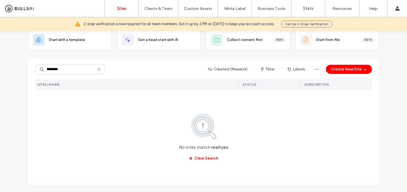
click at [97, 68] on icon at bounding box center [99, 69] width 5 height 5
type input "*******"
click at [97, 70] on icon at bounding box center [99, 69] width 5 height 5
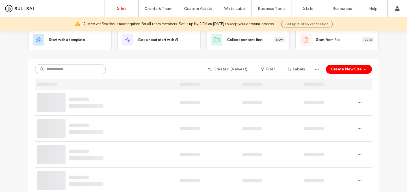
click at [83, 69] on input at bounding box center [70, 69] width 71 height 10
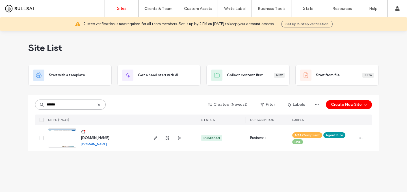
scroll to position [0, 0]
type input "******"
click at [103, 138] on span "[DOMAIN_NAME]" at bounding box center [95, 138] width 29 height 4
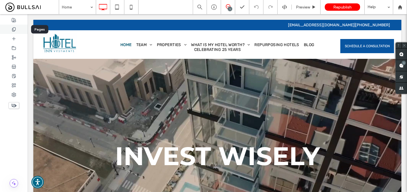
click at [17, 31] on div at bounding box center [14, 29] width 28 height 9
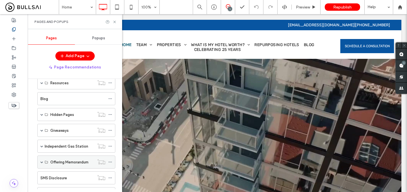
scroll to position [125, 0]
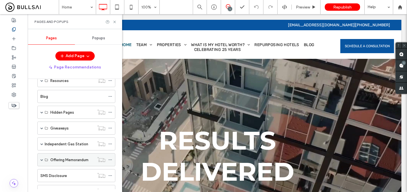
click at [41, 159] on span at bounding box center [41, 159] width 3 height 3
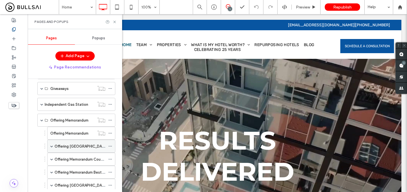
click at [53, 146] on span at bounding box center [51, 146] width 3 height 3
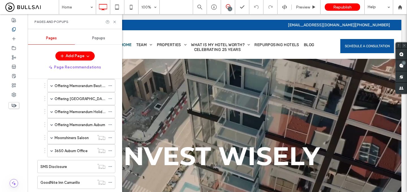
scroll to position [274, 0]
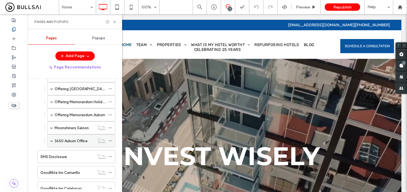
click at [51, 142] on span at bounding box center [51, 140] width 3 height 3
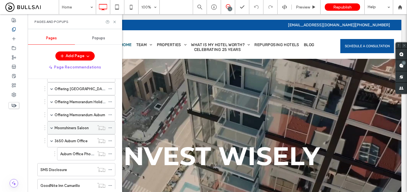
scroll to position [256, 0]
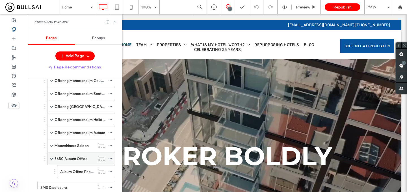
click at [82, 158] on label "3650 Auburn Office" at bounding box center [71, 159] width 33 height 10
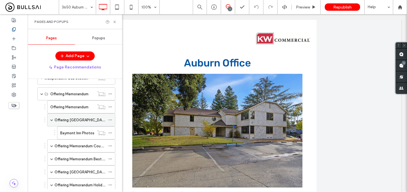
scroll to position [183, 0]
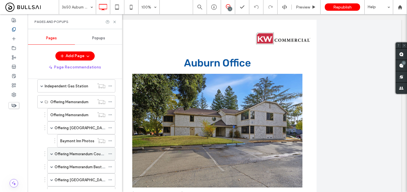
click at [52, 153] on span at bounding box center [51, 153] width 3 height 3
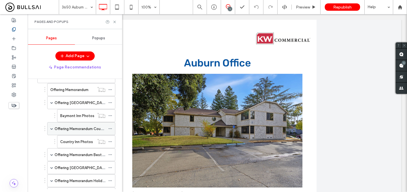
click at [52, 153] on span at bounding box center [51, 154] width 3 height 3
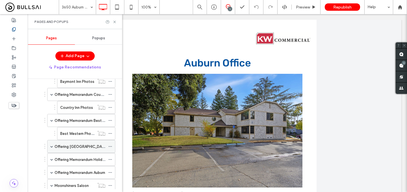
click at [52, 147] on span at bounding box center [51, 146] width 3 height 3
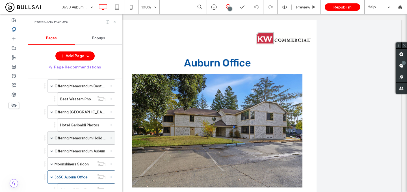
click at [52, 137] on span at bounding box center [51, 137] width 3 height 3
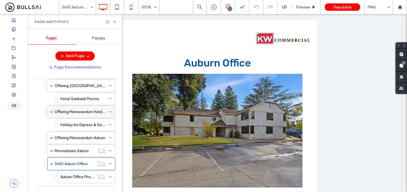
click at [52, 137] on span at bounding box center [51, 137] width 3 height 3
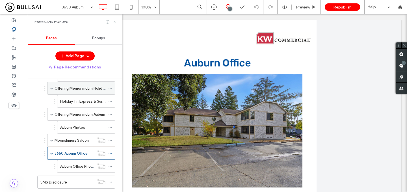
scroll to position [327, 0]
click at [70, 127] on label "Auburn Photos" at bounding box center [72, 127] width 25 height 10
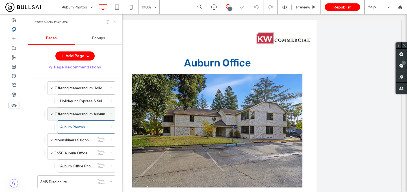
click at [76, 113] on label "Offering Memorandum Auburn" at bounding box center [80, 114] width 51 height 10
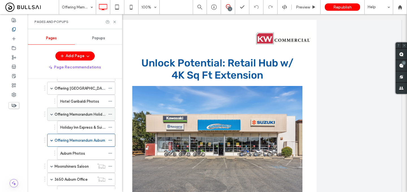
scroll to position [283, 0]
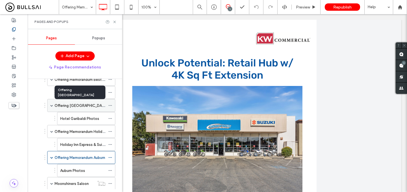
click at [88, 105] on label "Offering [GEOGRAPHIC_DATA]" at bounding box center [81, 106] width 53 height 10
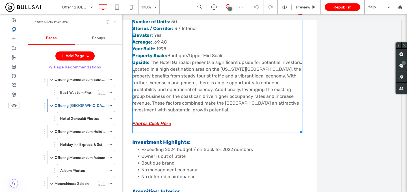
scroll to position [552, 0]
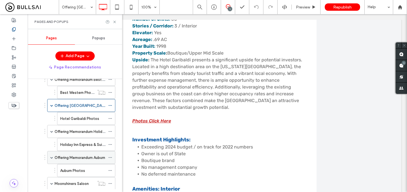
click at [77, 159] on label "Offering Memorandum Auburn" at bounding box center [80, 158] width 51 height 10
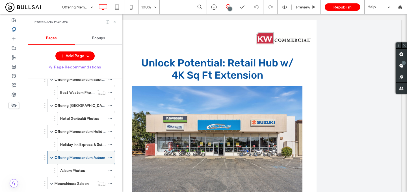
click at [111, 158] on icon at bounding box center [110, 157] width 4 height 4
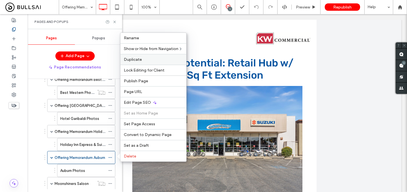
click at [153, 61] on label "Duplicate" at bounding box center [153, 59] width 59 height 5
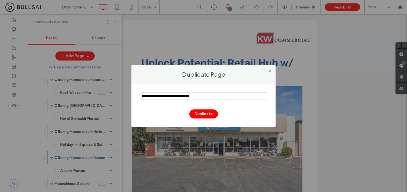
drag, startPoint x: 157, startPoint y: 96, endPoint x: 114, endPoint y: 98, distance: 43.3
click at [114, 98] on div "Duplicate Page Duplicate" at bounding box center [203, 96] width 407 height 192
drag, startPoint x: 212, startPoint y: 98, endPoint x: 181, endPoint y: 97, distance: 31.4
click at [181, 97] on input "notEmpty" at bounding box center [203, 95] width 127 height 7
paste input "**********"
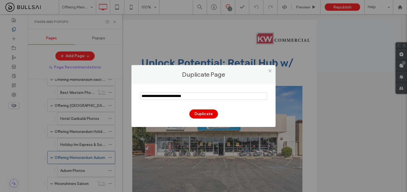
type input "**********"
click at [203, 112] on button "Duplicate" at bounding box center [203, 113] width 29 height 9
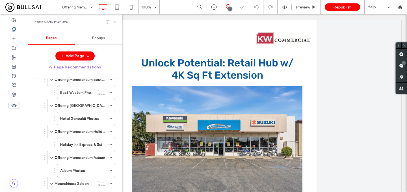
scroll to position [419, 0]
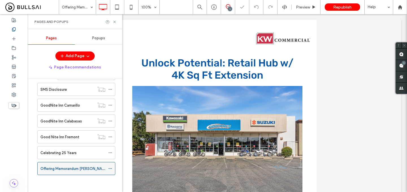
click at [111, 168] on use at bounding box center [110, 168] width 3 height 1
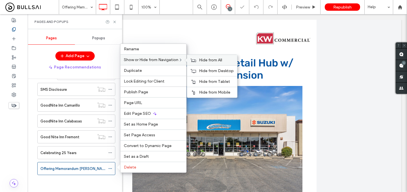
click at [196, 60] on icon at bounding box center [193, 60] width 6 height 4
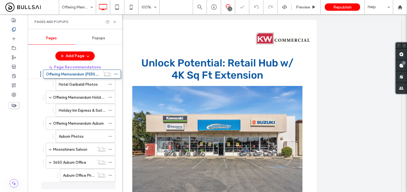
scroll to position [301, 0]
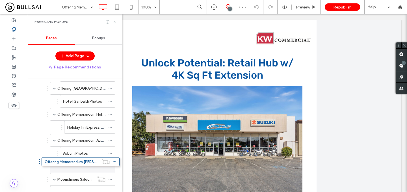
drag, startPoint x: 79, startPoint y: 171, endPoint x: 83, endPoint y: 167, distance: 5.8
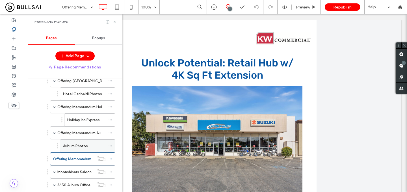
scroll to position [323, 0]
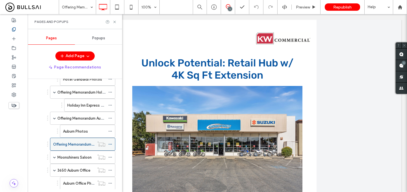
click at [110, 144] on use at bounding box center [110, 144] width 3 height 1
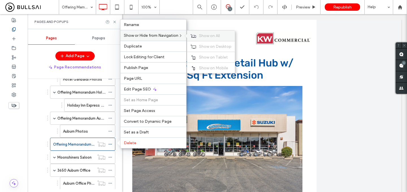
click at [199, 35] on div "Show on All" at bounding box center [211, 36] width 48 height 10
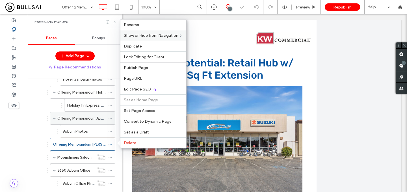
scroll to position [316, 0]
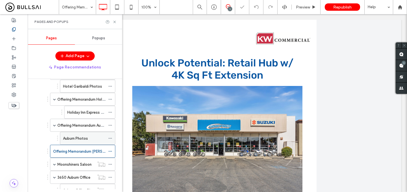
click at [110, 138] on icon at bounding box center [110, 138] width 4 height 4
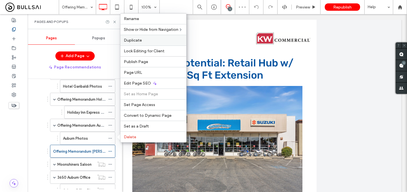
click at [150, 44] on div "Duplicate" at bounding box center [153, 40] width 66 height 11
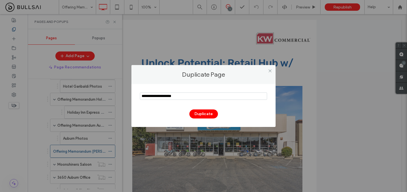
click at [175, 94] on input "notEmpty" at bounding box center [203, 95] width 127 height 7
type input "**********"
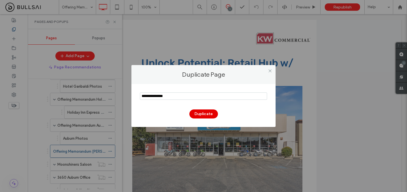
click at [206, 117] on button "Duplicate" at bounding box center [203, 113] width 29 height 9
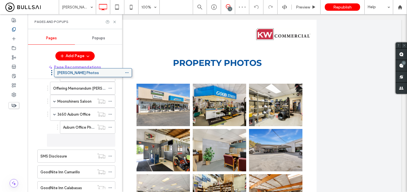
scroll to position [345, 0]
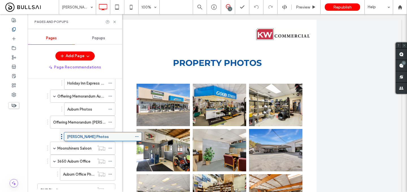
drag, startPoint x: 62, startPoint y: 165, endPoint x: 89, endPoint y: 135, distance: 40.0
click at [110, 137] on span at bounding box center [110, 135] width 4 height 8
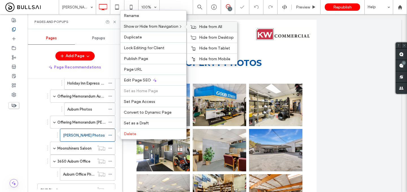
click at [201, 30] on div "Hide from All" at bounding box center [212, 26] width 50 height 10
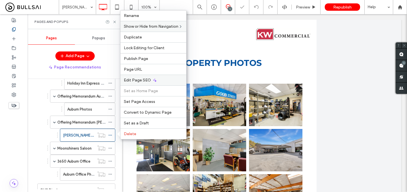
click at [143, 77] on div "Edit Page SEO" at bounding box center [153, 80] width 66 height 11
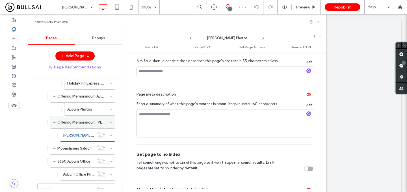
scroll to position [164, 0]
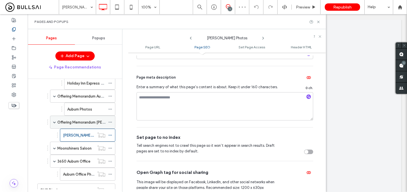
click at [78, 123] on label "Offering Memorandum [PERSON_NAME]" at bounding box center [91, 122] width 68 height 10
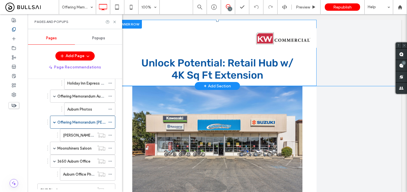
click at [240, 66] on span "Unlock Potential: Retail Hub w/" at bounding box center [217, 63] width 152 height 12
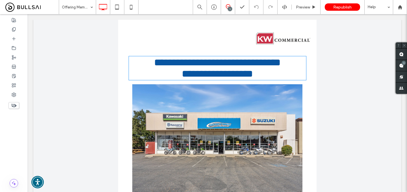
type input "*****"
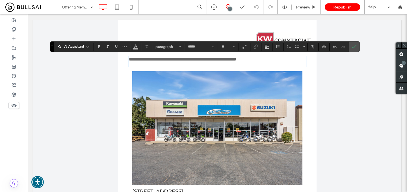
type input "**"
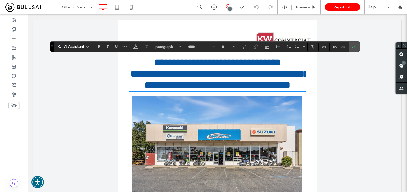
type input "**"
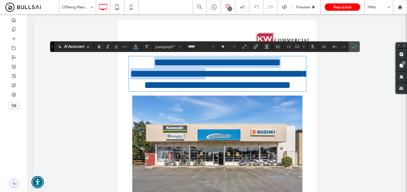
drag, startPoint x: 242, startPoint y: 79, endPoint x: 105, endPoint y: 54, distance: 139.0
click at [105, 54] on div "**********" at bounding box center [217, 58] width 368 height 76
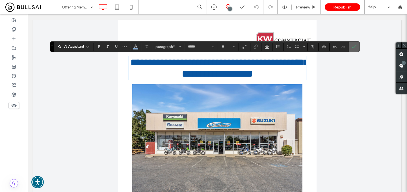
click at [355, 48] on icon "Confirm" at bounding box center [354, 46] width 5 height 5
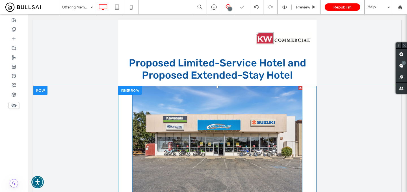
click at [257, 135] on img at bounding box center [217, 142] width 170 height 113
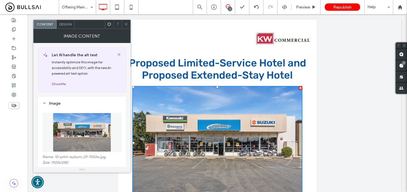
scroll to position [75, 0]
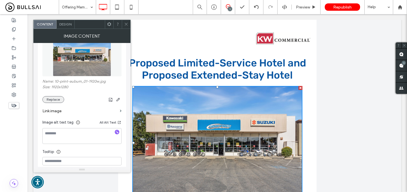
click at [57, 103] on button "Replace" at bounding box center [53, 99] width 22 height 7
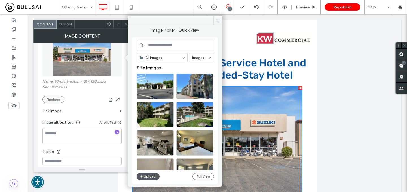
click at [152, 177] on button "Upload" at bounding box center [147, 176] width 23 height 7
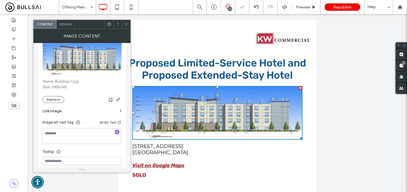
click at [125, 23] on icon at bounding box center [126, 24] width 4 height 4
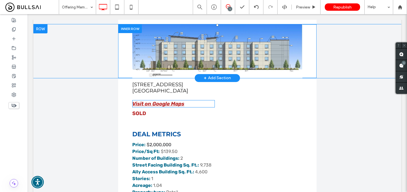
scroll to position [61, 0]
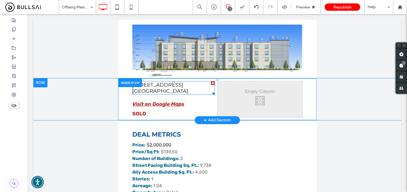
click at [170, 85] on span "[STREET_ADDRESS]" at bounding box center [157, 85] width 51 height 6
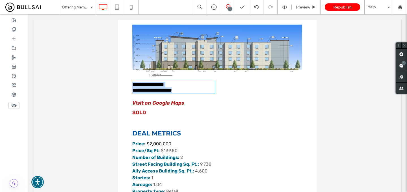
type input "**********"
type input "**"
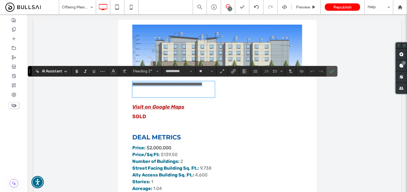
type input "*****"
type input "**"
type input "**********"
type input "**"
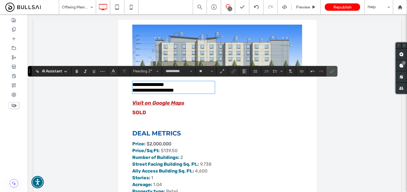
type input "*****"
type input "**"
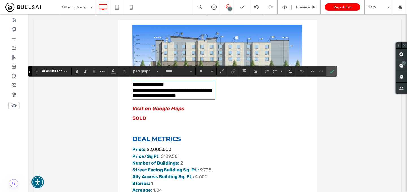
type input "**********"
type input "**"
drag, startPoint x: 197, startPoint y: 91, endPoint x: 107, endPoint y: 73, distance: 92.3
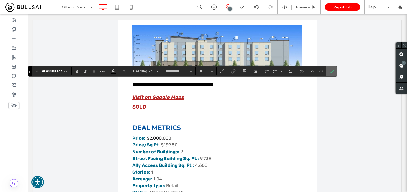
click at [331, 70] on icon "Confirm" at bounding box center [331, 71] width 5 height 5
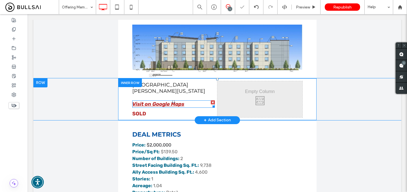
click at [171, 105] on link "Visit on Google Maps" at bounding box center [158, 104] width 52 height 6
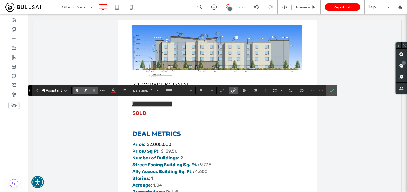
click at [233, 88] on icon "Link" at bounding box center [233, 90] width 5 height 5
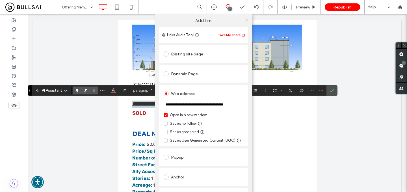
click at [214, 102] on input "**********" at bounding box center [204, 104] width 80 height 7
click at [218, 106] on input "**********" at bounding box center [204, 104] width 80 height 7
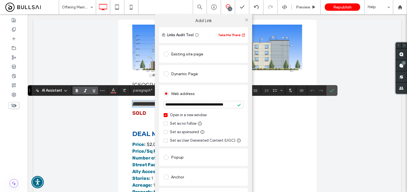
click at [218, 106] on input "**********" at bounding box center [204, 104] width 80 height 7
type input "**********"
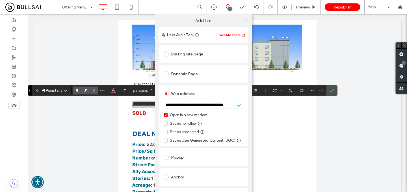
click at [244, 19] on icon at bounding box center [246, 20] width 4 height 4
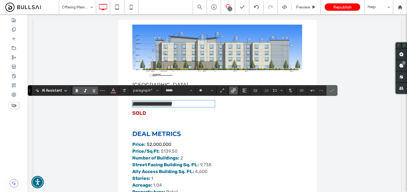
click at [331, 92] on icon "Confirm" at bounding box center [331, 90] width 5 height 5
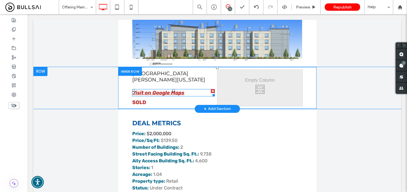
scroll to position [73, 0]
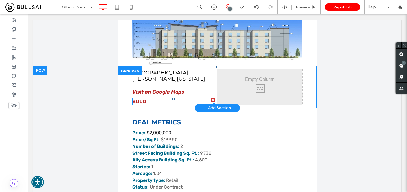
click at [212, 99] on div at bounding box center [213, 100] width 4 height 4
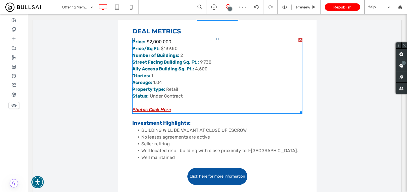
scroll to position [151, 0]
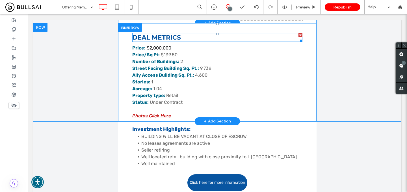
click at [185, 34] on h3 "Deal Metrics" at bounding box center [217, 38] width 170 height 8
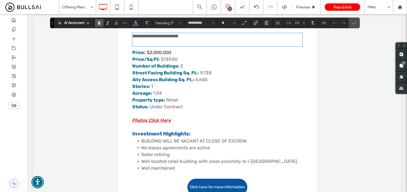
type input "*****"
type input "**"
type input "**********"
type input "**"
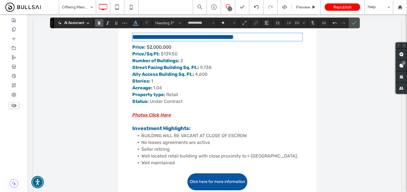
type input "*****"
type input "**"
type input "**********"
type input "**"
drag, startPoint x: 183, startPoint y: 38, endPoint x: 66, endPoint y: 35, distance: 117.0
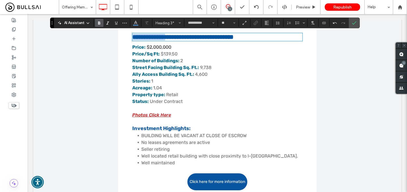
click at [66, 35] on div "**********" at bounding box center [217, 71] width 368 height 97
click at [206, 82] on p "Stories: 1" at bounding box center [217, 81] width 170 height 7
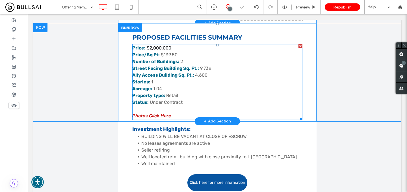
click at [180, 92] on p "Property type: Retail" at bounding box center [217, 95] width 170 height 7
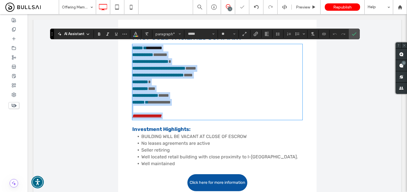
click at [171, 102] on span "**********" at bounding box center [159, 102] width 22 height 4
drag, startPoint x: 185, startPoint y: 102, endPoint x: 135, endPoint y: 35, distance: 84.0
click at [135, 35] on div "**********" at bounding box center [217, 72] width 170 height 95
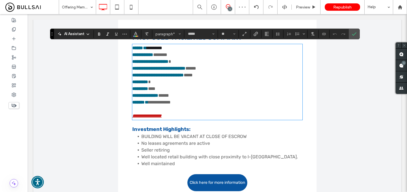
click at [149, 49] on span "**********" at bounding box center [155, 48] width 16 height 4
click at [186, 102] on p "**********" at bounding box center [217, 106] width 170 height 14
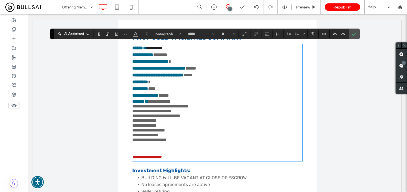
scroll to position [0, 0]
click at [184, 101] on p "**********" at bounding box center [217, 120] width 170 height 43
click at [159, 109] on span "**********" at bounding box center [160, 120] width 57 height 43
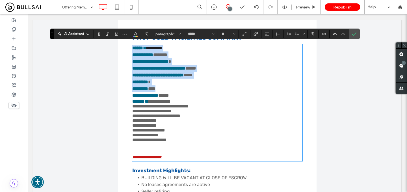
drag, startPoint x: 187, startPoint y: 101, endPoint x: 133, endPoint y: 45, distance: 77.5
click at [133, 45] on div "**********" at bounding box center [217, 103] width 170 height 116
click at [135, 49] on strong "******" at bounding box center [137, 48] width 11 height 4
drag, startPoint x: 133, startPoint y: 48, endPoint x: 185, endPoint y: 100, distance: 73.1
click at [185, 100] on div "**********" at bounding box center [217, 103] width 170 height 116
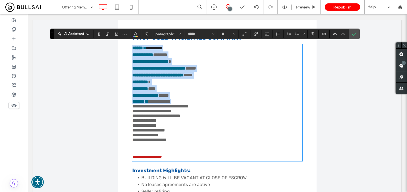
click at [159, 74] on strong "**********" at bounding box center [157, 75] width 51 height 4
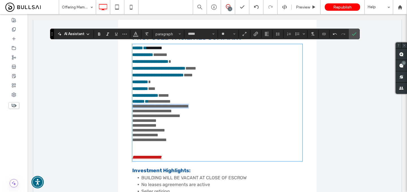
drag, startPoint x: 207, startPoint y: 107, endPoint x: 132, endPoint y: 106, distance: 75.5
click at [132, 106] on div "**********" at bounding box center [217, 92] width 198 height 139
click at [100, 34] on use "Bold" at bounding box center [99, 33] width 2 height 3
click at [136, 34] on use "Color" at bounding box center [135, 33] width 3 height 3
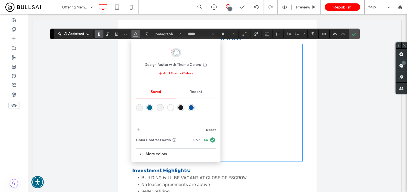
click at [149, 107] on div "rgba(0,105,137,1)" at bounding box center [149, 107] width 5 height 5
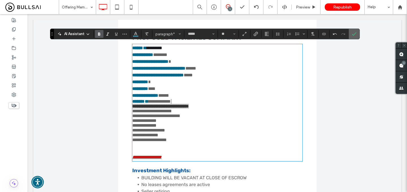
click at [355, 35] on icon "Confirm" at bounding box center [354, 34] width 5 height 5
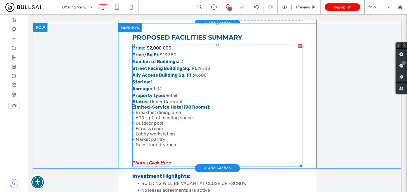
click at [192, 97] on p "Property type: Retail" at bounding box center [217, 95] width 170 height 7
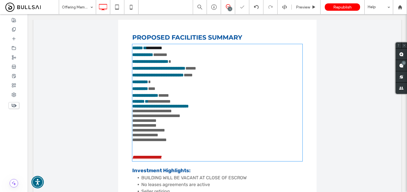
type input "*****"
type input "**"
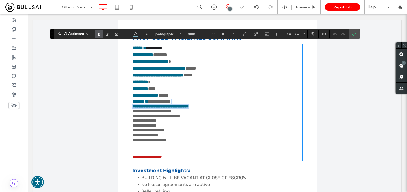
click at [183, 102] on p "**********" at bounding box center [217, 120] width 170 height 43
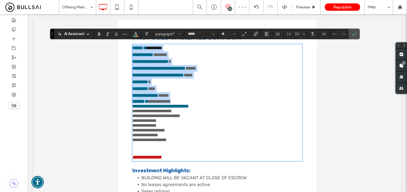
drag, startPoint x: 185, startPoint y: 102, endPoint x: 132, endPoint y: 44, distance: 78.2
click at [132, 44] on div "**********" at bounding box center [217, 92] width 198 height 139
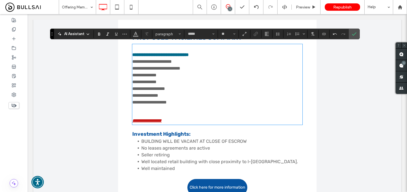
click at [133, 53] on strong "**********" at bounding box center [160, 55] width 57 height 4
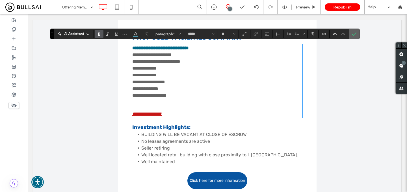
click at [352, 32] on icon "Confirm" at bounding box center [354, 34] width 5 height 5
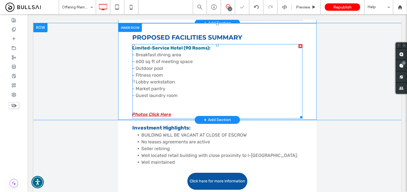
click at [164, 112] on link "Photos Click Here" at bounding box center [151, 114] width 39 height 5
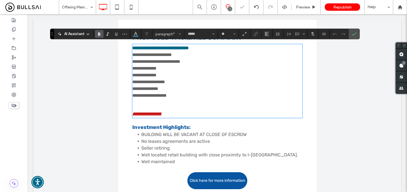
click at [162, 114] on link "**********" at bounding box center [146, 114] width 29 height 4
click at [256, 32] on use "Link" at bounding box center [256, 34] width 4 height 4
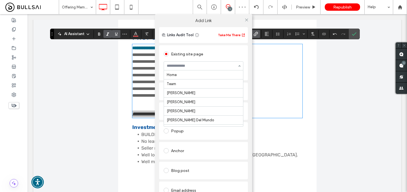
scroll to position [504, 0]
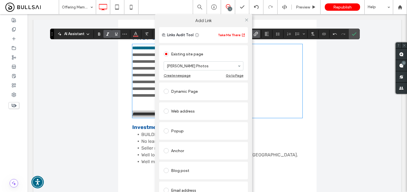
click at [242, 18] on div at bounding box center [246, 20] width 8 height 8
click at [245, 18] on use at bounding box center [246, 19] width 3 height 3
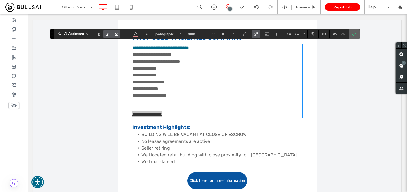
click at [352, 34] on use "Confirm" at bounding box center [354, 33] width 5 height 3
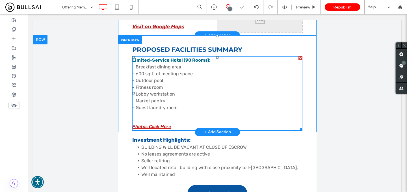
scroll to position [142, 0]
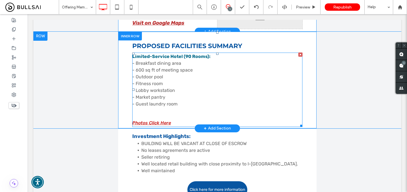
click at [177, 81] on p "Limited-Service Hotel (90 Rooms): - Breakfast dining area - 600 sq ft of meetin…" at bounding box center [217, 80] width 170 height 54
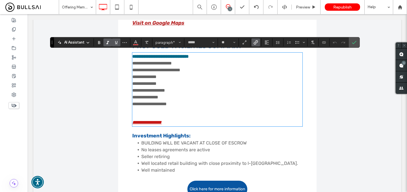
click at [177, 101] on p "**********" at bounding box center [217, 80] width 170 height 54
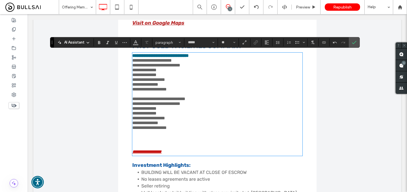
scroll to position [0, 0]
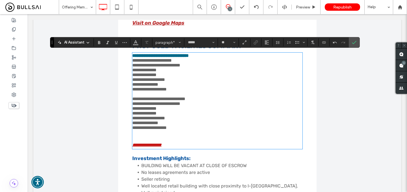
click at [157, 103] on span "**********" at bounding box center [158, 93] width 53 height 71
click at [135, 45] on span "Color" at bounding box center [135, 41] width 5 height 7
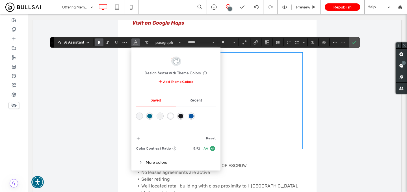
click at [151, 116] on div "rgba(0,105,137,1)" at bounding box center [149, 116] width 5 height 5
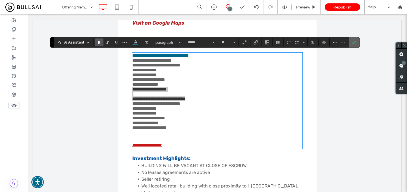
click at [357, 43] on label "Confirm" at bounding box center [354, 42] width 8 height 10
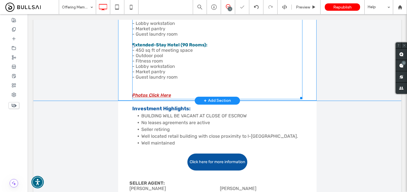
scroll to position [201, 0]
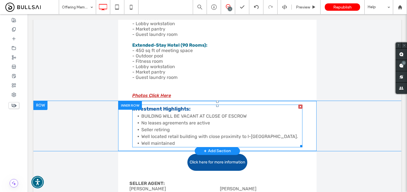
click at [184, 110] on span "Investment Highlights:" at bounding box center [161, 109] width 58 height 6
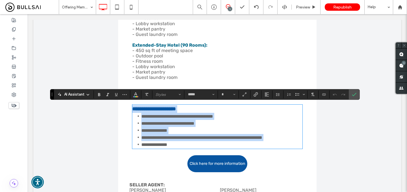
click at [176, 108] on strong "**********" at bounding box center [154, 108] width 44 height 5
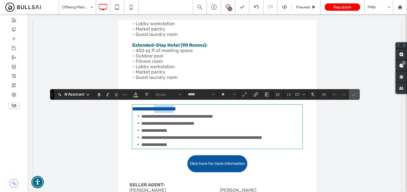
click at [176, 108] on strong "**********" at bounding box center [154, 108] width 44 height 5
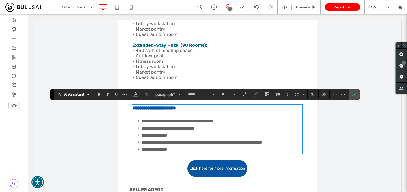
click at [176, 108] on strong "**********" at bounding box center [154, 107] width 44 height 5
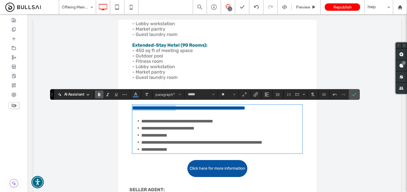
drag, startPoint x: 191, startPoint y: 109, endPoint x: 95, endPoint y: 105, distance: 95.6
click at [94, 107] on div "**********" at bounding box center [217, 129] width 368 height 56
click at [238, 109] on p "**********" at bounding box center [217, 108] width 170 height 6
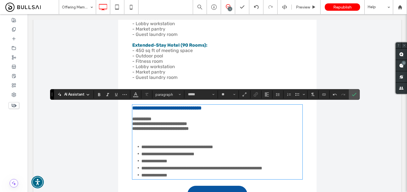
type input "**"
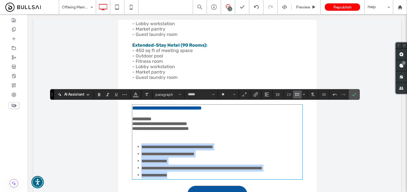
drag, startPoint x: 199, startPoint y: 179, endPoint x: 186, endPoint y: 177, distance: 13.8
click at [186, 177] on li "**********" at bounding box center [221, 175] width 161 height 7
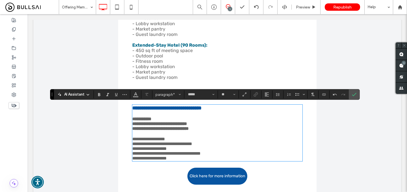
click at [175, 141] on span "**********" at bounding box center [166, 148] width 68 height 23
click at [98, 95] on use "Bold" at bounding box center [99, 94] width 2 height 3
click at [135, 95] on icon "Color" at bounding box center [135, 94] width 5 height 5
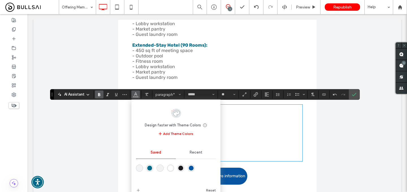
click at [149, 164] on div "rgba(0,105,137,1)" at bounding box center [149, 167] width 7 height 7
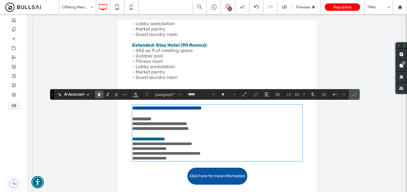
click at [185, 131] on strong "**********" at bounding box center [160, 124] width 57 height 14
drag, startPoint x: 216, startPoint y: 130, endPoint x: 132, endPoint y: 120, distance: 84.9
click at [132, 120] on div "**********" at bounding box center [217, 133] width 198 height 64
click at [99, 94] on use "Bold" at bounding box center [99, 94] width 2 height 3
click at [352, 96] on icon "Confirm" at bounding box center [354, 94] width 5 height 5
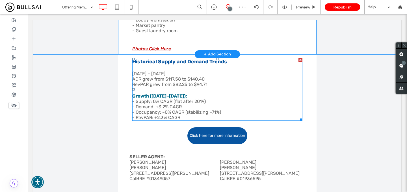
scroll to position [254, 0]
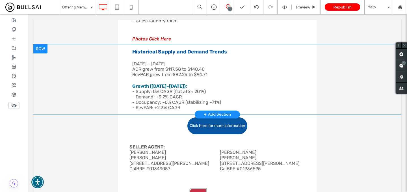
click at [42, 47] on div at bounding box center [40, 48] width 14 height 9
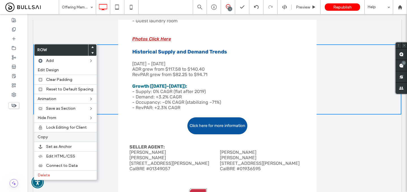
click at [58, 135] on label "Copy" at bounding box center [66, 137] width 56 height 5
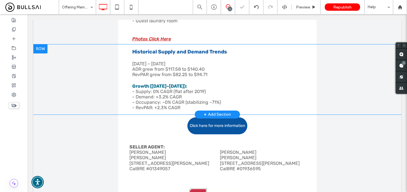
click at [39, 45] on div at bounding box center [40, 48] width 14 height 9
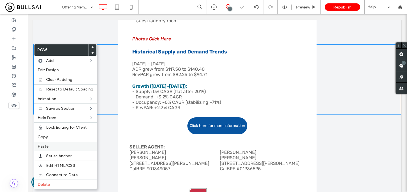
click at [61, 148] on label "Paste" at bounding box center [66, 146] width 56 height 5
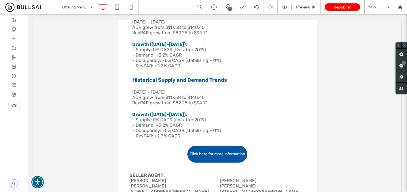
scroll to position [300, 0]
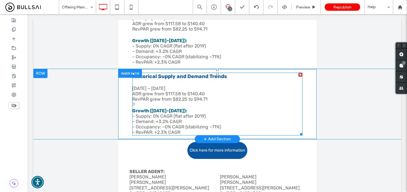
click at [216, 77] on strong "Historical Supply and Demand Trends" at bounding box center [179, 76] width 95 height 6
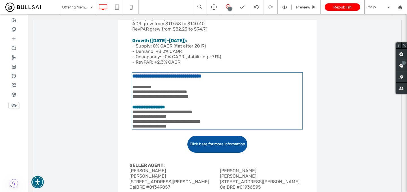
type input "*****"
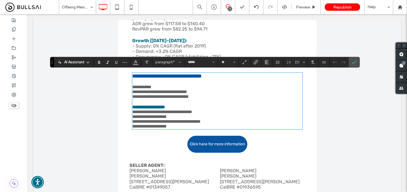
click at [201, 76] on strong "**********" at bounding box center [166, 75] width 69 height 5
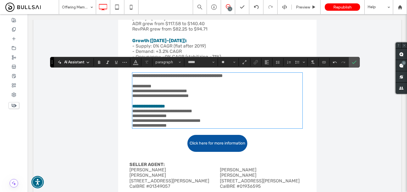
type input "**"
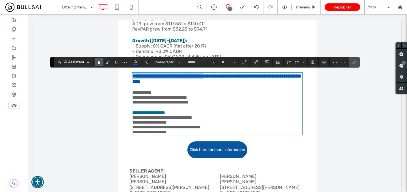
drag, startPoint x: 228, startPoint y: 76, endPoint x: 108, endPoint y: 71, distance: 119.9
click at [108, 71] on div "**********" at bounding box center [217, 104] width 368 height 70
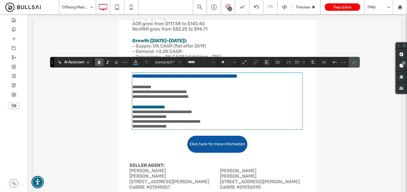
type input "**"
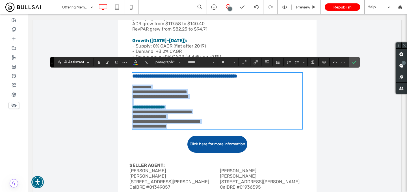
click at [193, 129] on p "**********" at bounding box center [217, 117] width 170 height 24
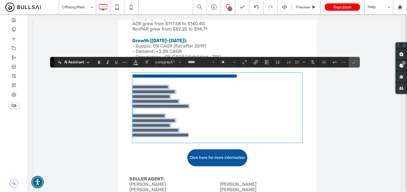
scroll to position [0, 0]
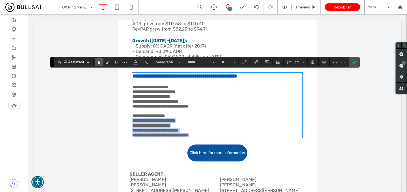
drag, startPoint x: 133, startPoint y: 126, endPoint x: 220, endPoint y: 141, distance: 88.9
click at [220, 137] on p "**********" at bounding box center [217, 127] width 170 height 19
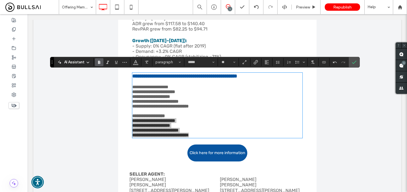
click at [99, 64] on span "Bold" at bounding box center [98, 62] width 3 height 8
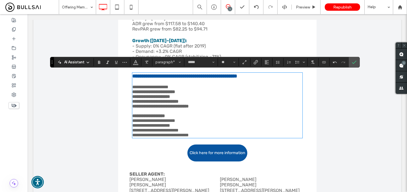
click at [157, 122] on span "**********" at bounding box center [160, 127] width 57 height 19
click at [156, 118] on strong "**********" at bounding box center [148, 116] width 33 height 4
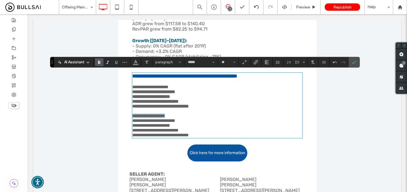
click at [156, 118] on strong "**********" at bounding box center [148, 116] width 33 height 4
click at [133, 63] on button "Color" at bounding box center [135, 62] width 8 height 8
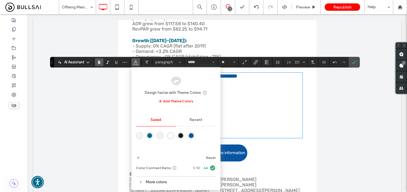
click at [149, 136] on div "rgba(0,105,137,1)" at bounding box center [149, 135] width 5 height 5
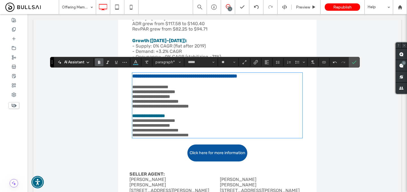
click at [179, 107] on strong "**********" at bounding box center [160, 99] width 57 height 19
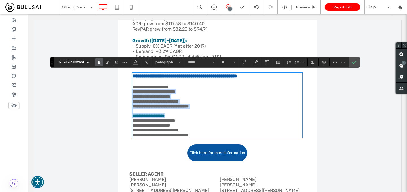
drag, startPoint x: 132, startPoint y: 93, endPoint x: 219, endPoint y: 119, distance: 90.2
click at [219, 119] on div "**********" at bounding box center [217, 105] width 170 height 64
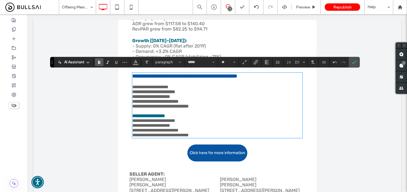
click at [216, 111] on p at bounding box center [217, 111] width 170 height 5
drag, startPoint x: 216, startPoint y: 110, endPoint x: 132, endPoint y: 93, distance: 85.1
click at [132, 93] on p "**********" at bounding box center [217, 98] width 170 height 19
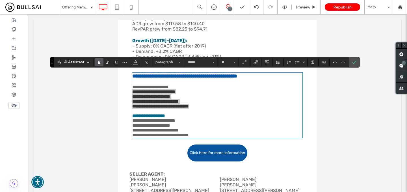
click at [98, 61] on use "Bold" at bounding box center [99, 62] width 2 height 3
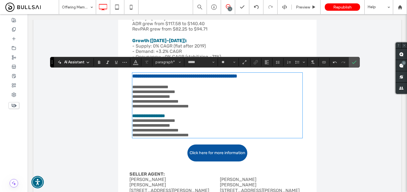
click at [152, 89] on strong "**********" at bounding box center [150, 87] width 36 height 4
click at [97, 60] on span "Bold" at bounding box center [98, 62] width 3 height 8
click at [134, 61] on icon "Color" at bounding box center [135, 61] width 5 height 5
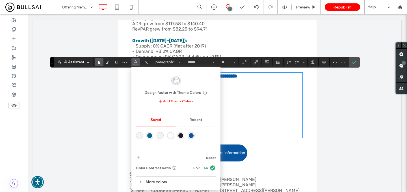
click at [148, 135] on div "rgba(0,105,137,1)" at bounding box center [149, 135] width 5 height 5
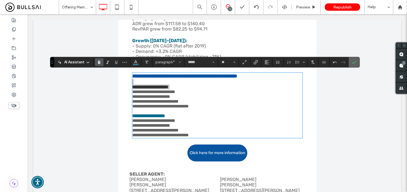
click at [357, 59] on label "Confirm" at bounding box center [354, 62] width 8 height 10
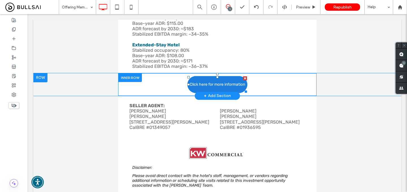
click at [226, 83] on span "Click here for more information" at bounding box center [217, 84] width 55 height 10
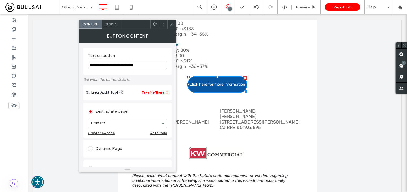
click at [170, 25] on icon at bounding box center [172, 24] width 4 height 4
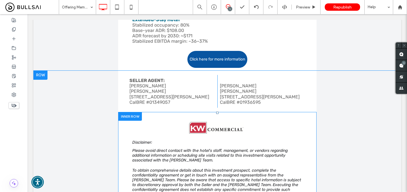
scroll to position [401, 0]
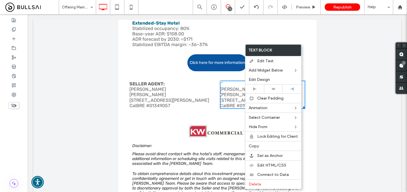
click at [228, 108] on span "CalBRE #01936595" at bounding box center [240, 105] width 41 height 5
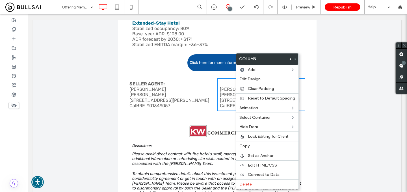
click at [331, 88] on div "SELLER AGENT: Dan Hayward KW Commercial 548 Gibson Drive, #200 Roseville, CA 95…" at bounding box center [217, 161] width 368 height 174
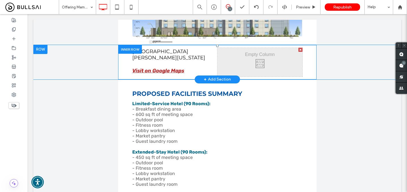
scroll to position [0, 0]
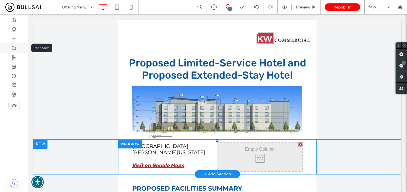
click at [14, 51] on div at bounding box center [14, 47] width 28 height 9
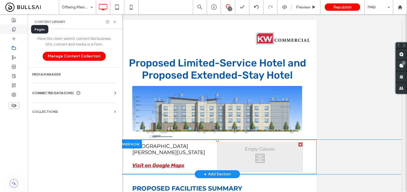
click at [12, 31] on use at bounding box center [13, 29] width 3 height 4
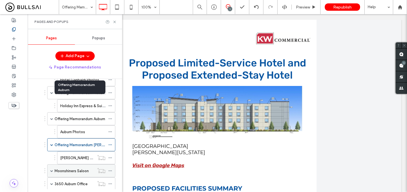
scroll to position [341, 0]
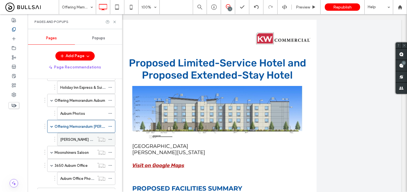
click at [84, 137] on label "[PERSON_NAME] Photos" at bounding box center [81, 140] width 42 height 10
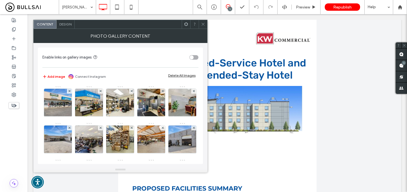
click at [186, 77] on div "Add image Connect Instagram Delete All Images" at bounding box center [120, 76] width 156 height 7
click at [185, 76] on div "Delete All Images" at bounding box center [181, 75] width 27 height 4
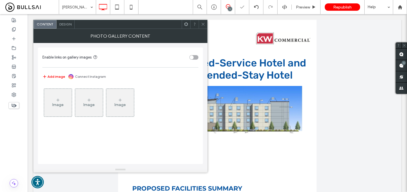
click at [64, 101] on div "Image" at bounding box center [58, 102] width 28 height 27
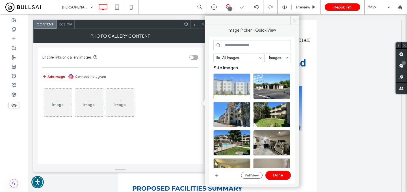
click at [237, 88] on div at bounding box center [231, 85] width 37 height 25
click at [279, 174] on button "Done" at bounding box center [277, 175] width 25 height 9
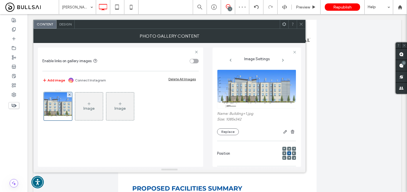
click at [303, 25] on icon at bounding box center [301, 24] width 4 height 4
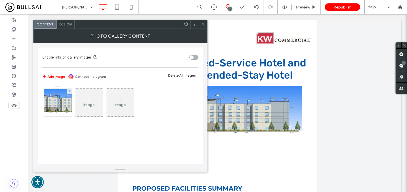
click at [94, 101] on div "Image" at bounding box center [89, 102] width 28 height 27
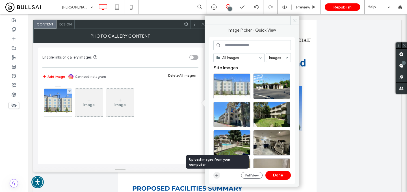
click at [216, 175] on icon "button" at bounding box center [216, 175] width 5 height 5
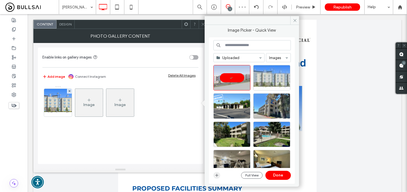
click at [219, 177] on span "button" at bounding box center [216, 175] width 7 height 7
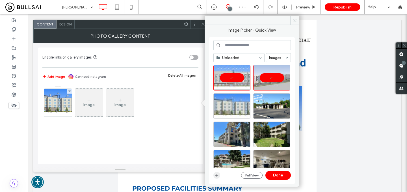
click at [217, 177] on icon "button" at bounding box center [216, 175] width 5 height 5
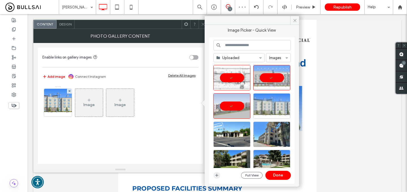
click at [217, 174] on use "button" at bounding box center [216, 175] width 3 height 3
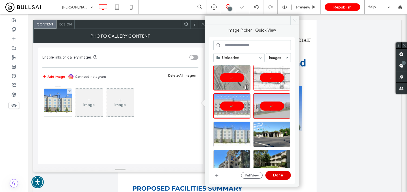
click at [271, 174] on button "Done" at bounding box center [277, 175] width 25 height 9
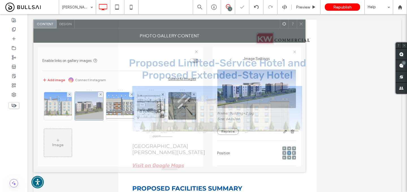
click at [301, 29] on div "Photo Gallery Content" at bounding box center [169, 36] width 272 height 14
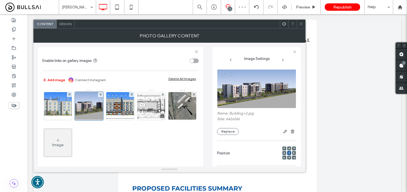
click at [302, 26] on span at bounding box center [301, 24] width 4 height 8
